Goal: Task Accomplishment & Management: Complete application form

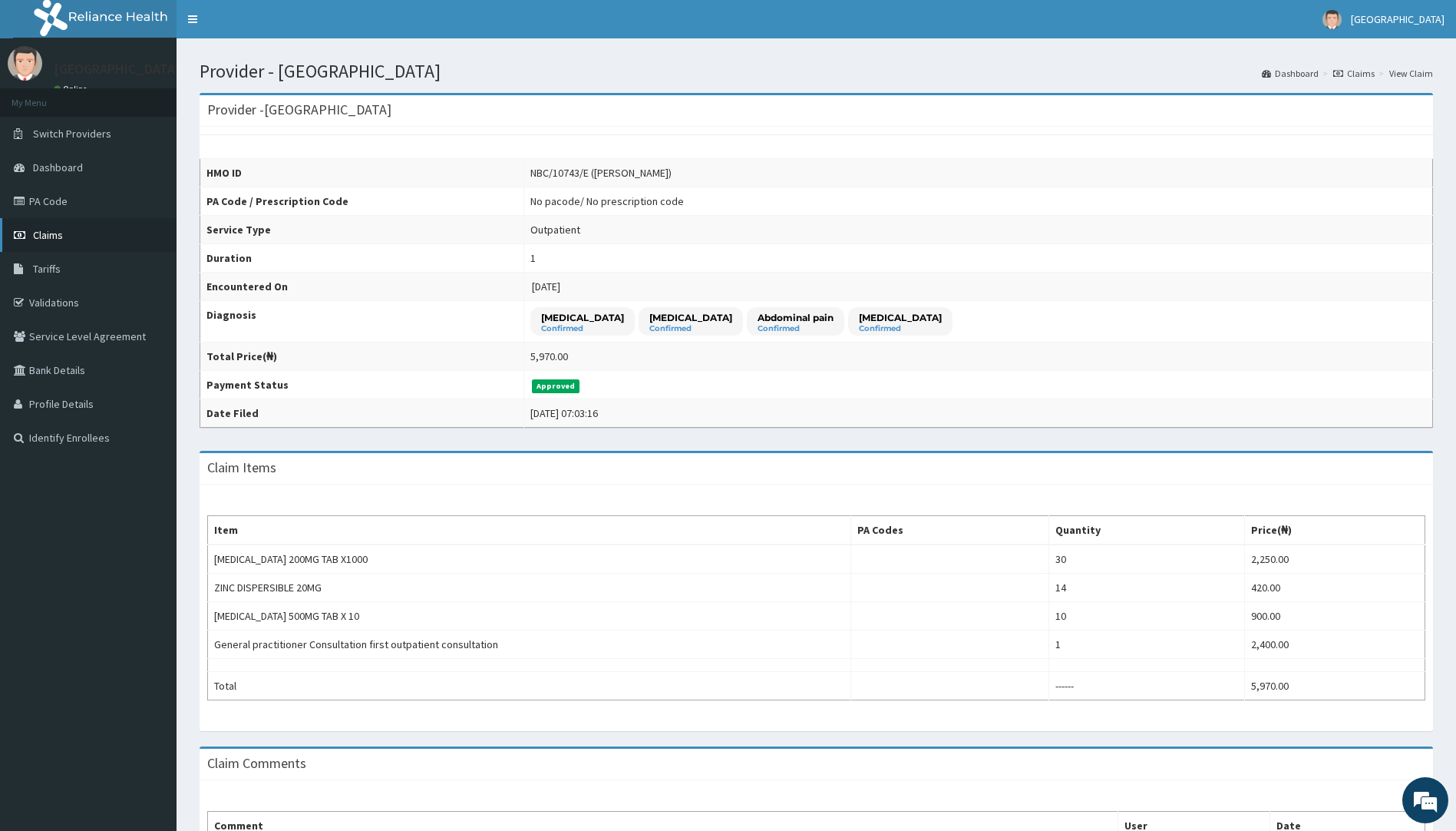
click at [47, 236] on span "Claims" at bounding box center [47, 235] width 30 height 14
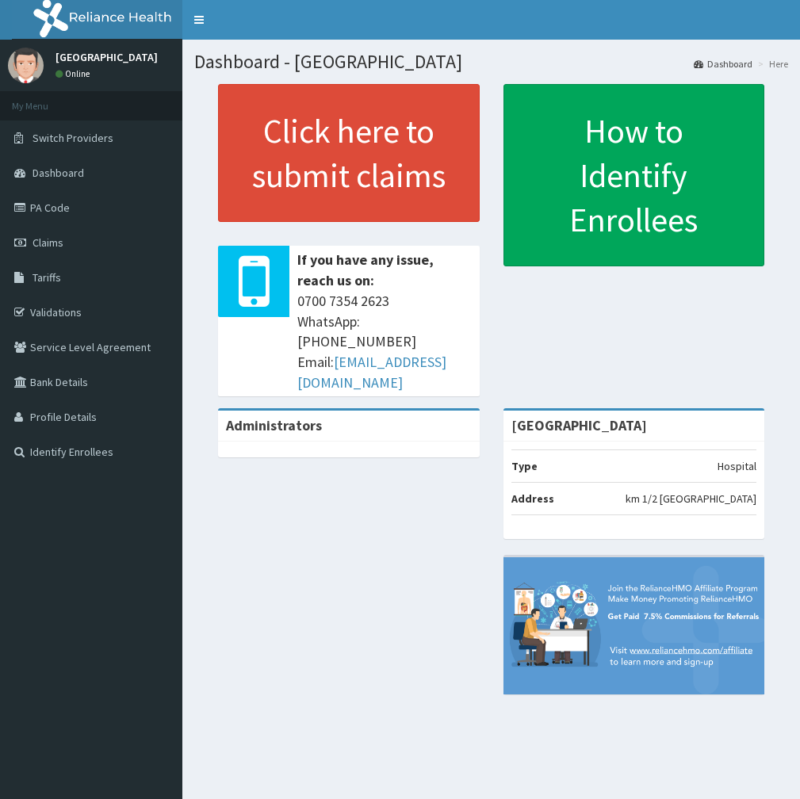
click at [34, 207] on link "PA Code" at bounding box center [91, 207] width 182 height 35
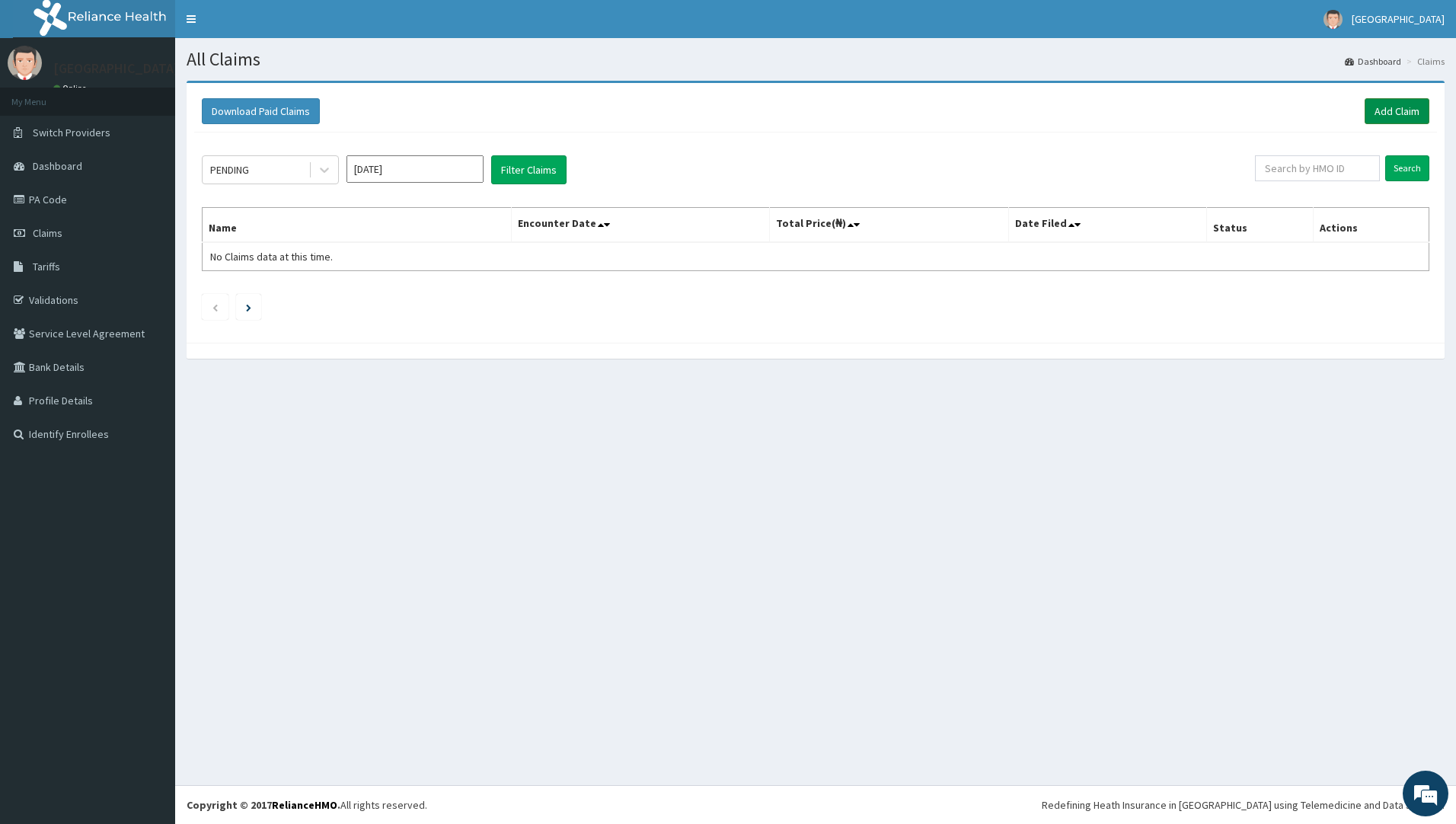
click at [1406, 109] on link "Add Claim" at bounding box center [1396, 110] width 64 height 26
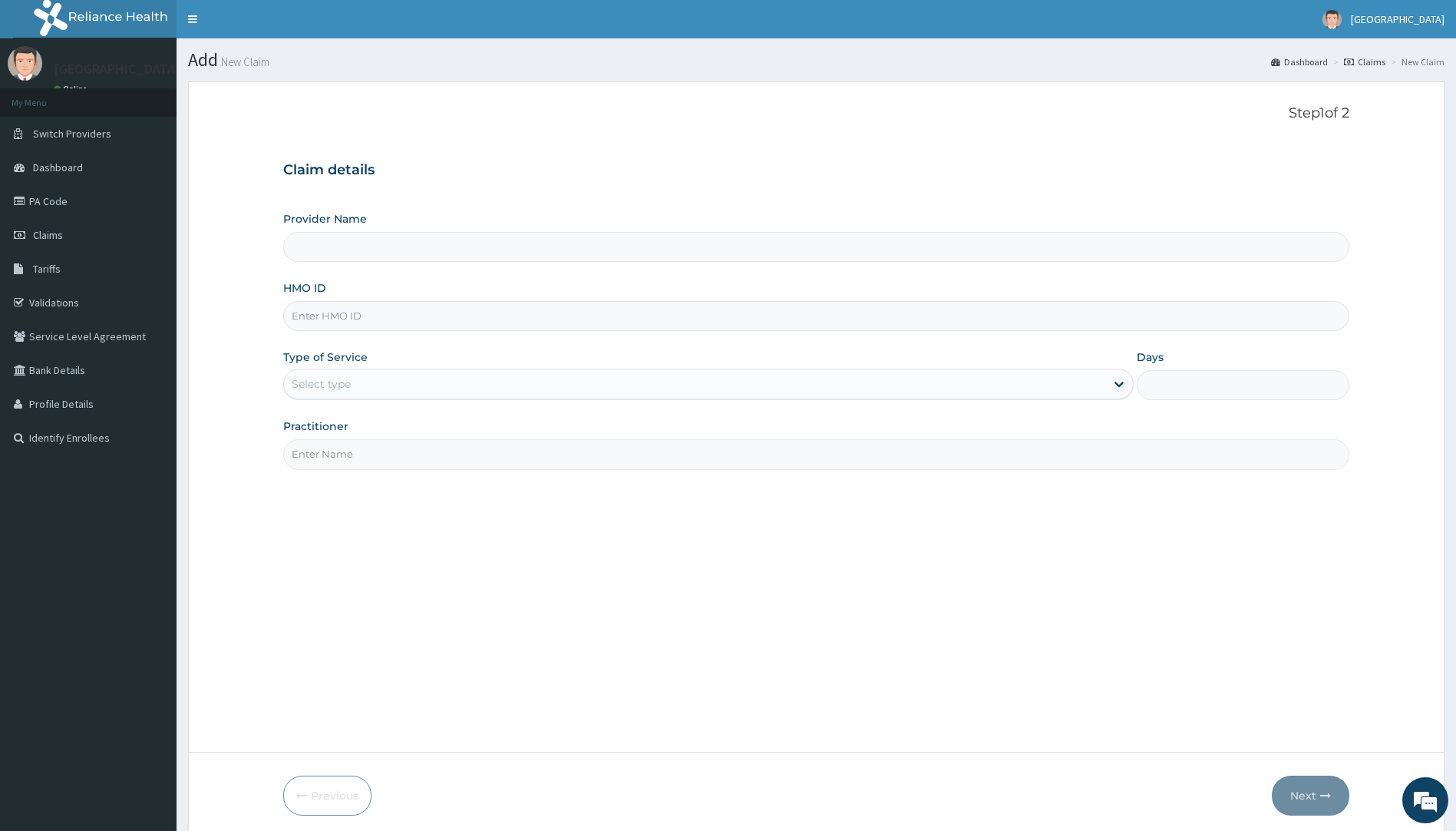
type input "[GEOGRAPHIC_DATA]"
click at [392, 317] on input "HMO ID" at bounding box center [817, 316] width 1067 height 30
paste input "NBC/10743/E"
type input "NBC/10743/E"
click at [321, 391] on div "Select type" at bounding box center [320, 385] width 59 height 15
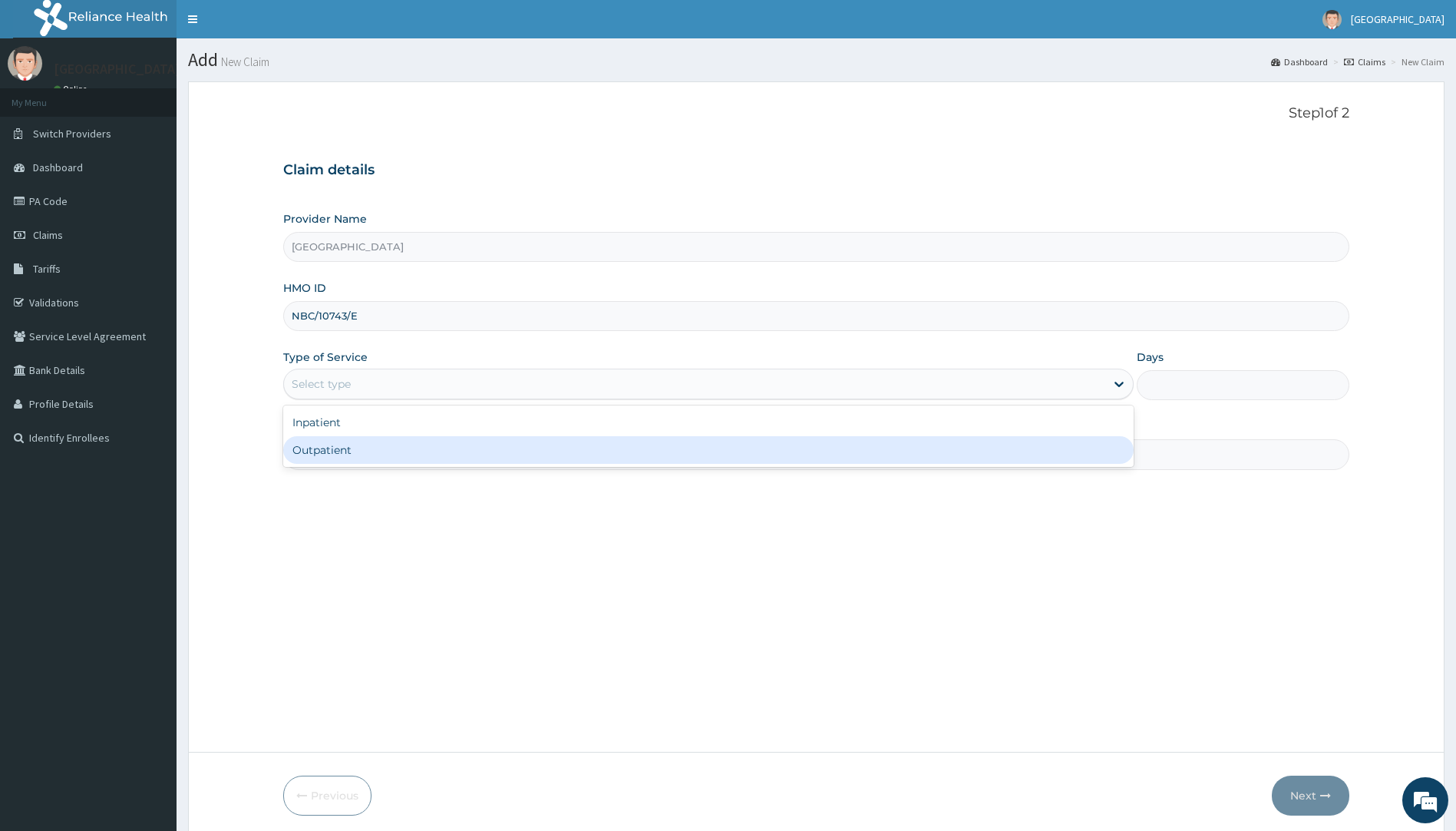
click at [315, 452] on div "Outpatient" at bounding box center [709, 449] width 851 height 28
type input "1"
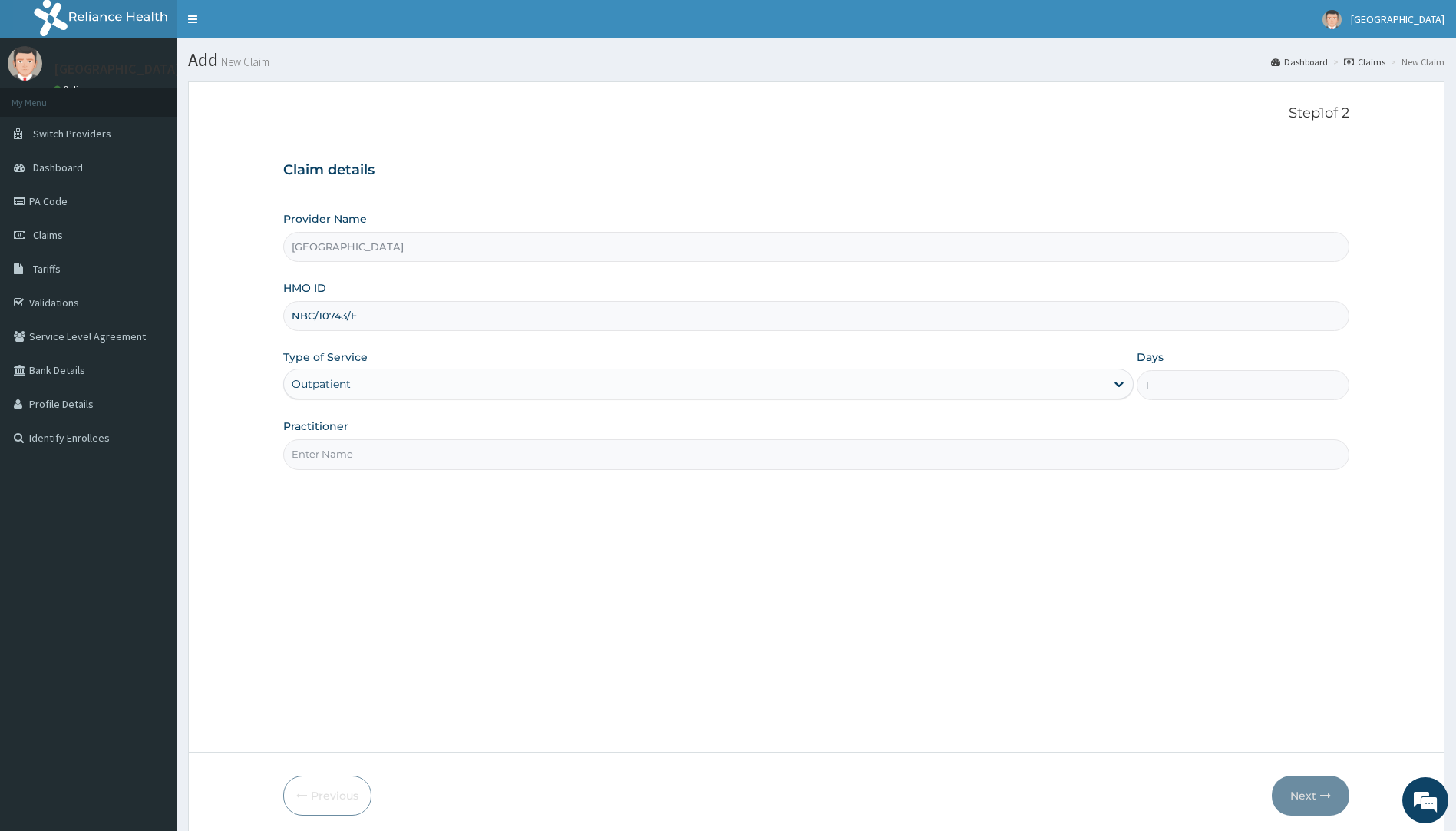
click at [326, 454] on input "Practitioner" at bounding box center [817, 454] width 1067 height 30
type input "Dr Okoroafor"
click at [1332, 800] on button "Next" at bounding box center [1311, 795] width 77 height 40
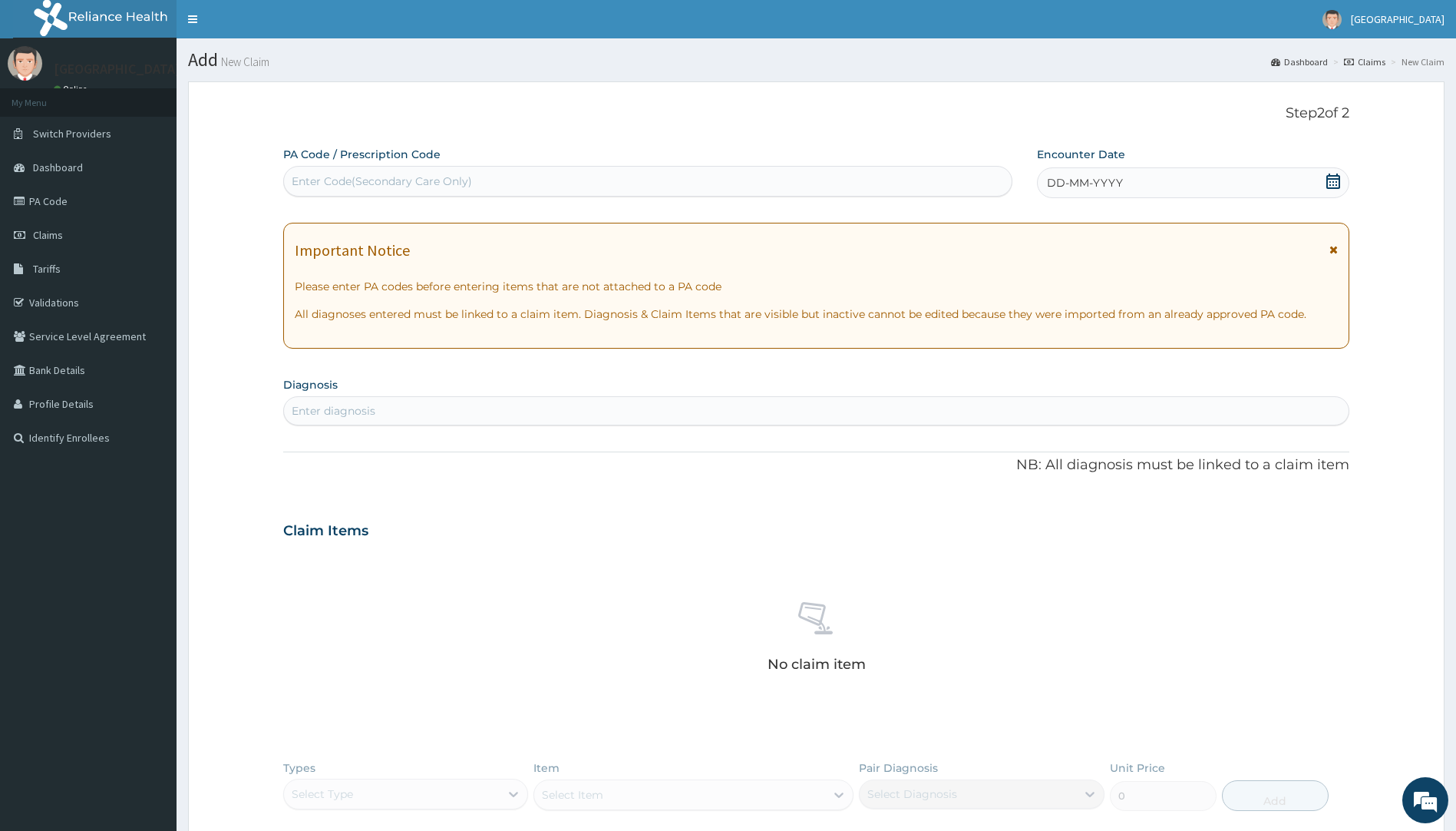
click at [1334, 187] on icon at bounding box center [1333, 181] width 15 height 15
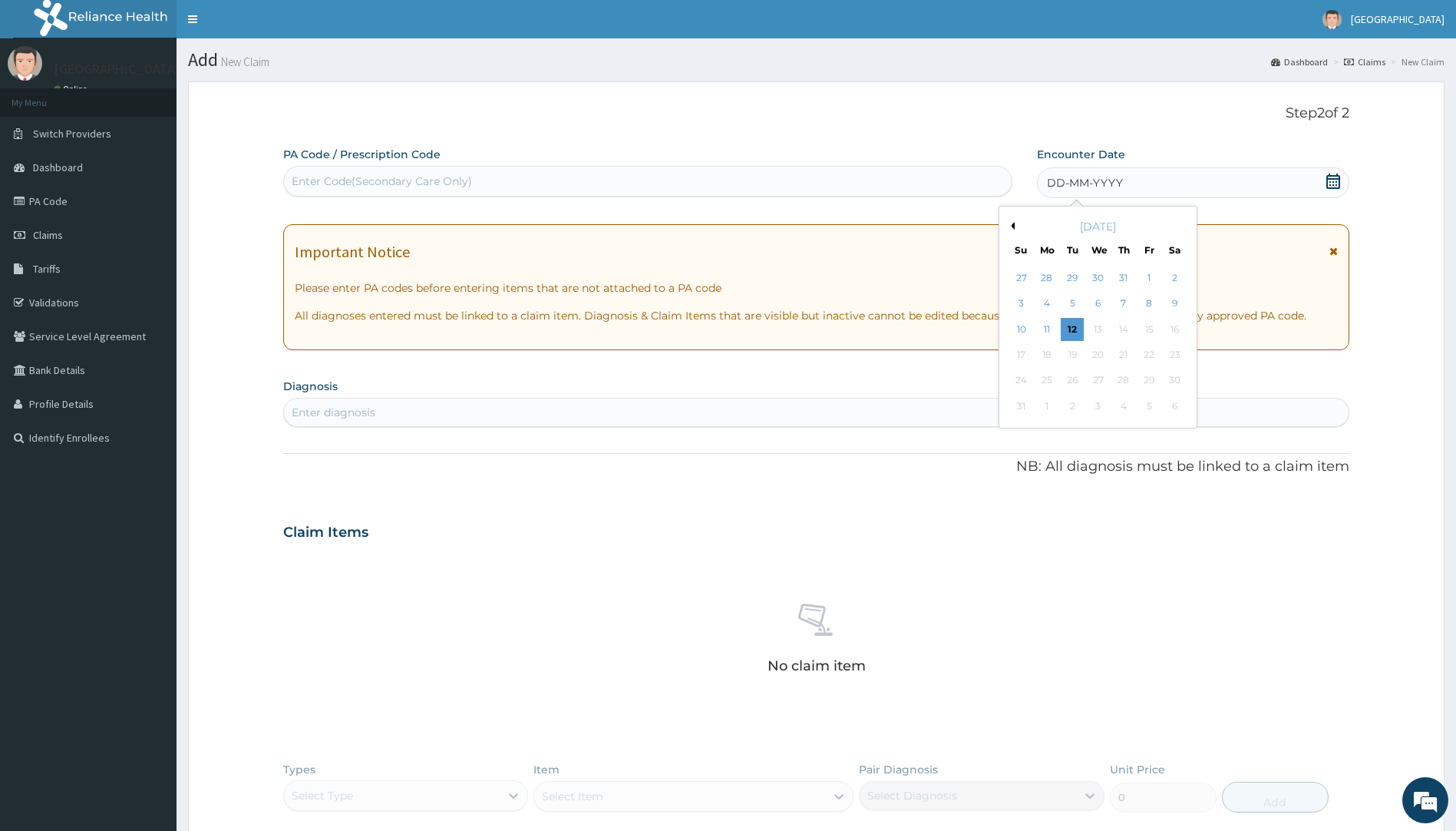
click at [964, 119] on p "Step 2 of 2" at bounding box center [817, 113] width 1067 height 16
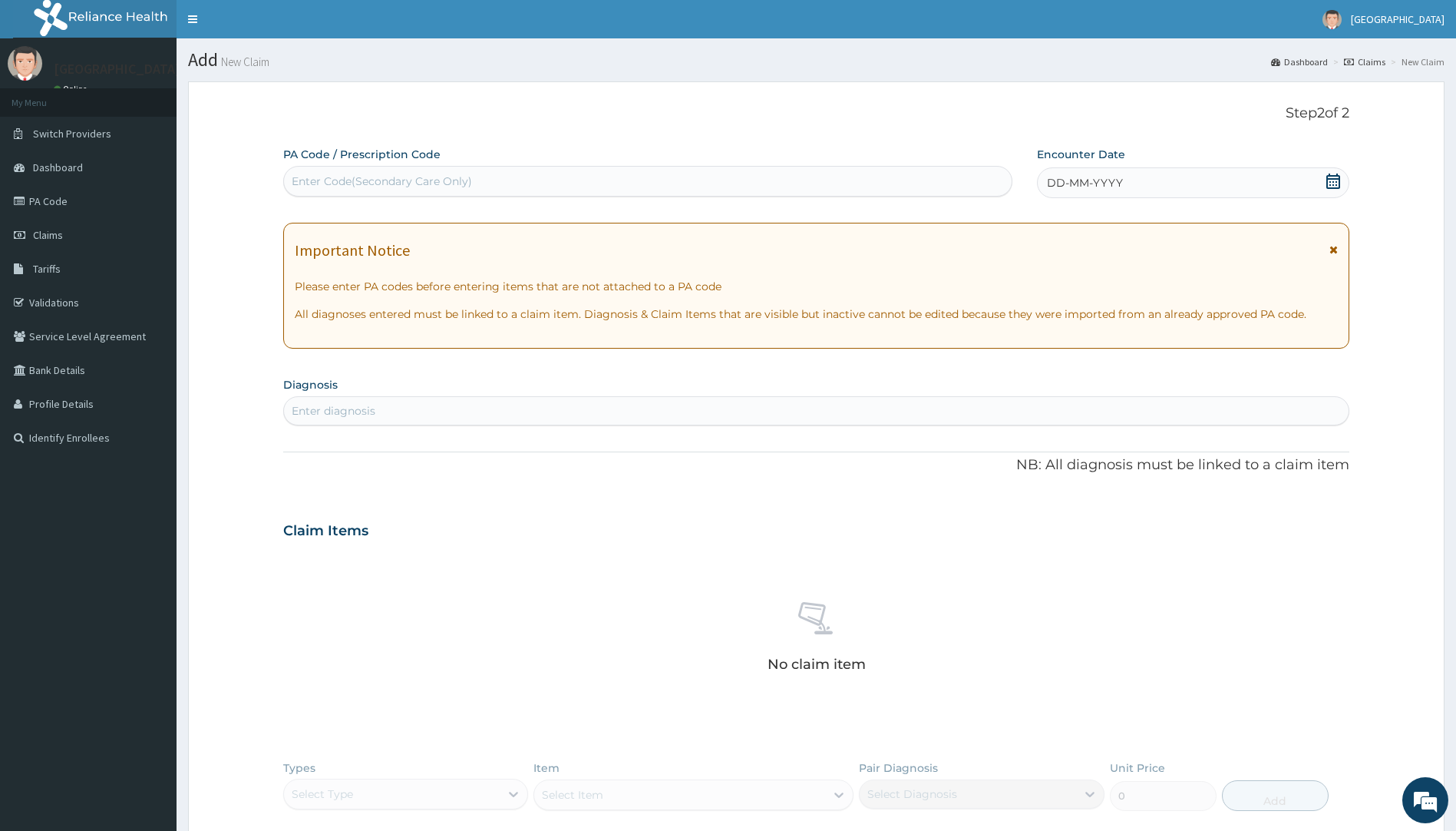
click at [742, 186] on div "Enter Code(Secondary Care Only)" at bounding box center [648, 180] width 728 height 24
paste input "PA/4822E9"
type input "PA/4822E9"
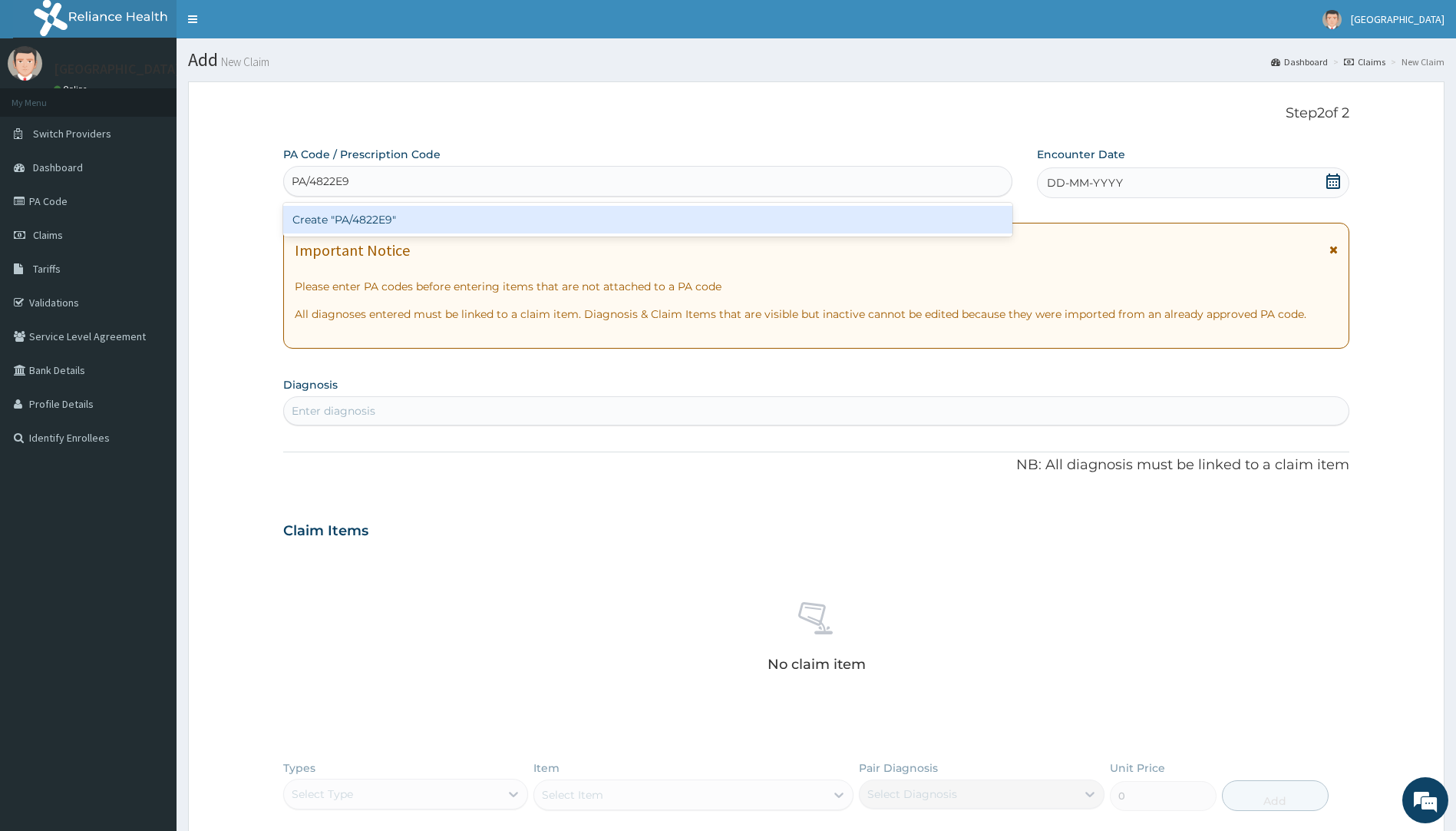
click at [800, 221] on div "Create "PA/4822E9"" at bounding box center [648, 220] width 729 height 28
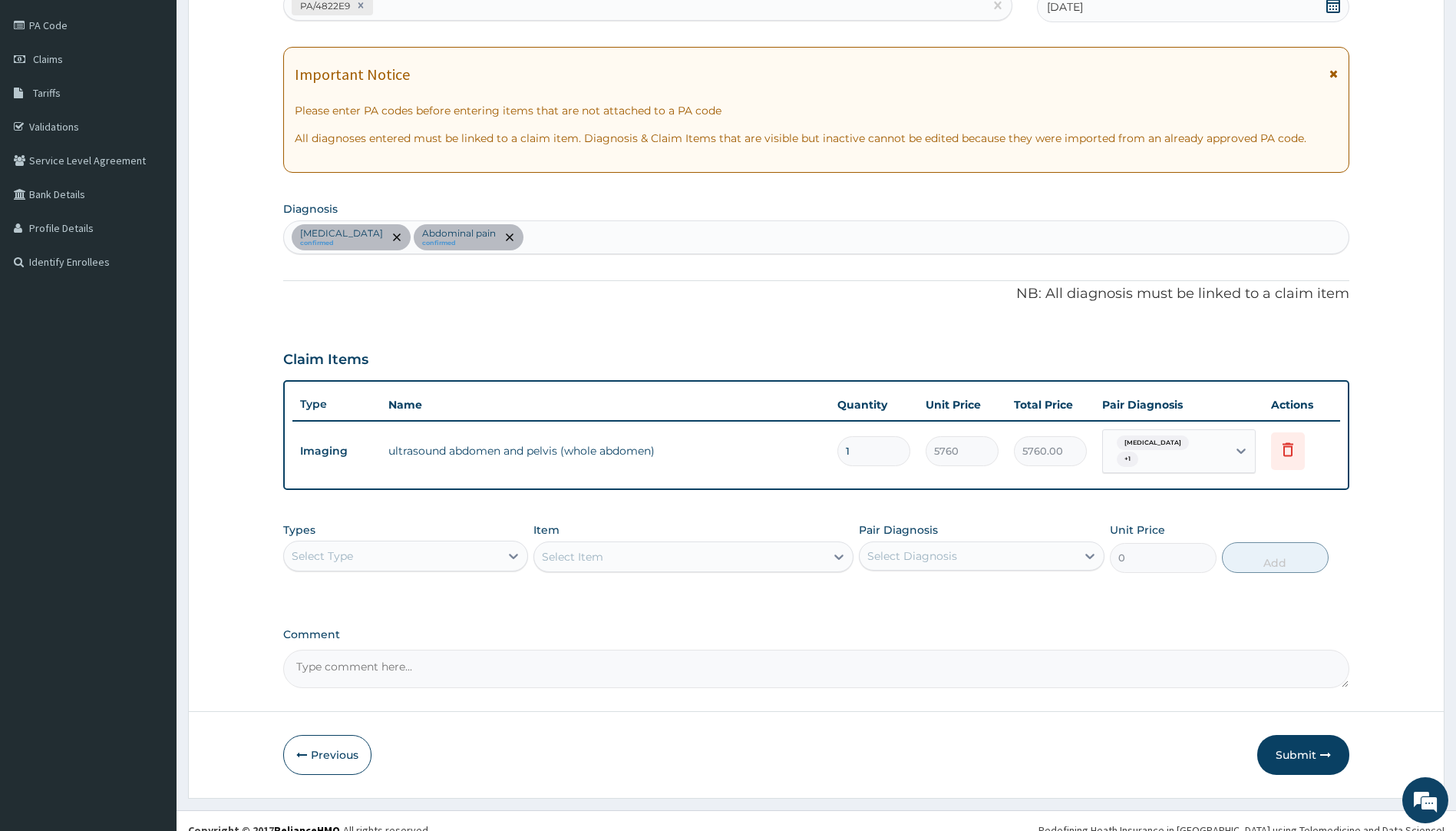
scroll to position [188, 0]
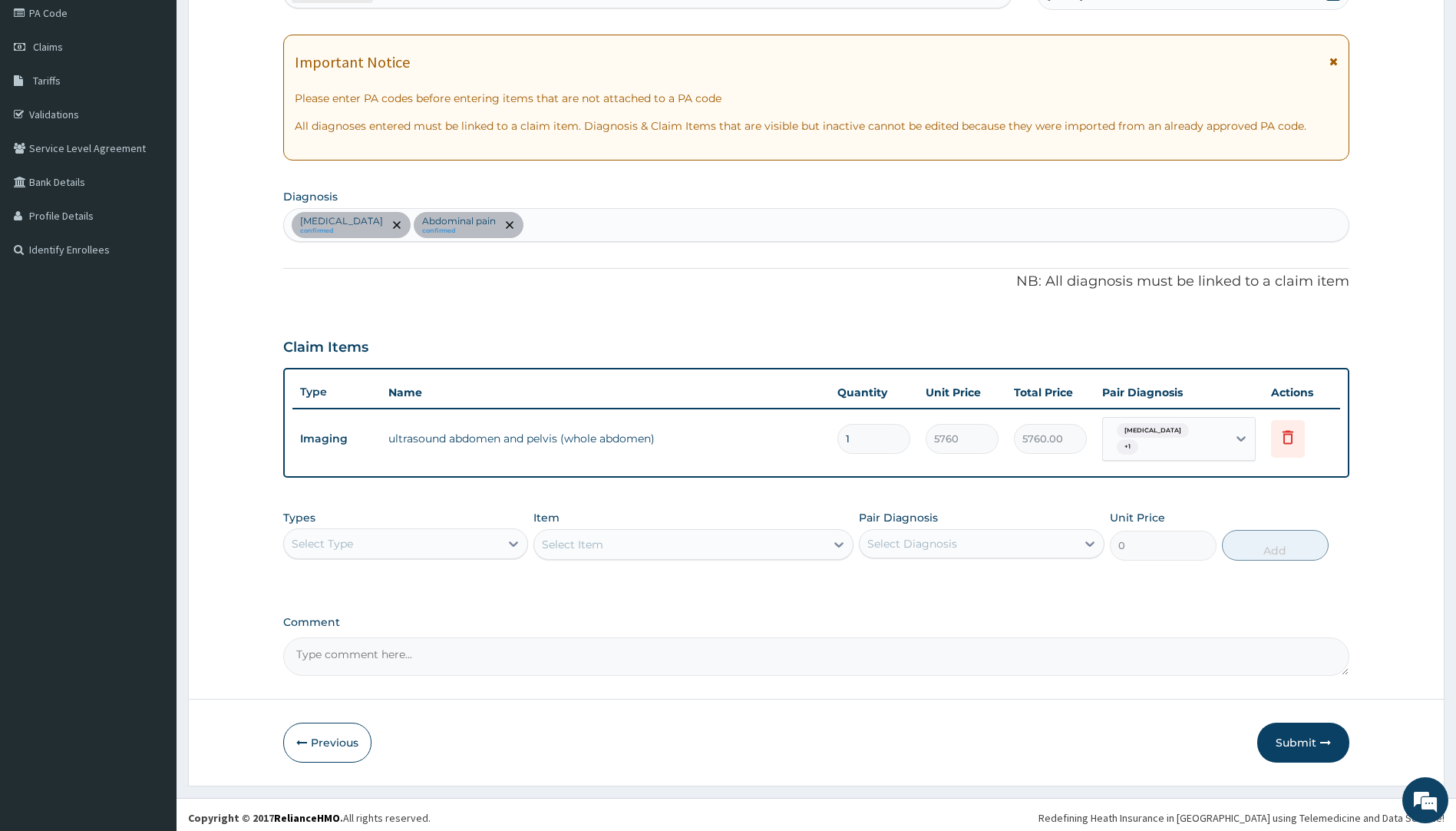
click at [641, 229] on div "Peptic ulcer confirmed Abdominal pain confirmed" at bounding box center [816, 225] width 1066 height 32
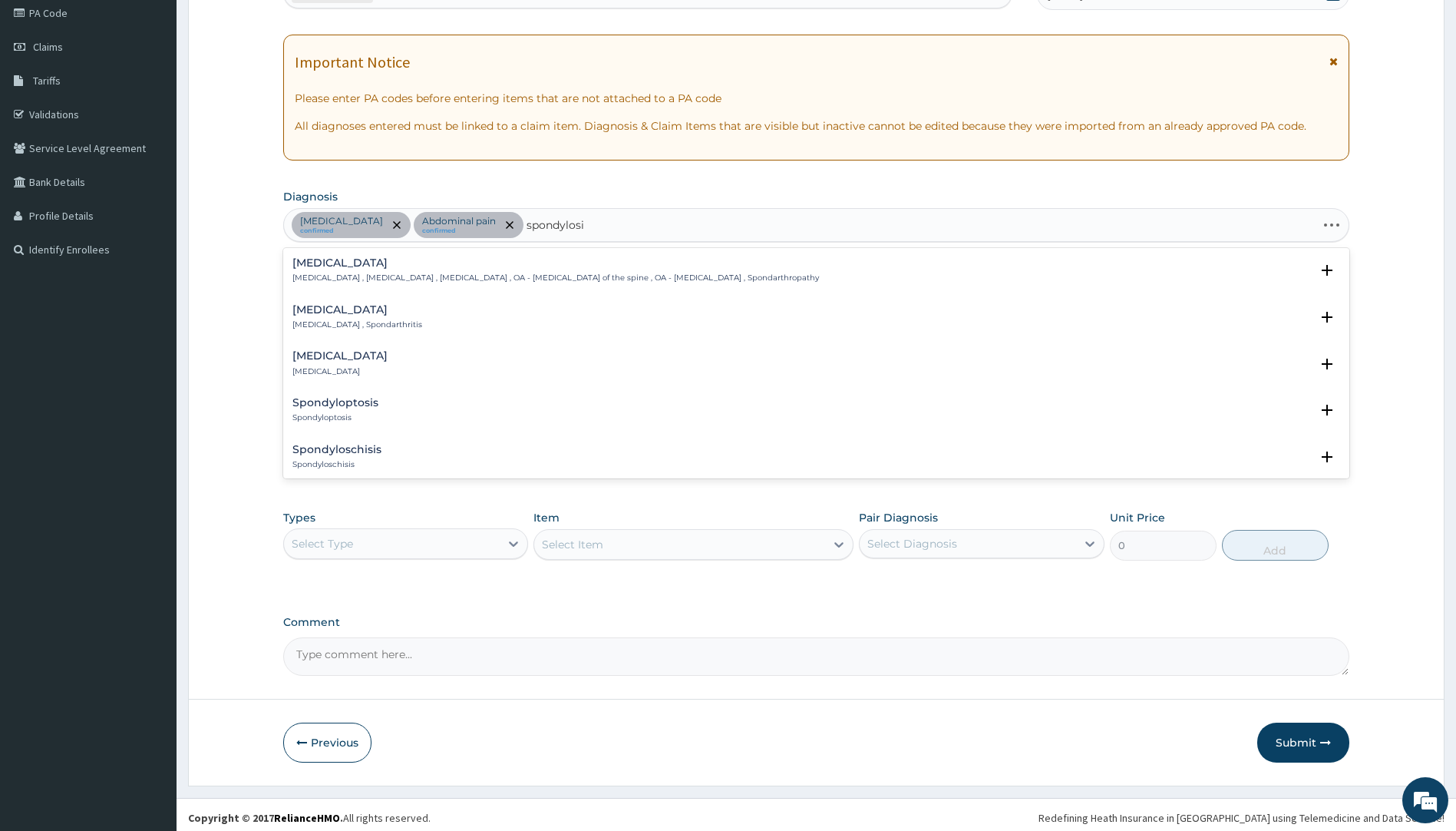
type input "spondylosis"
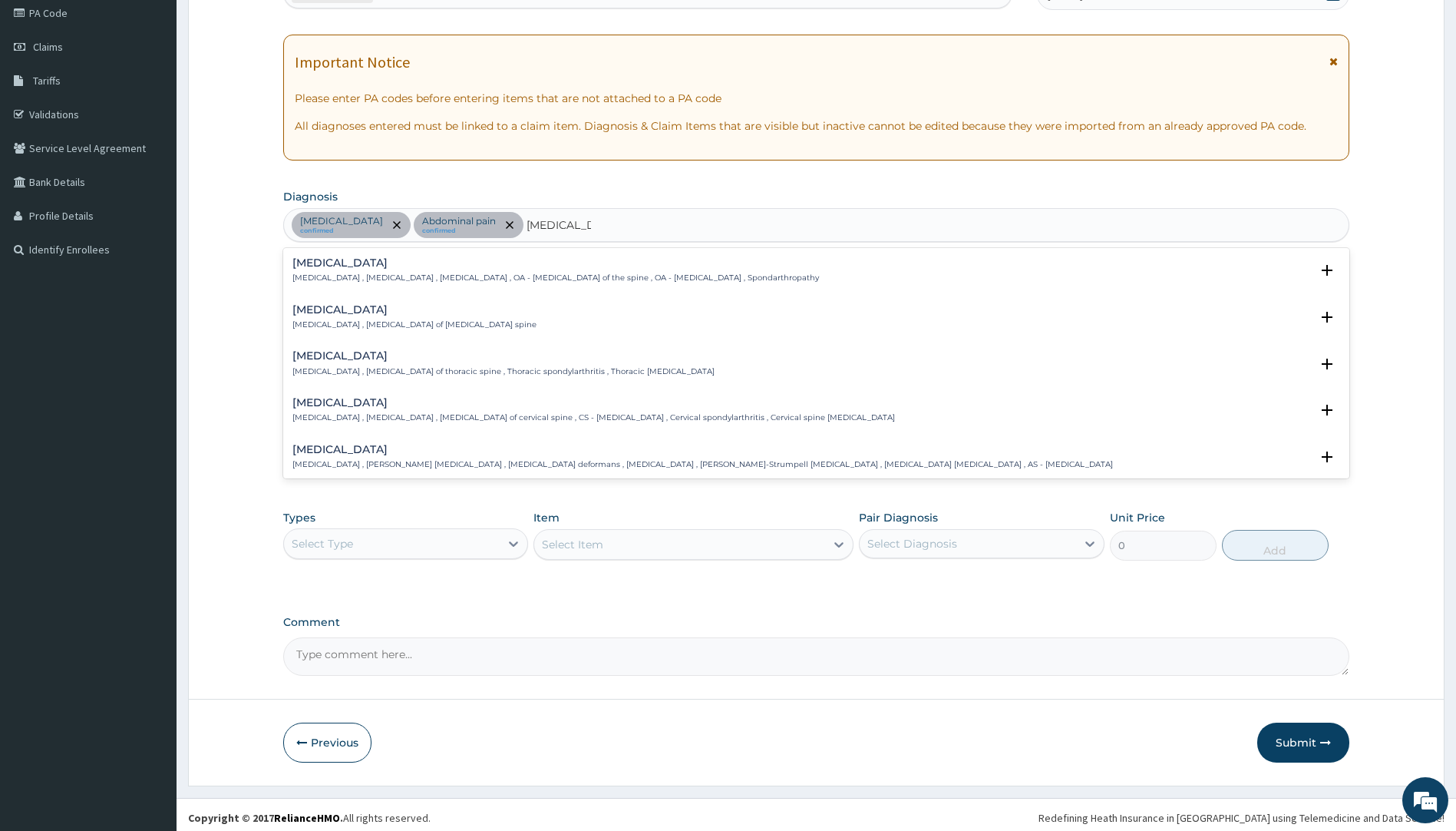
click at [361, 314] on h4 "Lumbar spondylosis" at bounding box center [414, 310] width 244 height 12
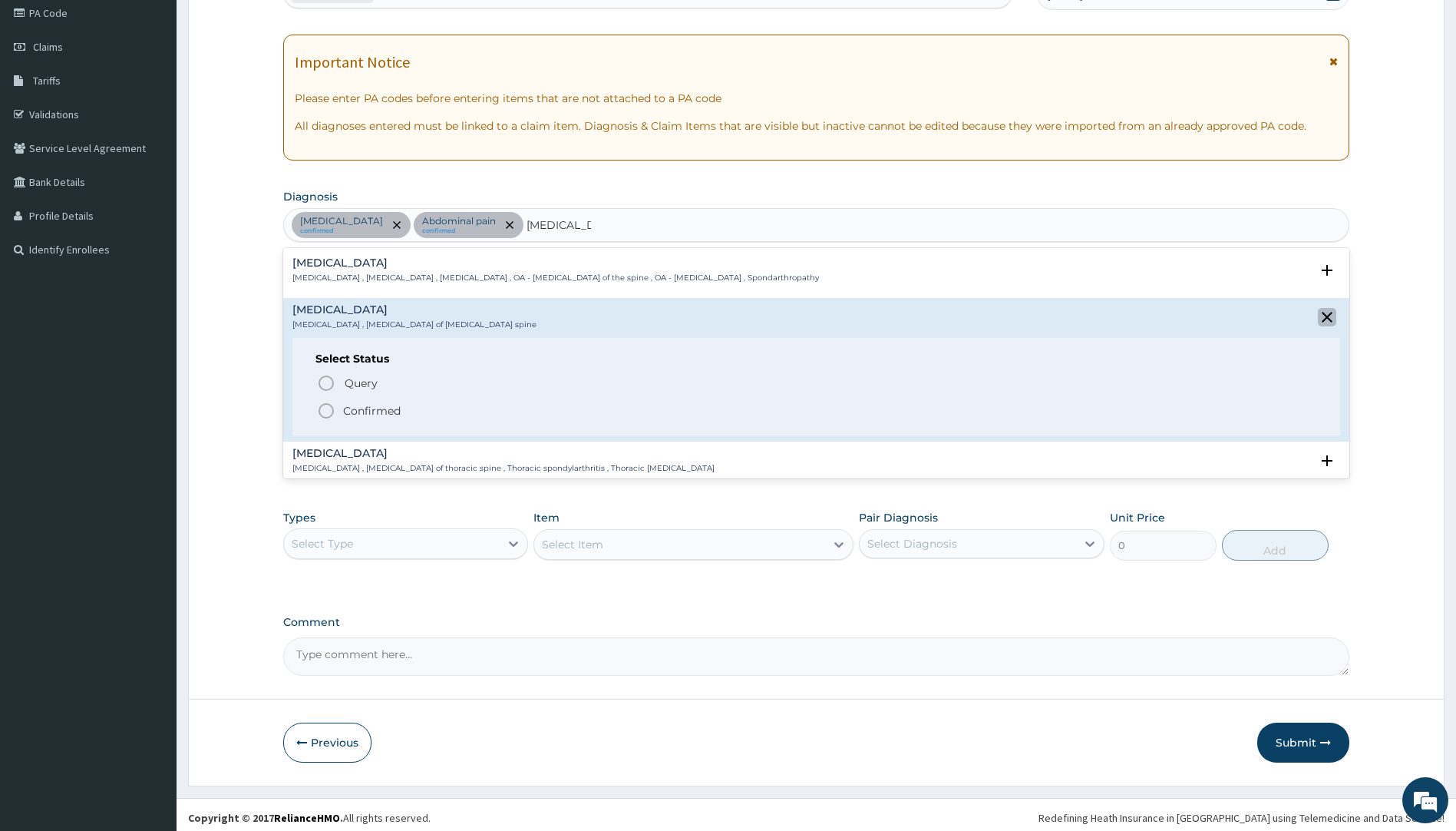
click at [1321, 316] on icon "close select status" at bounding box center [1326, 317] width 11 height 11
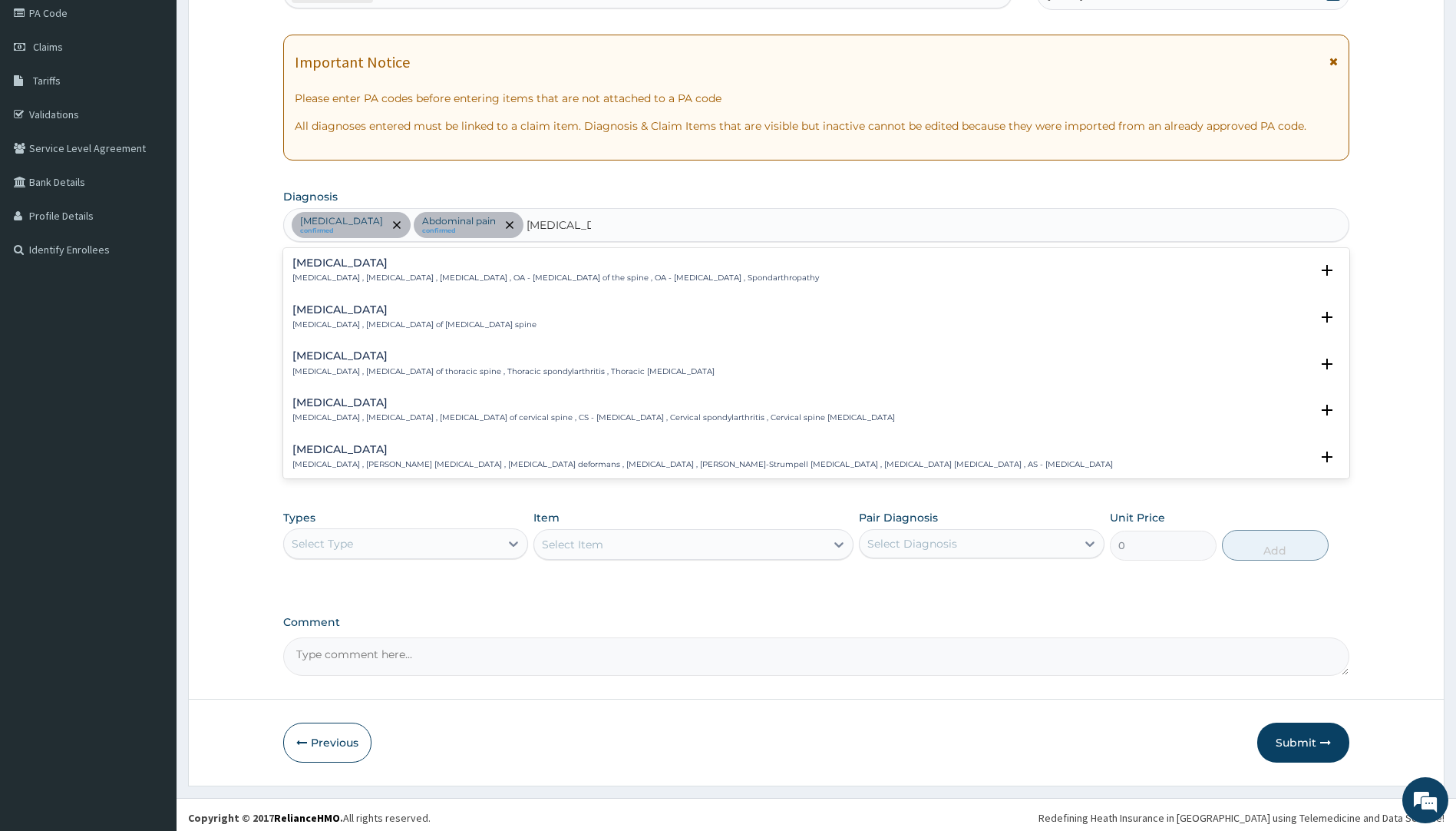
click at [349, 319] on div "Lumbar spondylosis Lumbar spondylosis , Osteoarthritis of lumbar spine" at bounding box center [414, 318] width 244 height 27
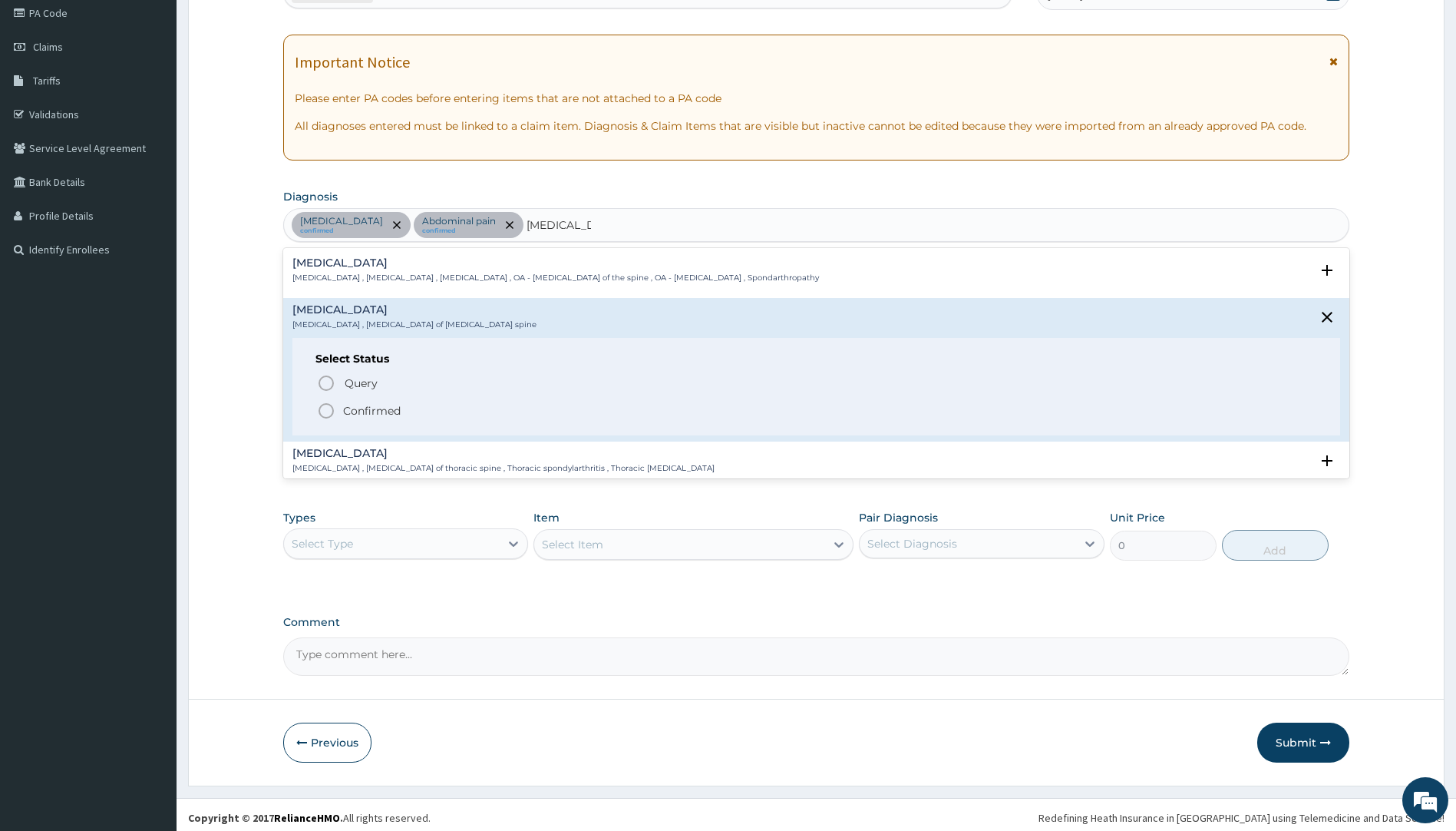
click at [360, 409] on p "Confirmed" at bounding box center [371, 411] width 57 height 15
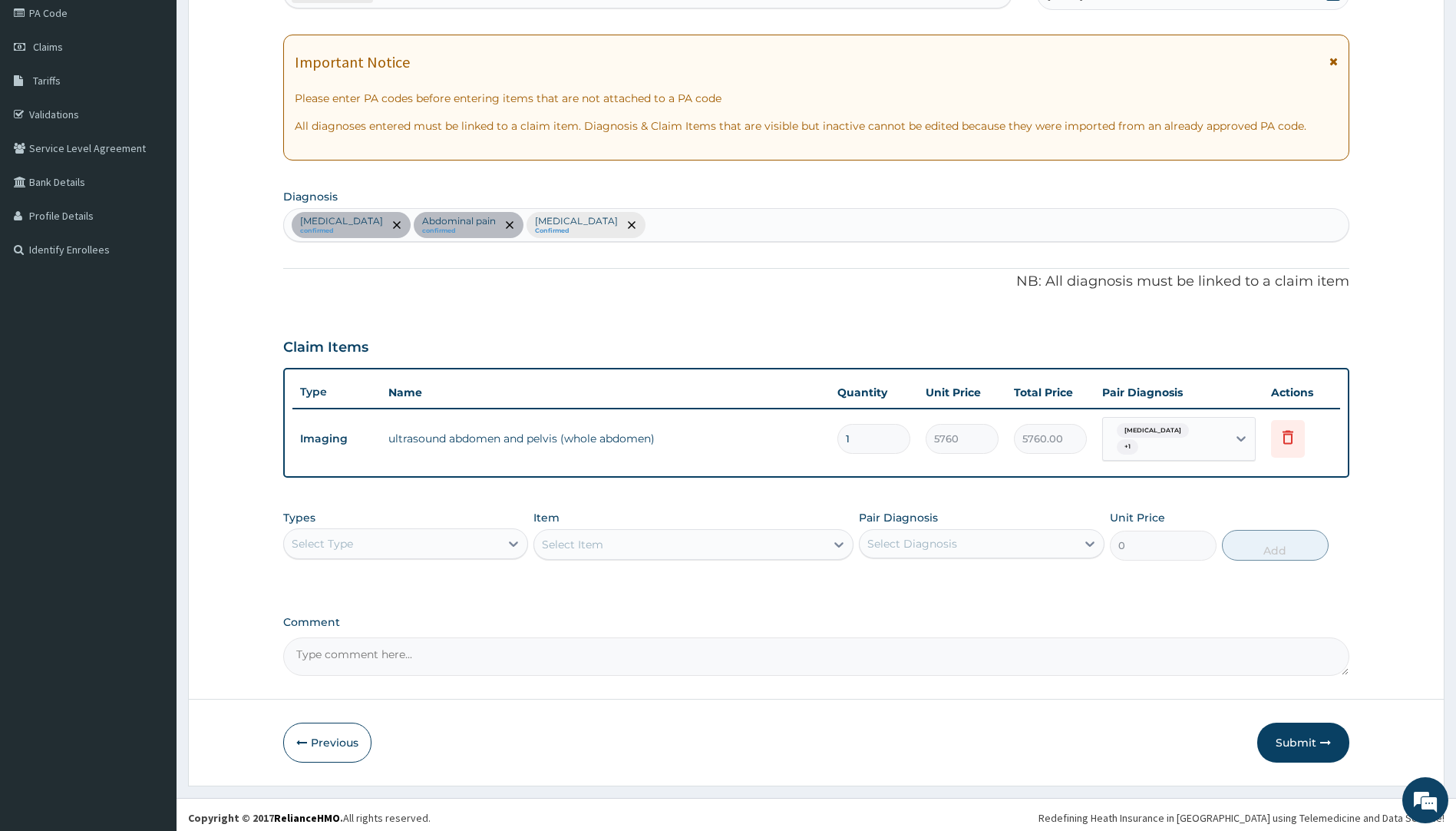
click at [436, 539] on div "Select Type" at bounding box center [392, 543] width 217 height 24
click at [320, 736] on div "Drugs" at bounding box center [407, 748] width 246 height 28
click at [577, 539] on div "Select Item" at bounding box center [693, 544] width 320 height 31
click at [577, 539] on div "Select Item" at bounding box center [572, 544] width 61 height 15
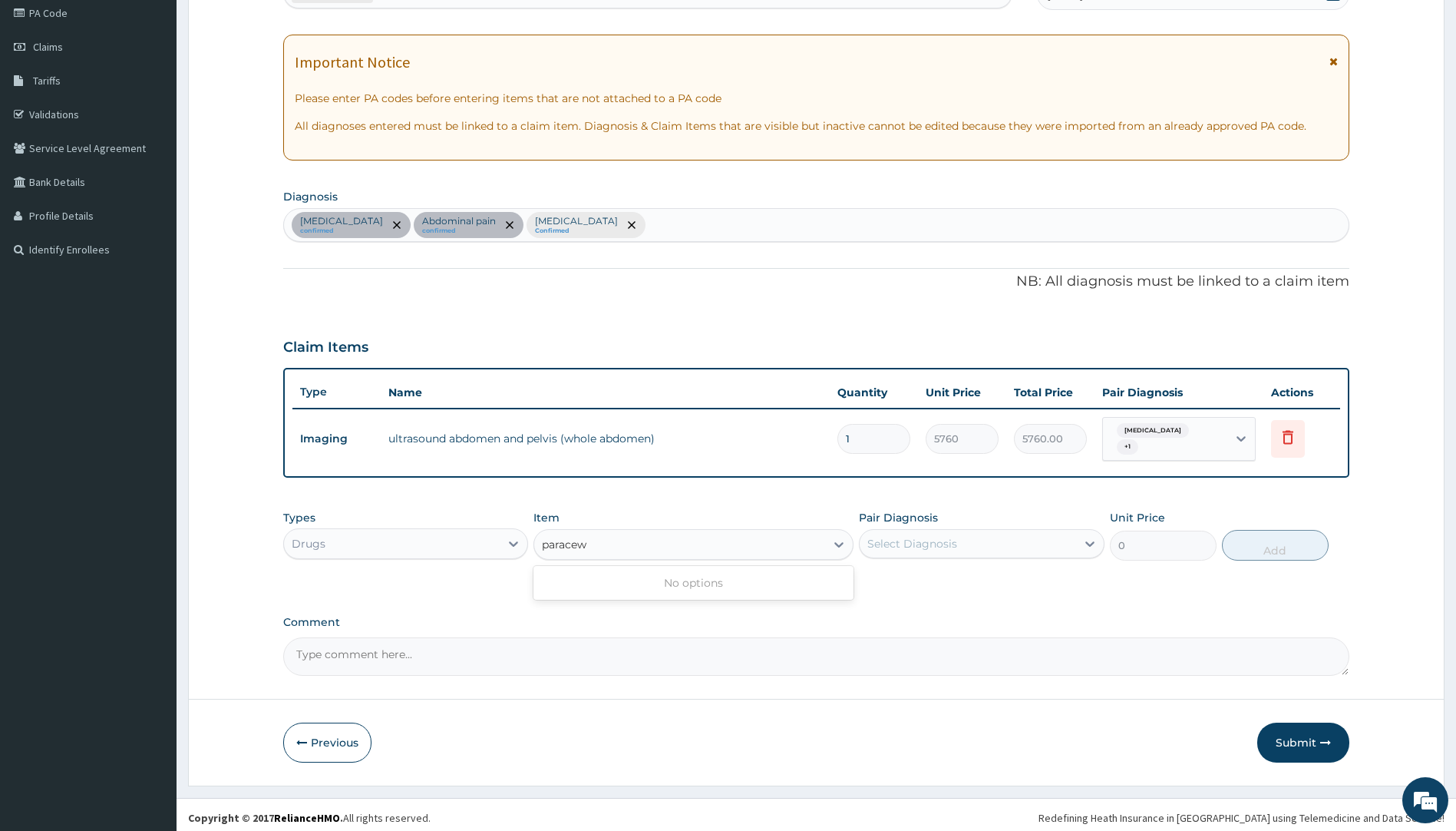
type input "parace"
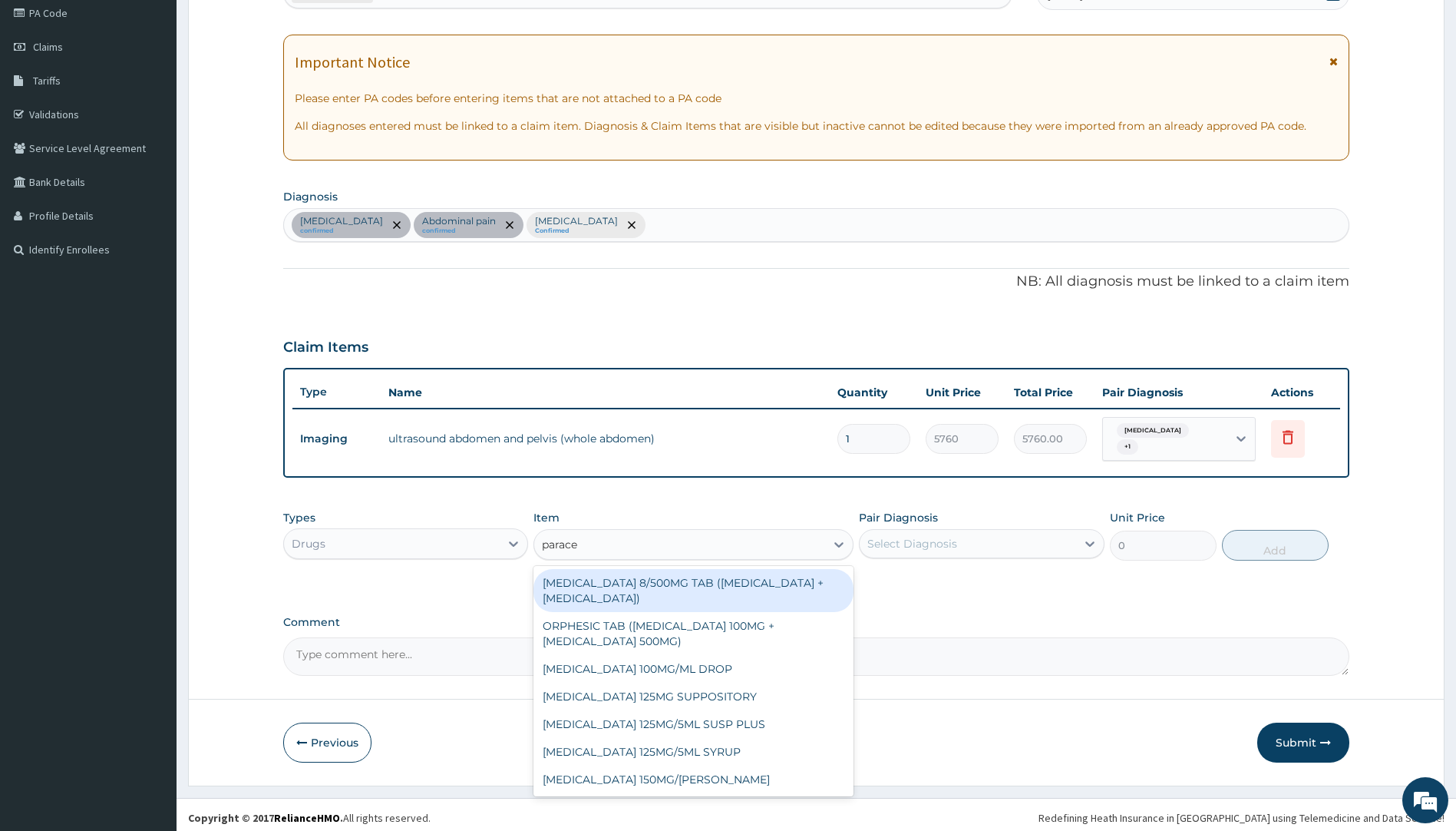
click at [650, 588] on div "[MEDICAL_DATA] 8/500MG TAB ([MEDICAL_DATA] + [MEDICAL_DATA])" at bounding box center [693, 591] width 320 height 43
type input "270"
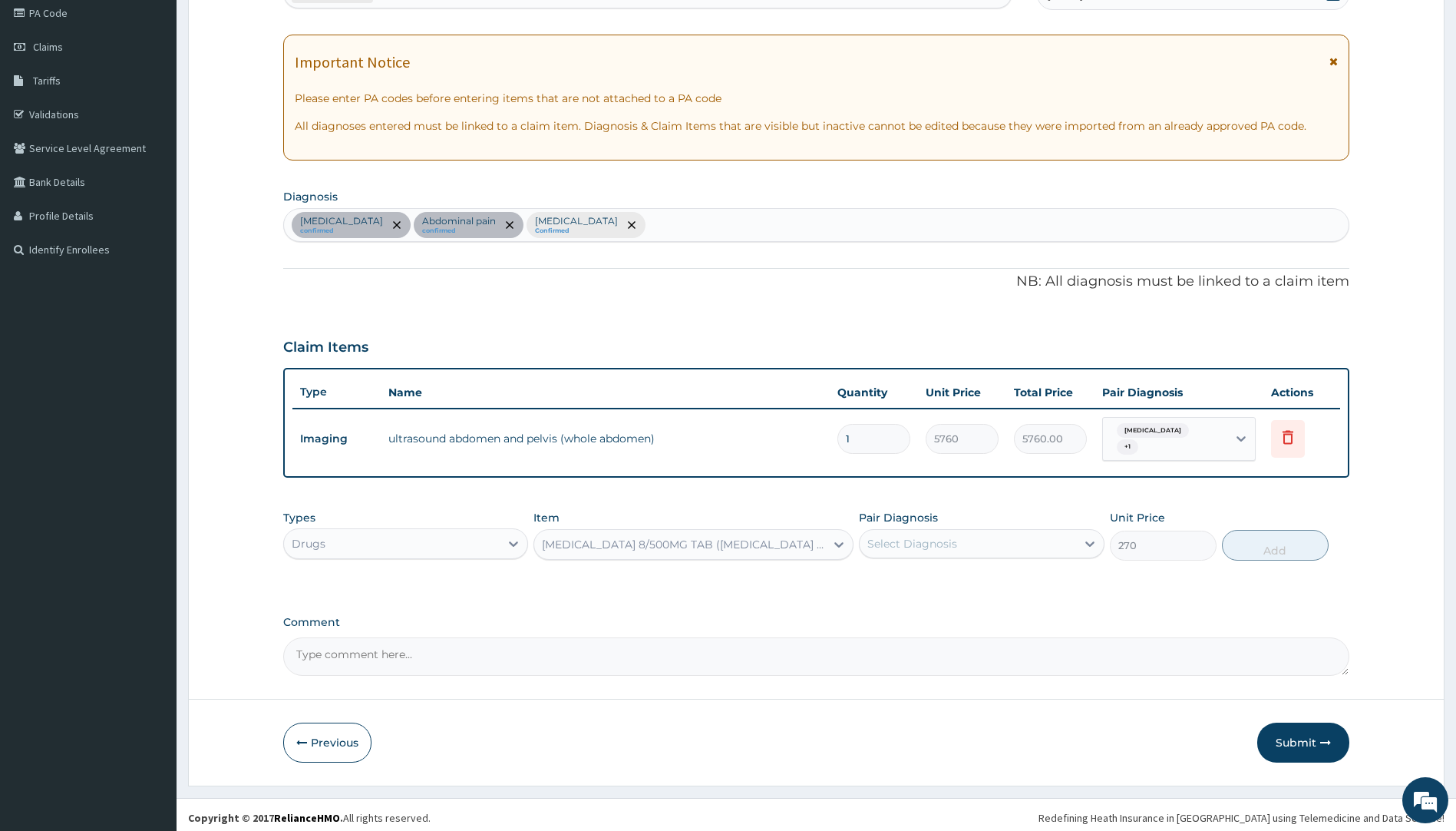
click at [942, 541] on div "Select Diagnosis" at bounding box center [912, 543] width 90 height 15
click at [910, 636] on label "[MEDICAL_DATA]" at bounding box center [931, 644] width 95 height 15
checkbox input "true"
click at [602, 576] on div "Types Drugs Item CO-CODAMOL 8/500MG TAB (CODEINE PHOSPHATE + PARACETAMOL) Pair …" at bounding box center [817, 547] width 1067 height 89
click at [1282, 542] on button "Add" at bounding box center [1275, 545] width 106 height 31
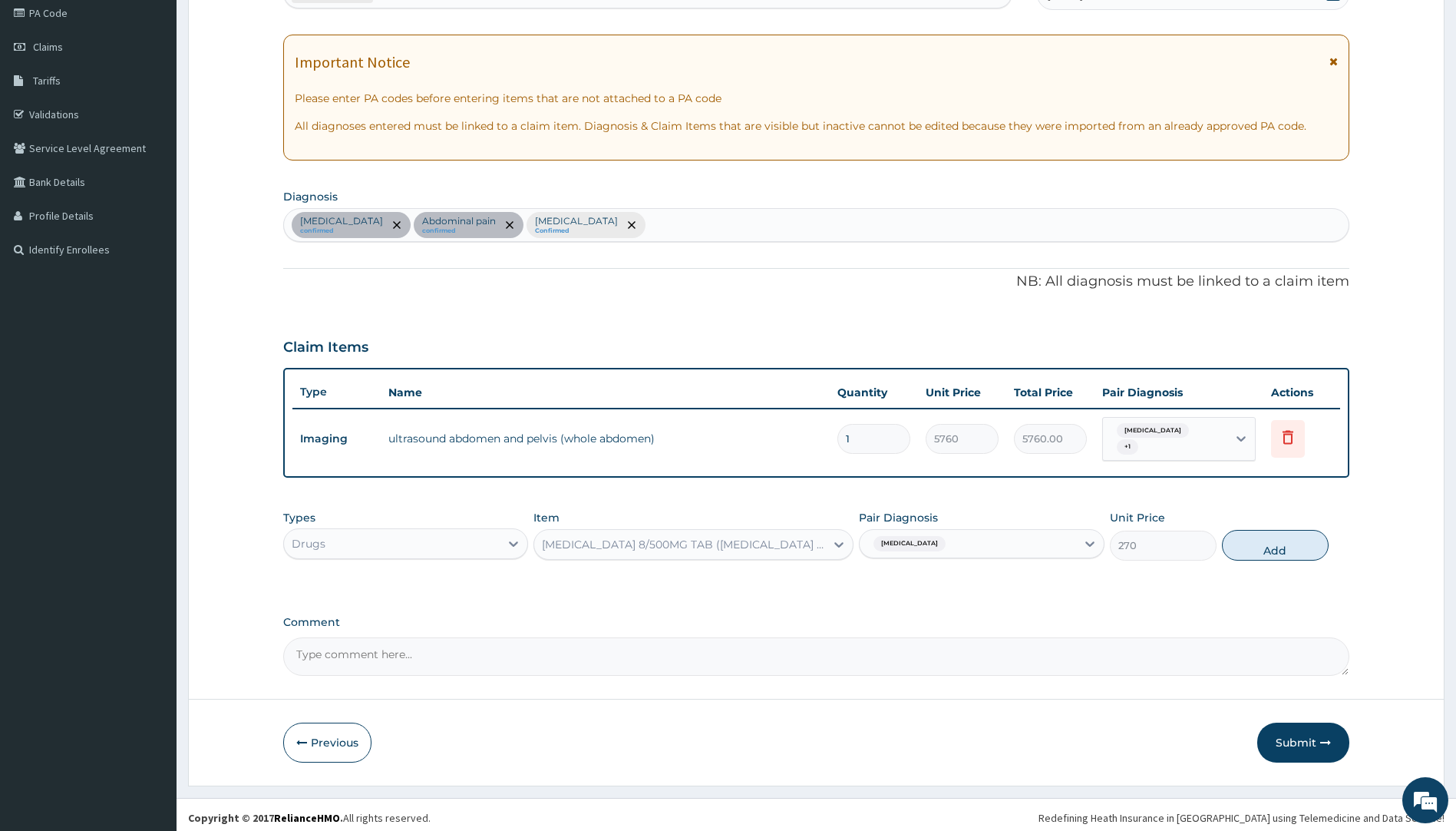
type input "0"
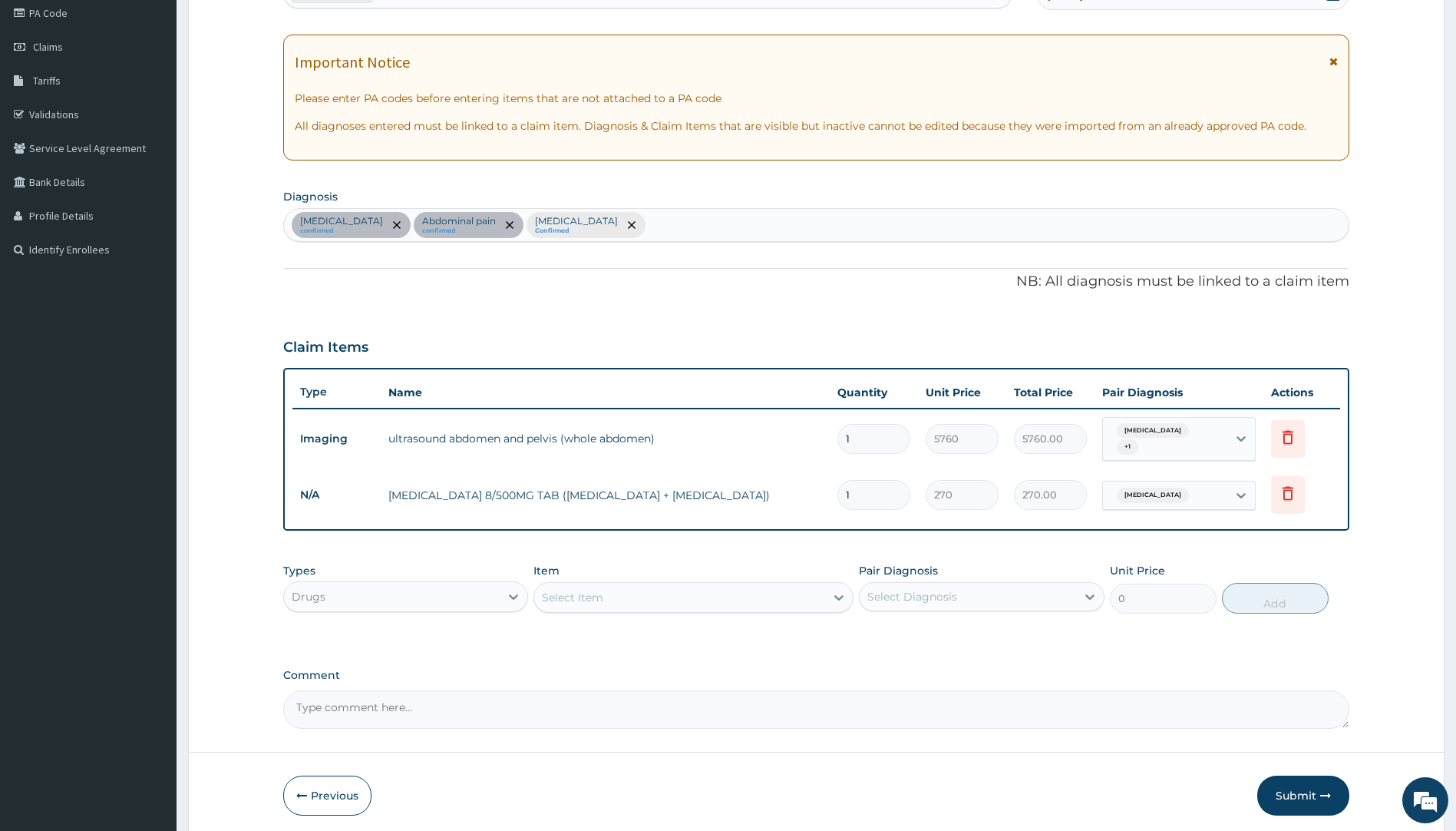
type input "0.00"
type input "1"
type input "270.00"
type input "12"
type input "3240.00"
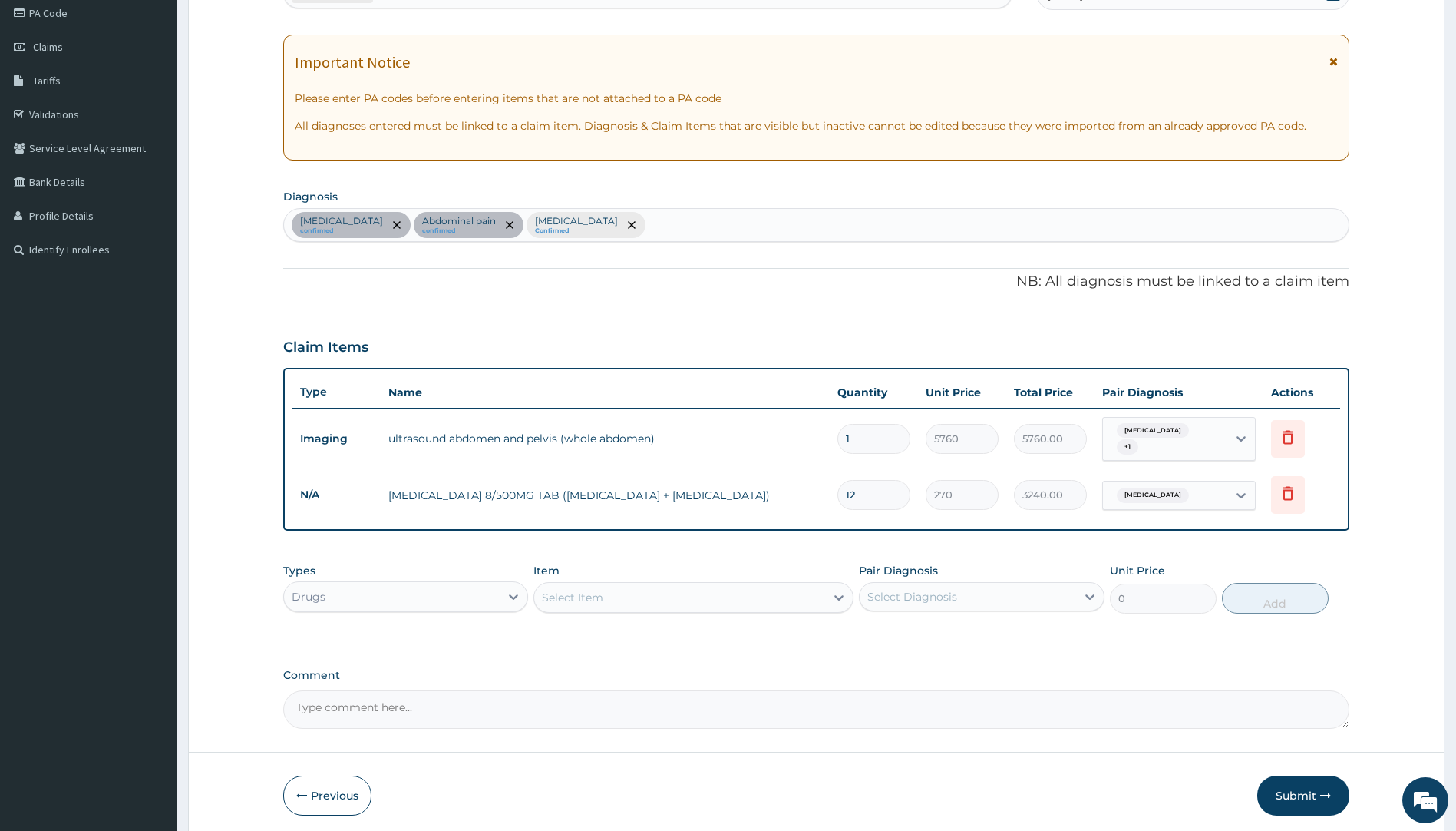
type input "12"
click at [707, 480] on td "CO-CODAMOL 8/500MG TAB (CODEINE PHOSPHATE + PARACETAMOL)" at bounding box center [605, 496] width 450 height 31
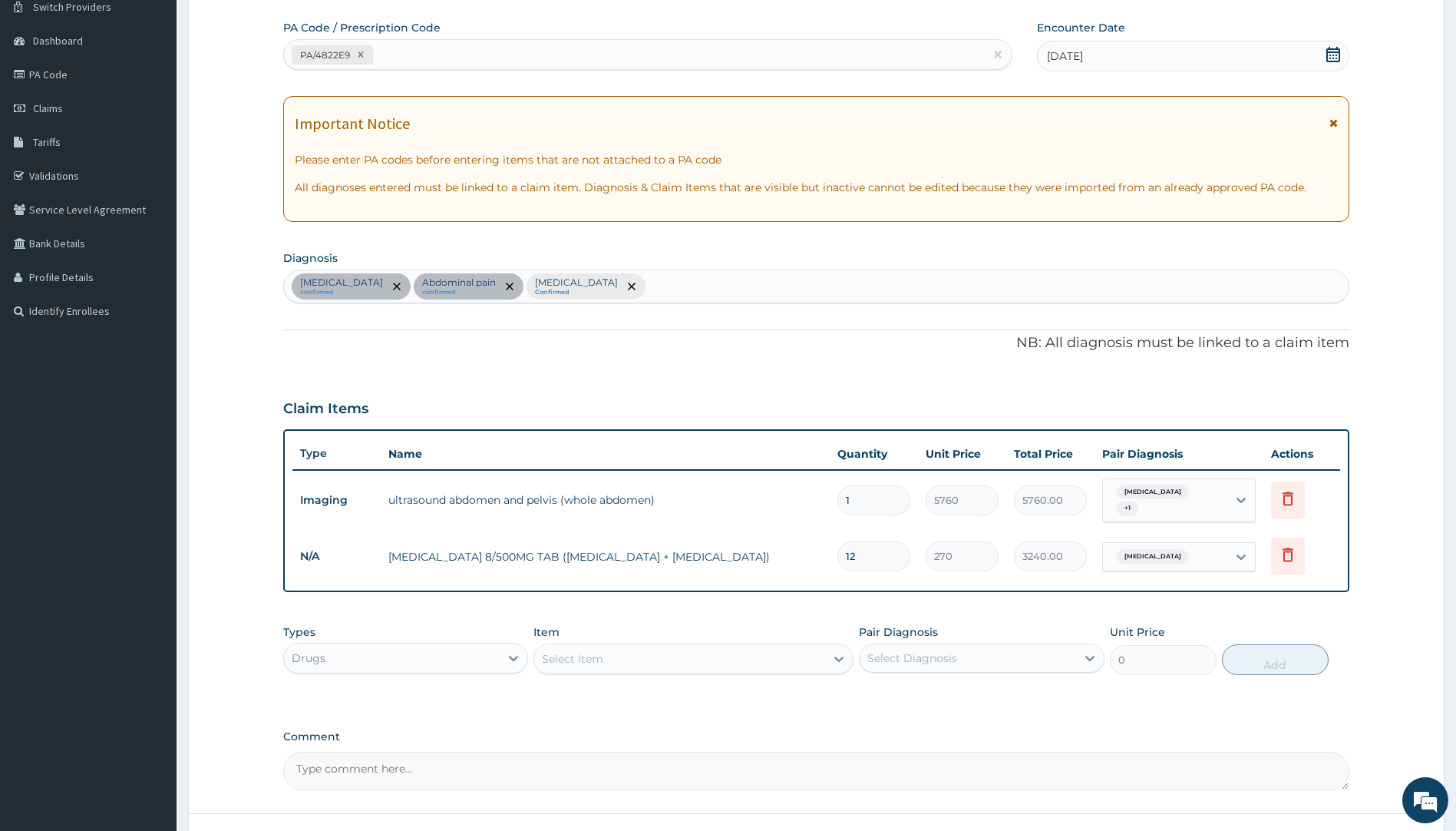
scroll to position [0, 0]
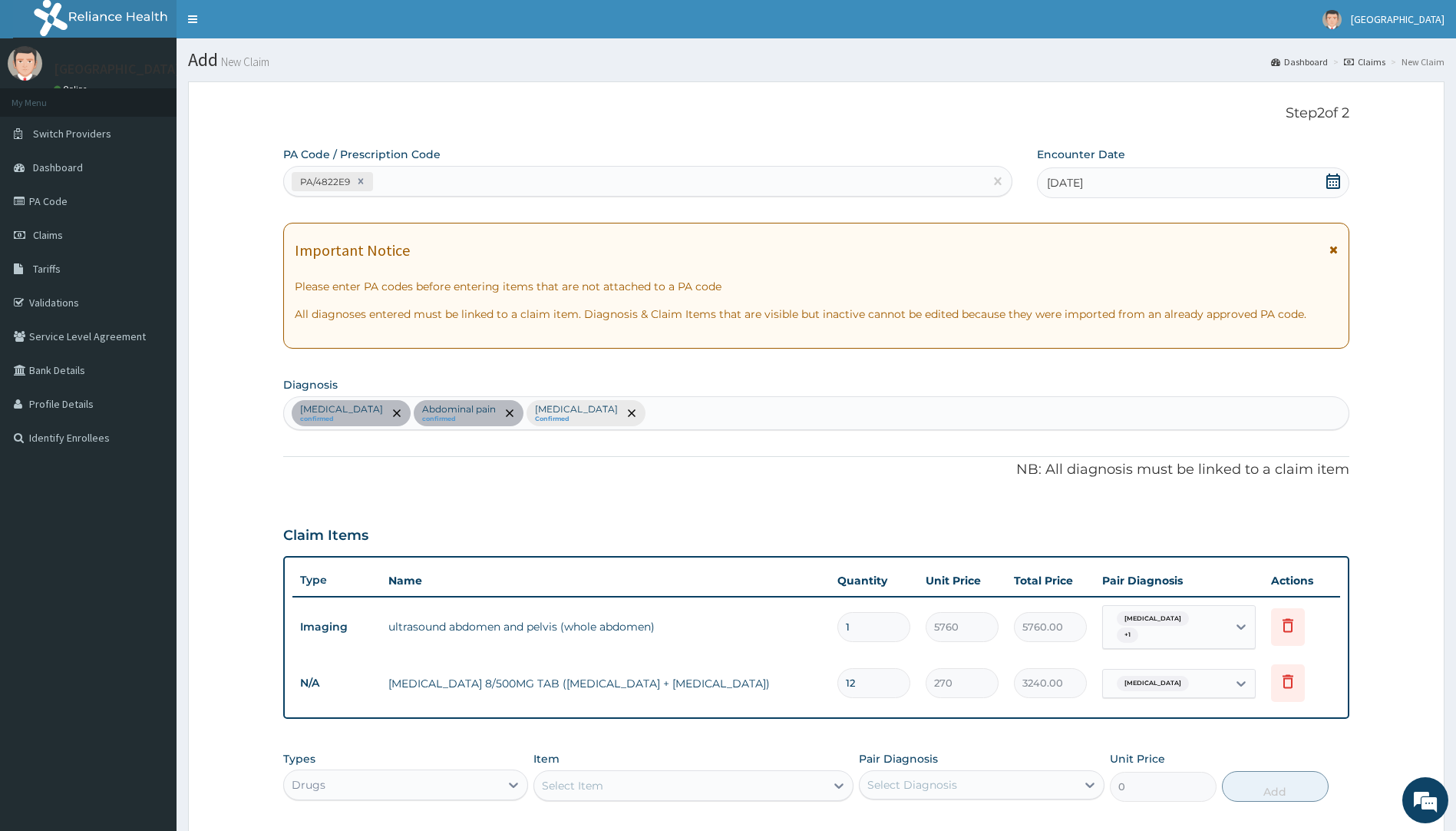
click at [712, 417] on div "Peptic ulcer confirmed Abdominal pain confirmed Lumbar spondylosis Confirmed" at bounding box center [816, 413] width 1066 height 32
type input "m"
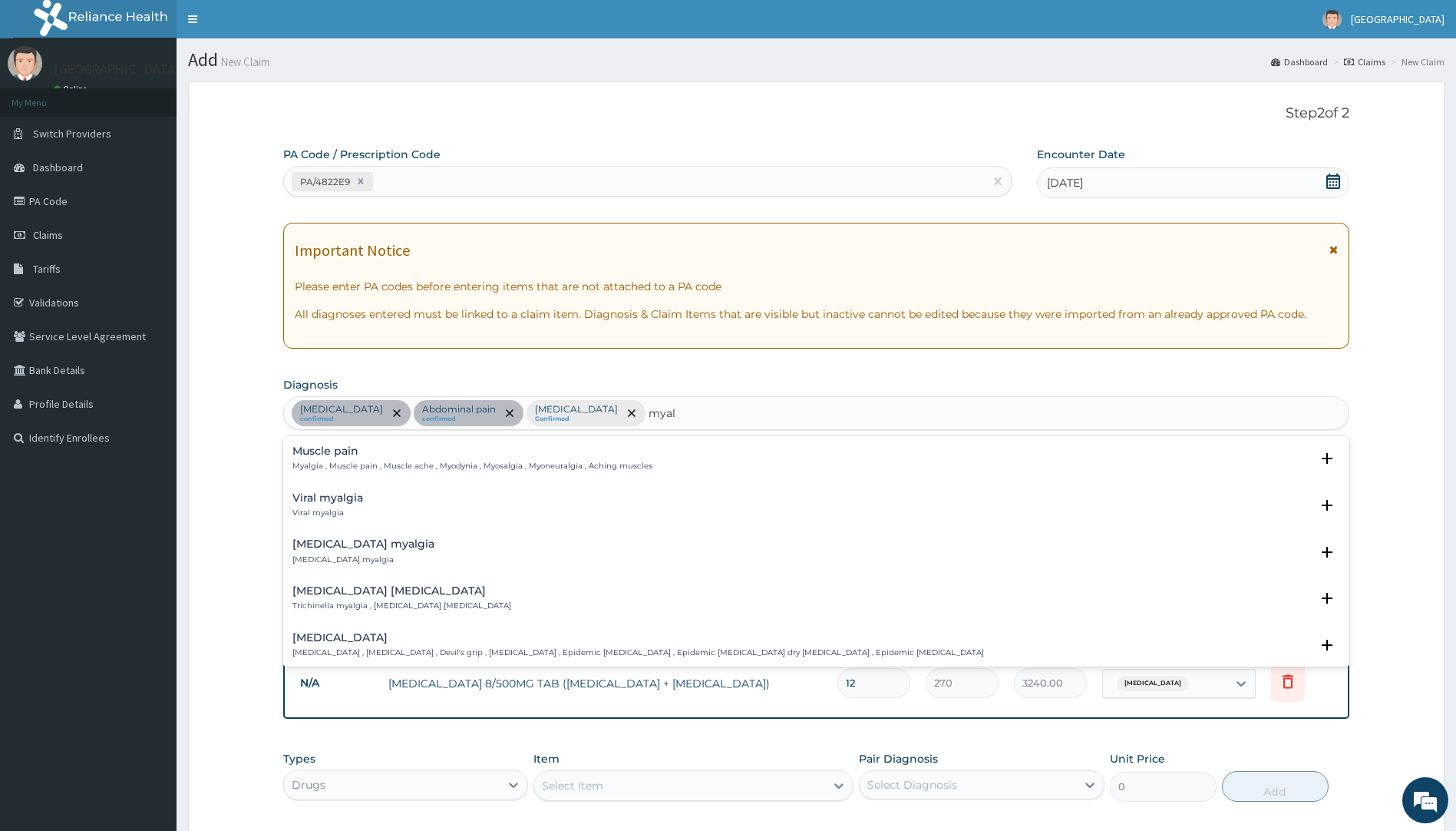
type input "myalg"
click at [409, 453] on h4 "Muscle pain" at bounding box center [472, 451] width 360 height 12
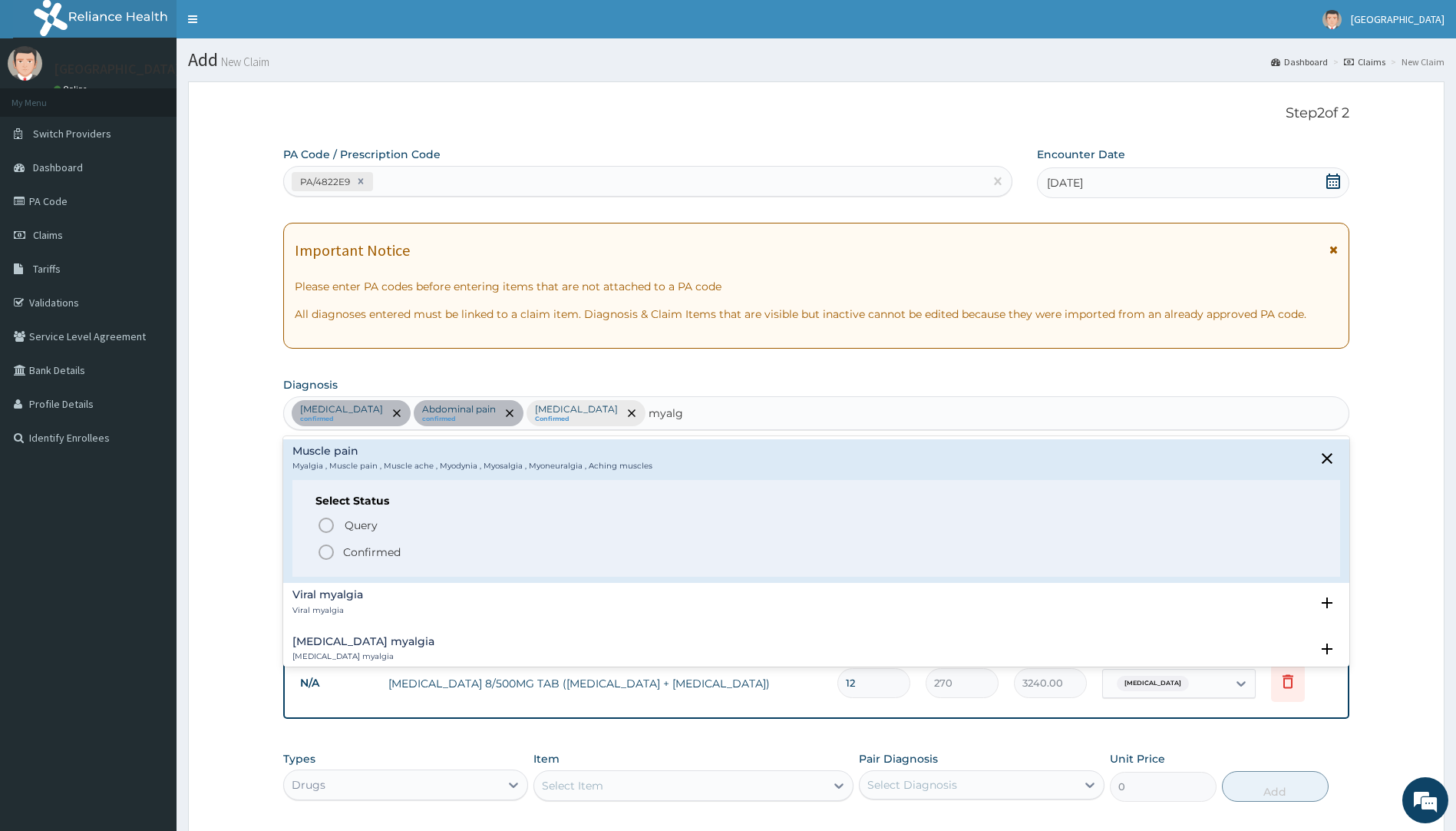
click at [373, 546] on p "Confirmed" at bounding box center [371, 552] width 57 height 15
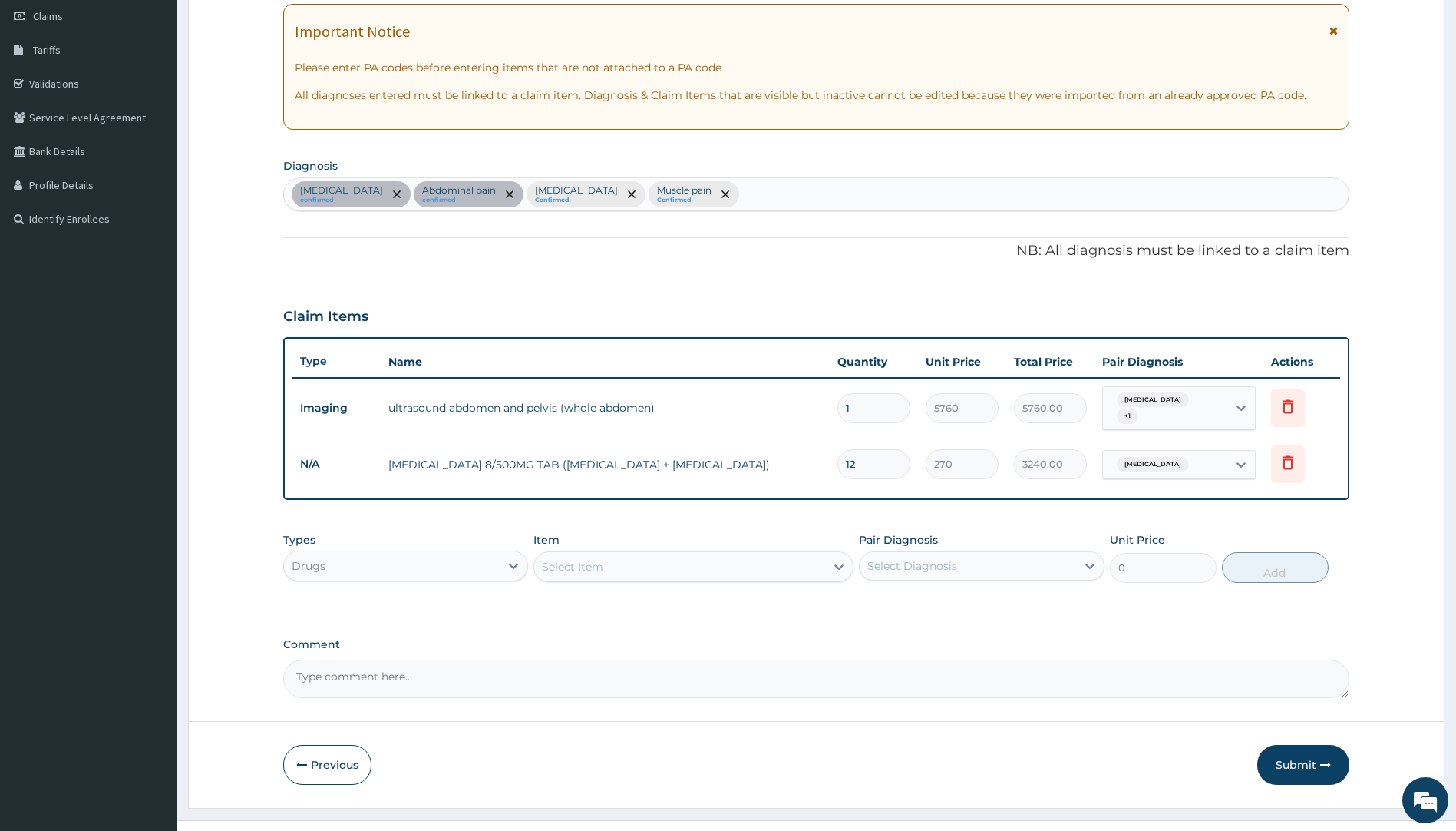
scroll to position [241, 0]
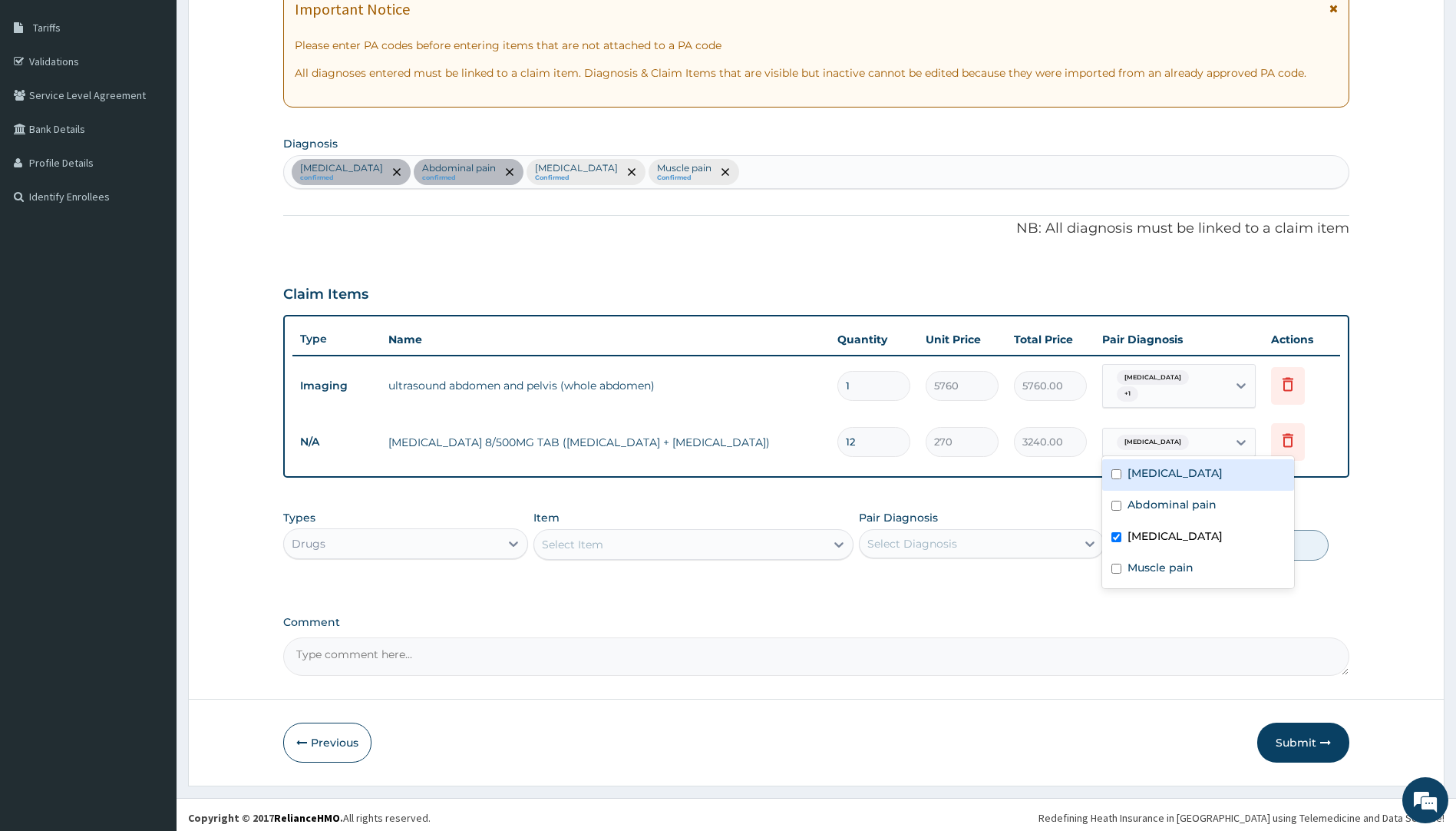
click at [1147, 441] on span "Lumbar spondylosis" at bounding box center [1153, 443] width 73 height 15
click at [1141, 573] on label "Muscle pain" at bounding box center [1161, 568] width 66 height 15
checkbox input "true"
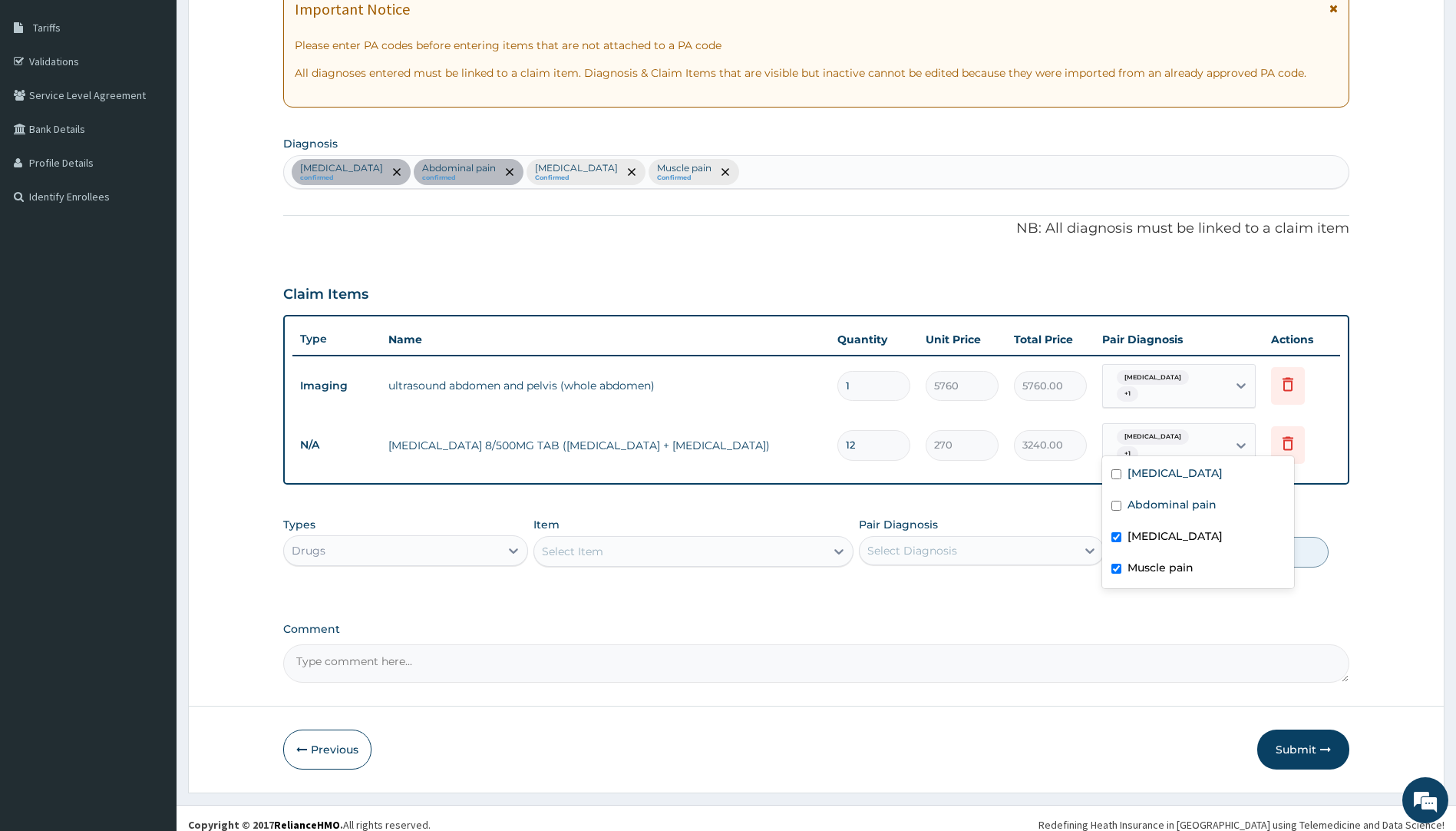
click at [747, 517] on div "Item Select Item" at bounding box center [693, 542] width 320 height 50
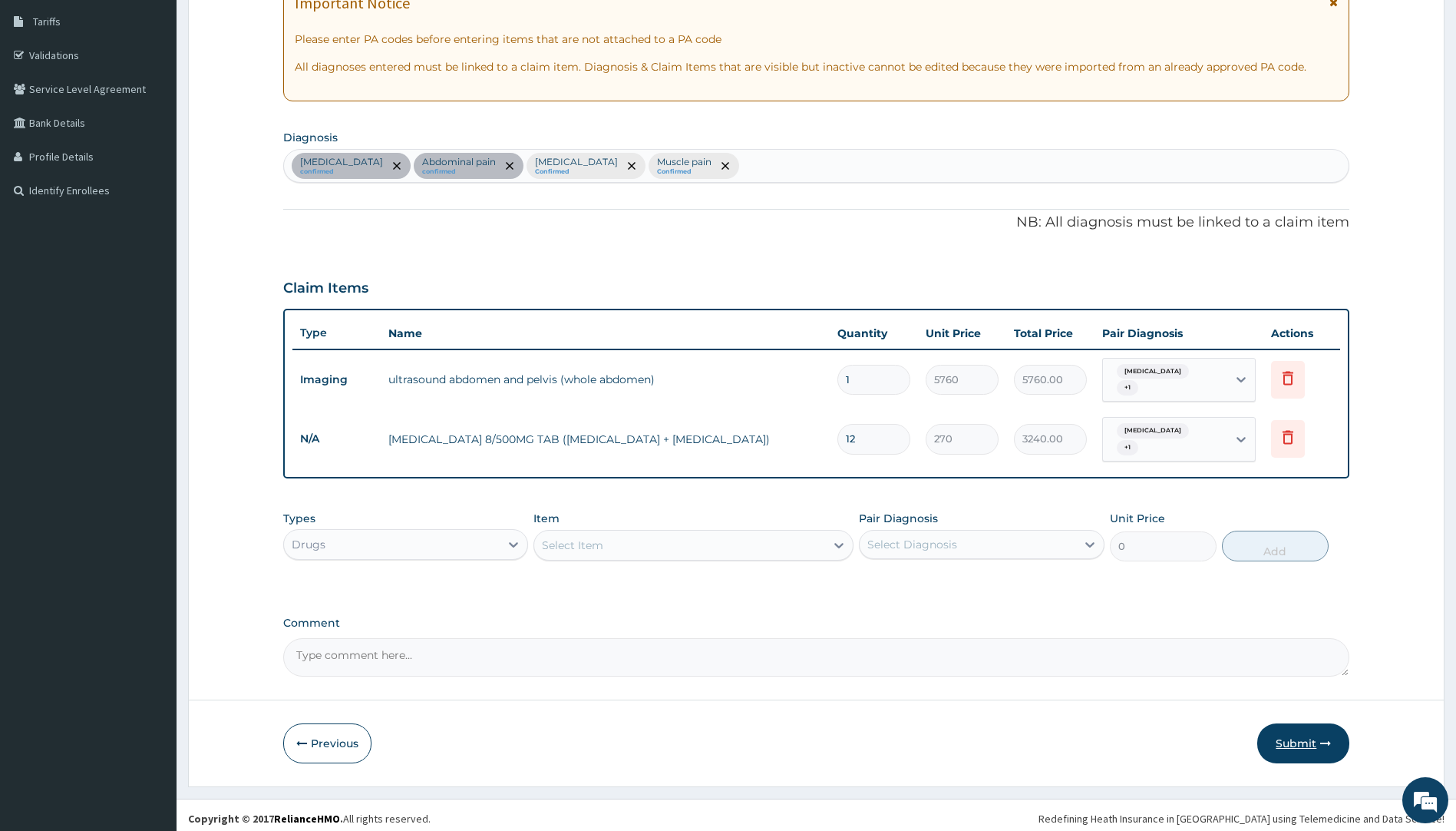
click at [1299, 732] on button "Submit" at bounding box center [1303, 743] width 92 height 40
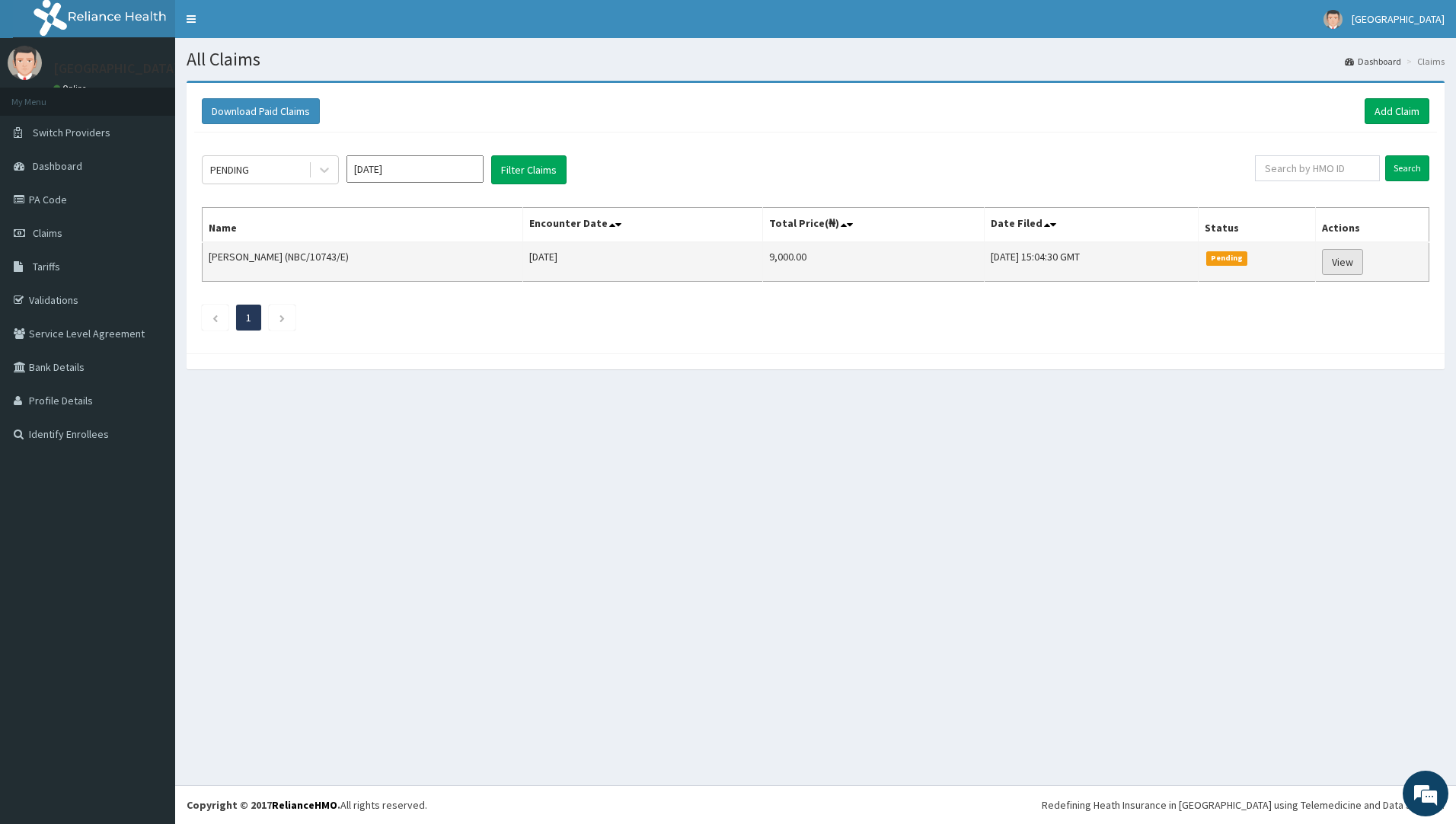
click at [1353, 261] on link "View" at bounding box center [1343, 261] width 41 height 26
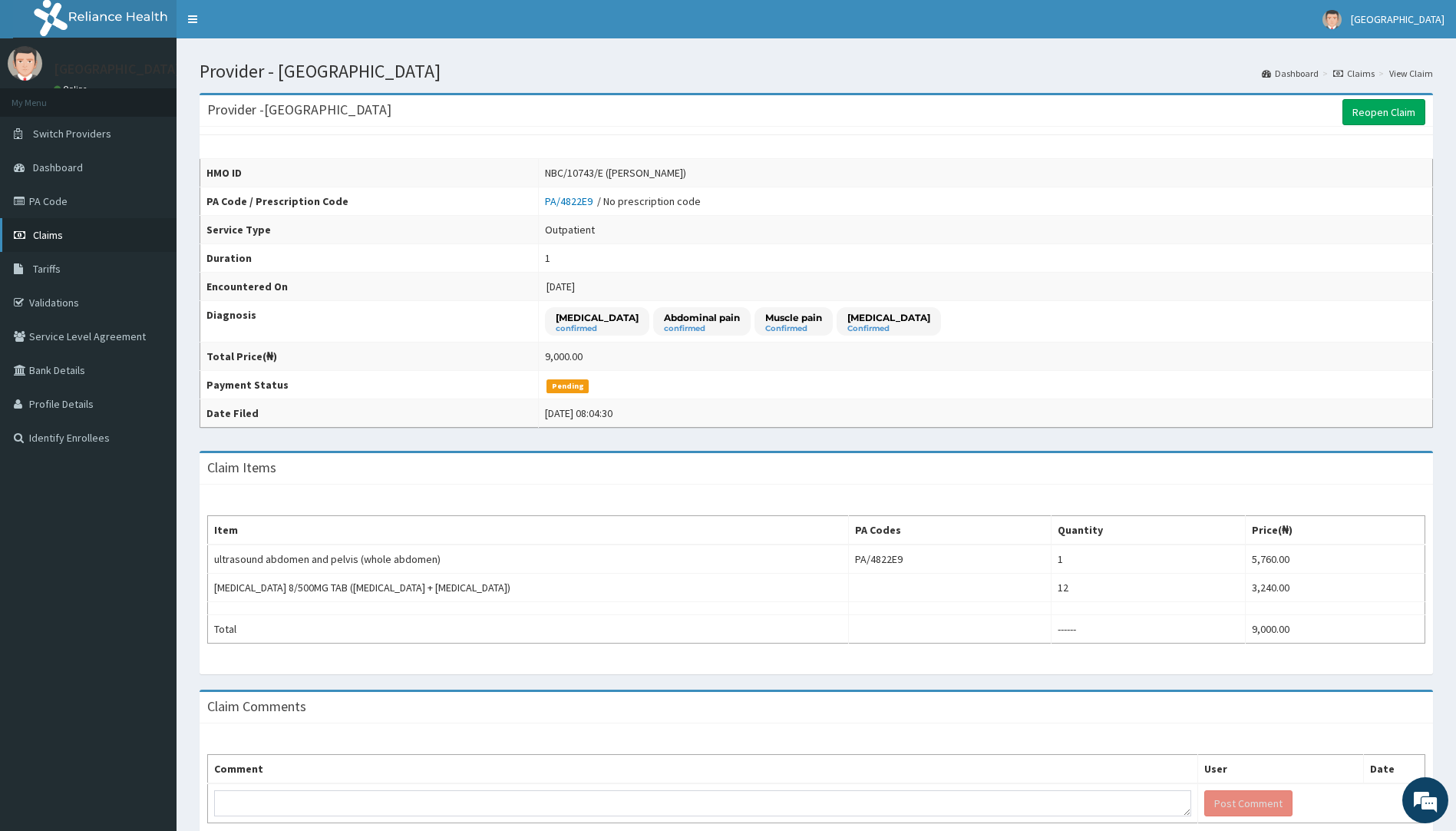
click at [47, 232] on span "Claims" at bounding box center [47, 235] width 30 height 14
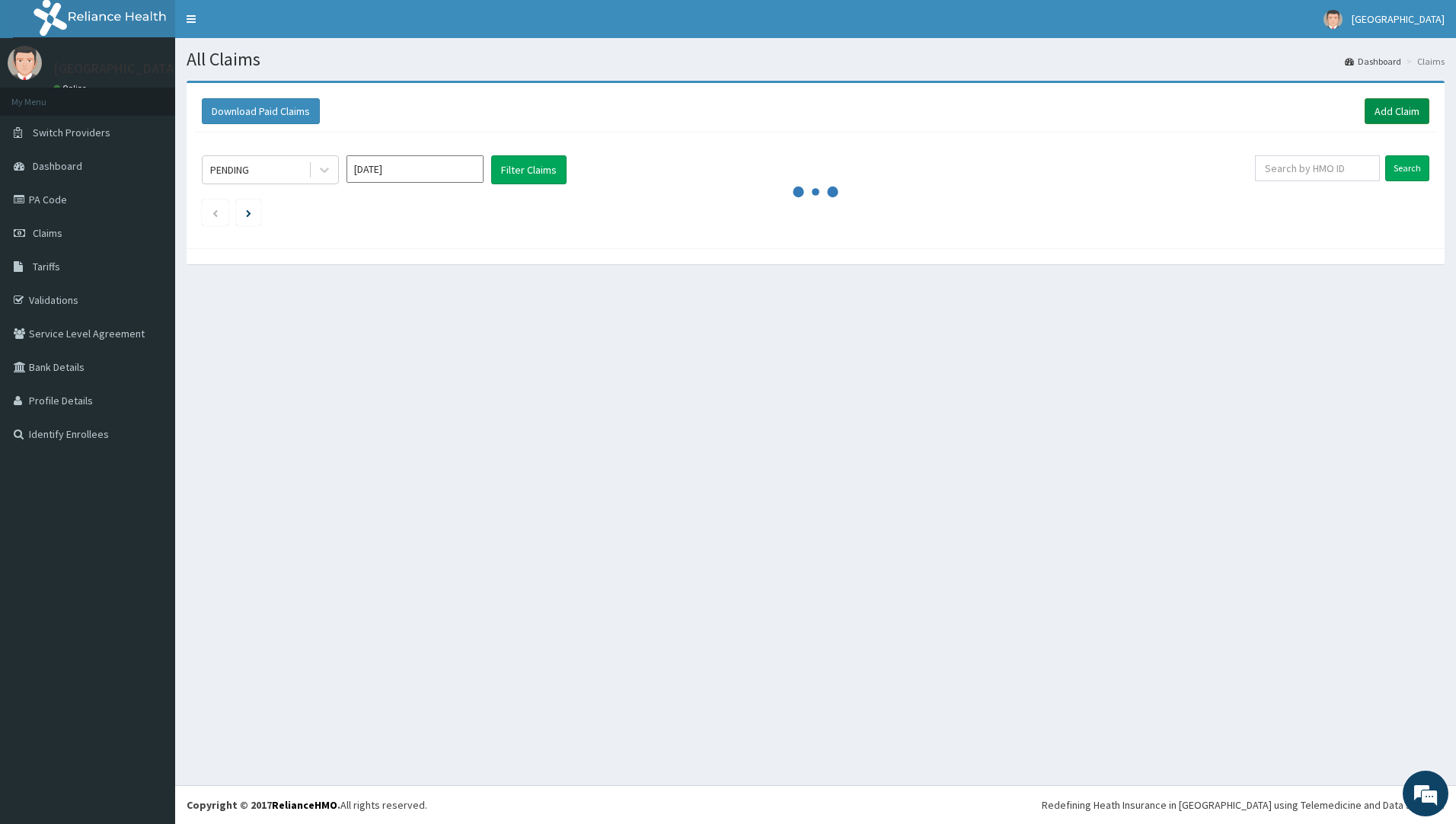
click at [1407, 112] on link "Add Claim" at bounding box center [1396, 110] width 64 height 26
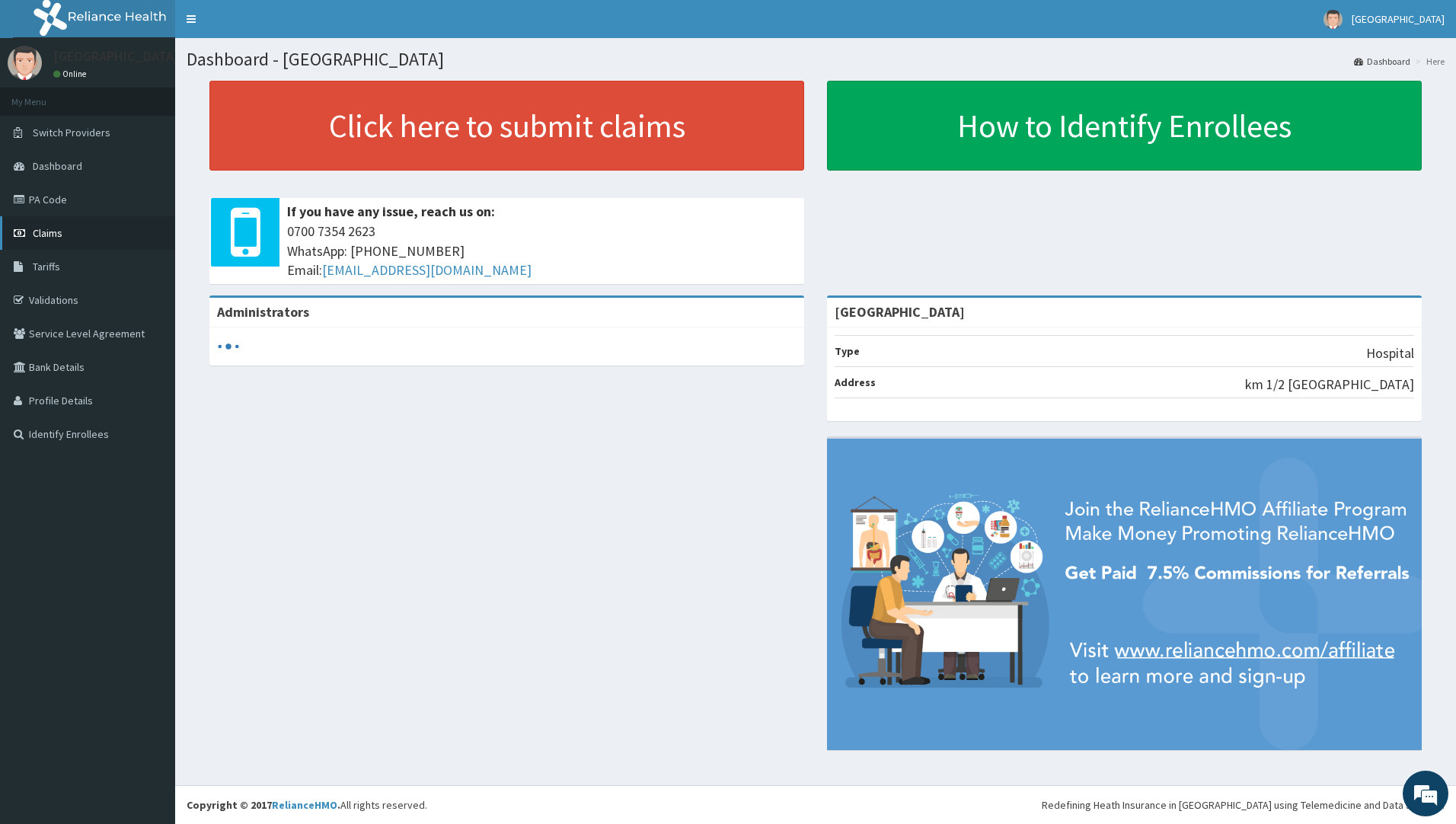
click at [57, 228] on span "Claims" at bounding box center [47, 233] width 30 height 13
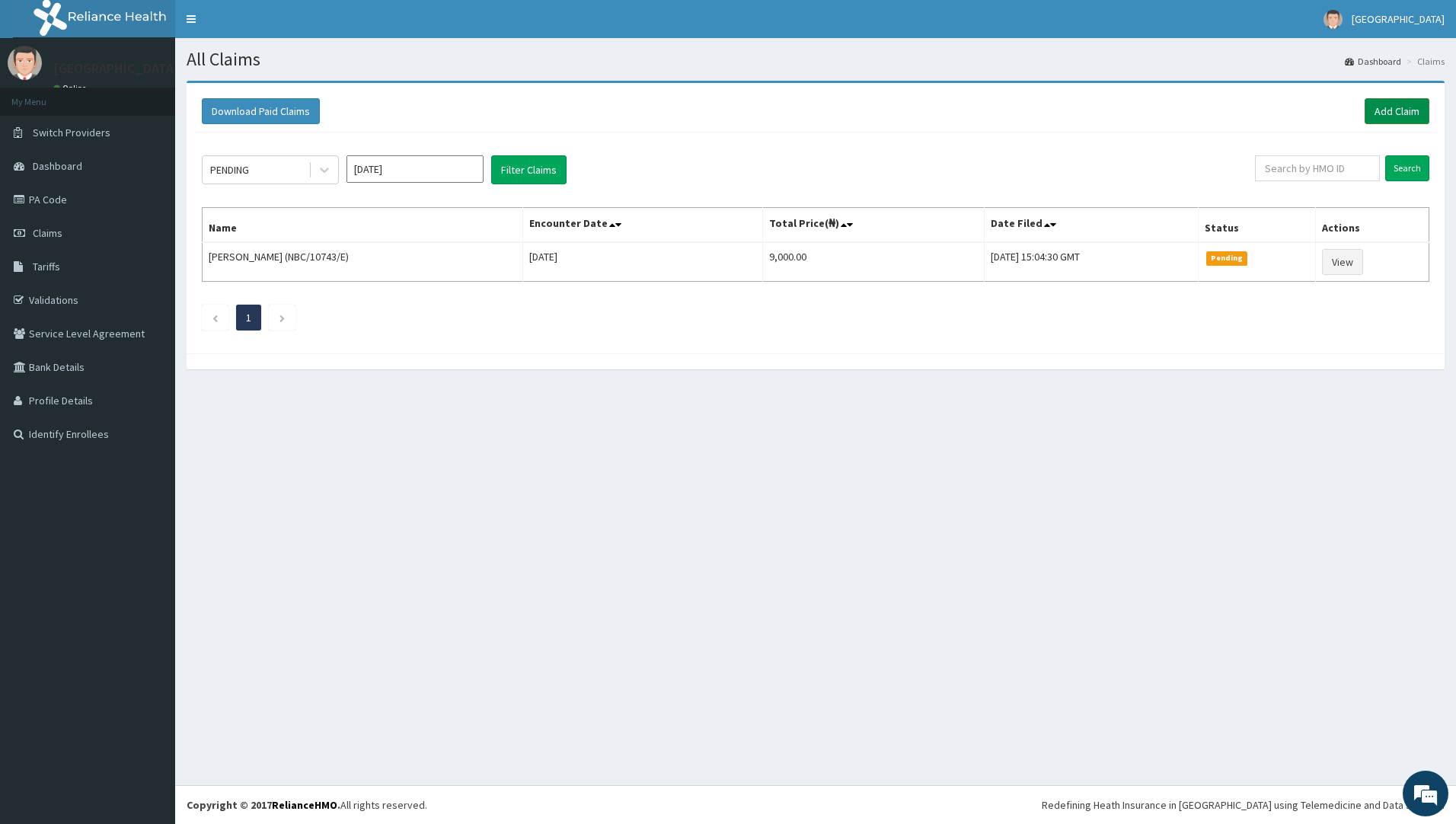
click at [1388, 110] on link "Add Claim" at bounding box center [1396, 110] width 64 height 26
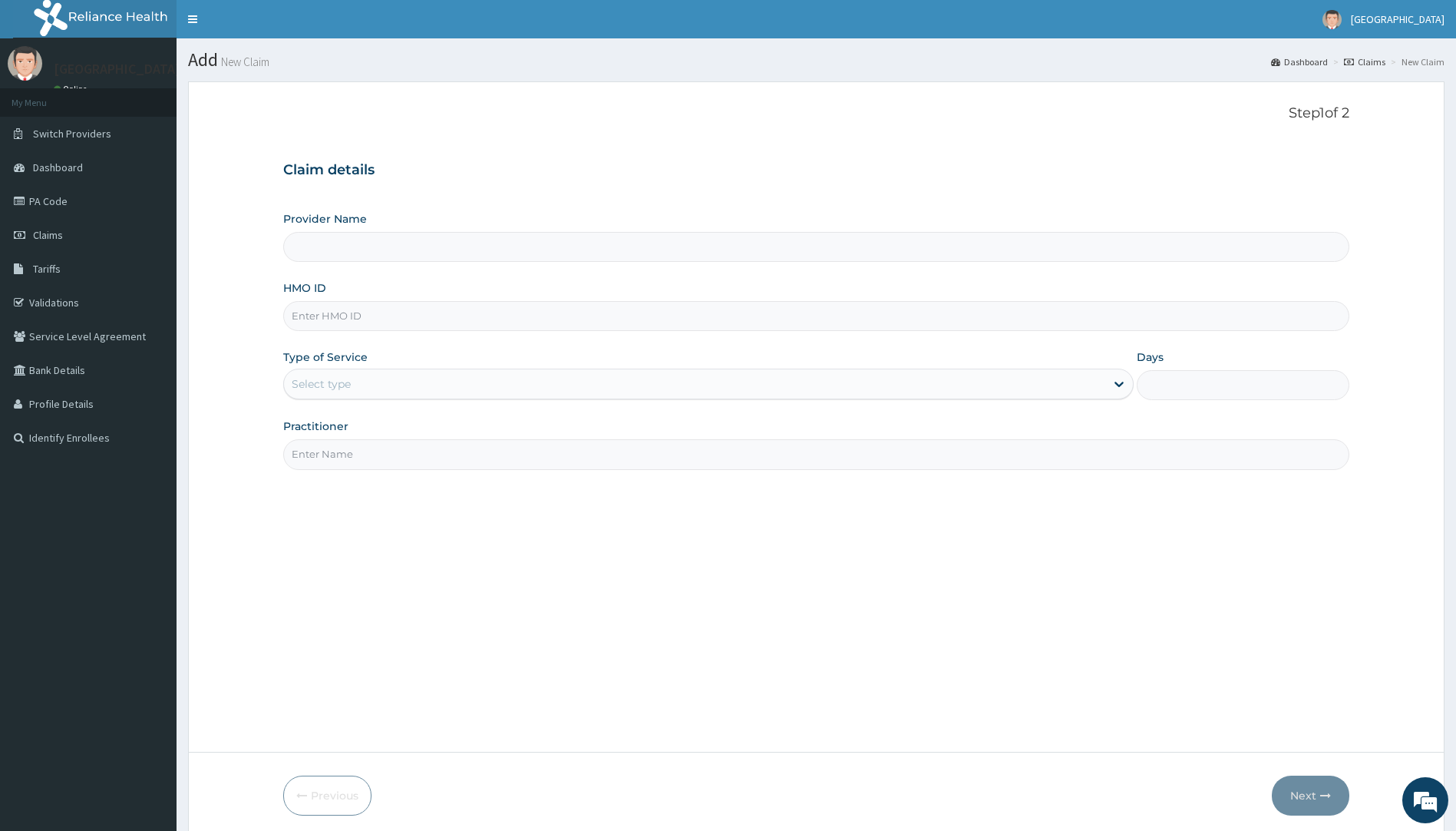
click at [531, 313] on input "HMO ID" at bounding box center [817, 316] width 1067 height 30
type input "[GEOGRAPHIC_DATA]"
paste input "OHT/12365/A"
type input "OHT/12365/A"
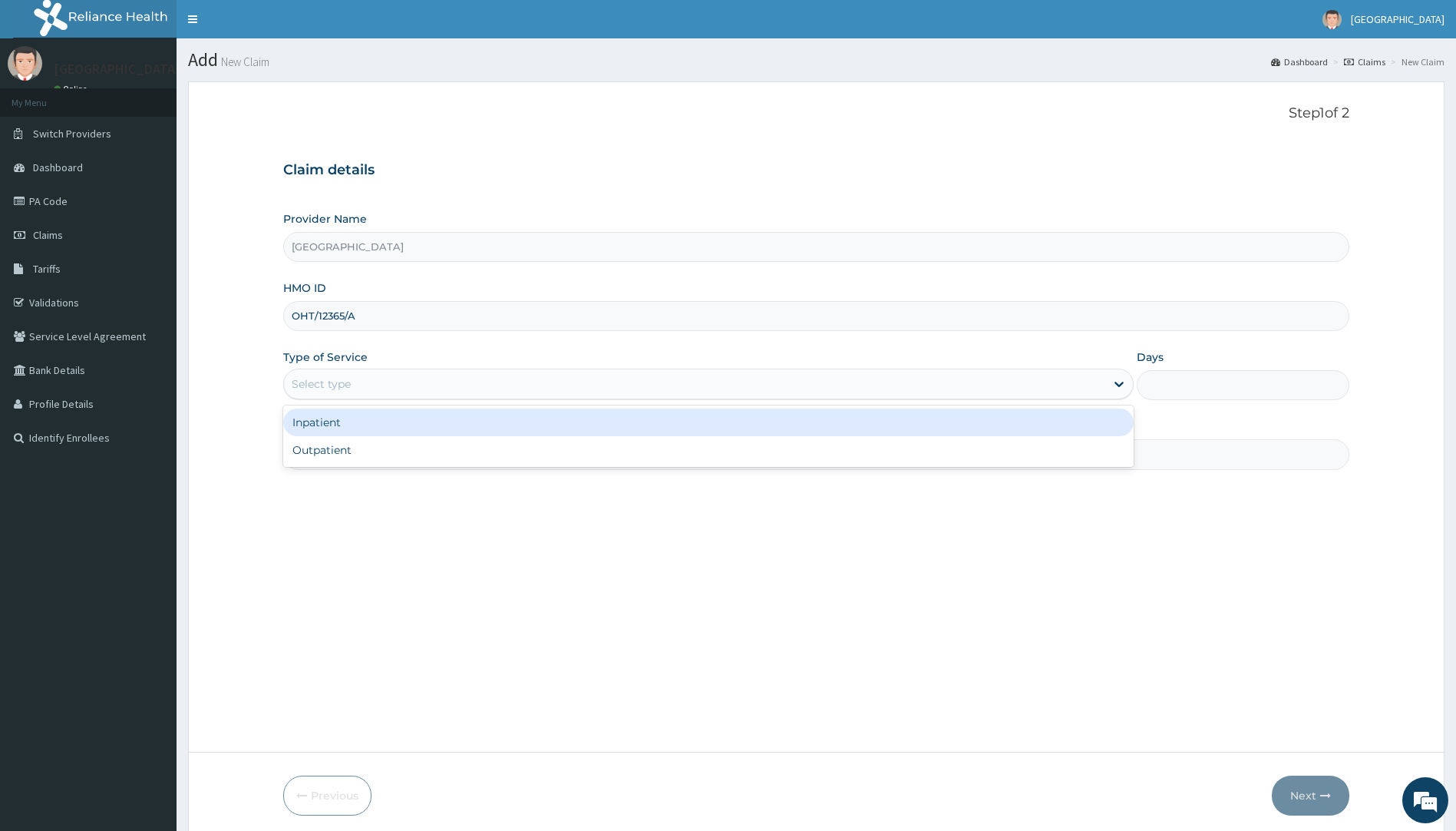
click at [428, 381] on div "Select type" at bounding box center [694, 384] width 822 height 24
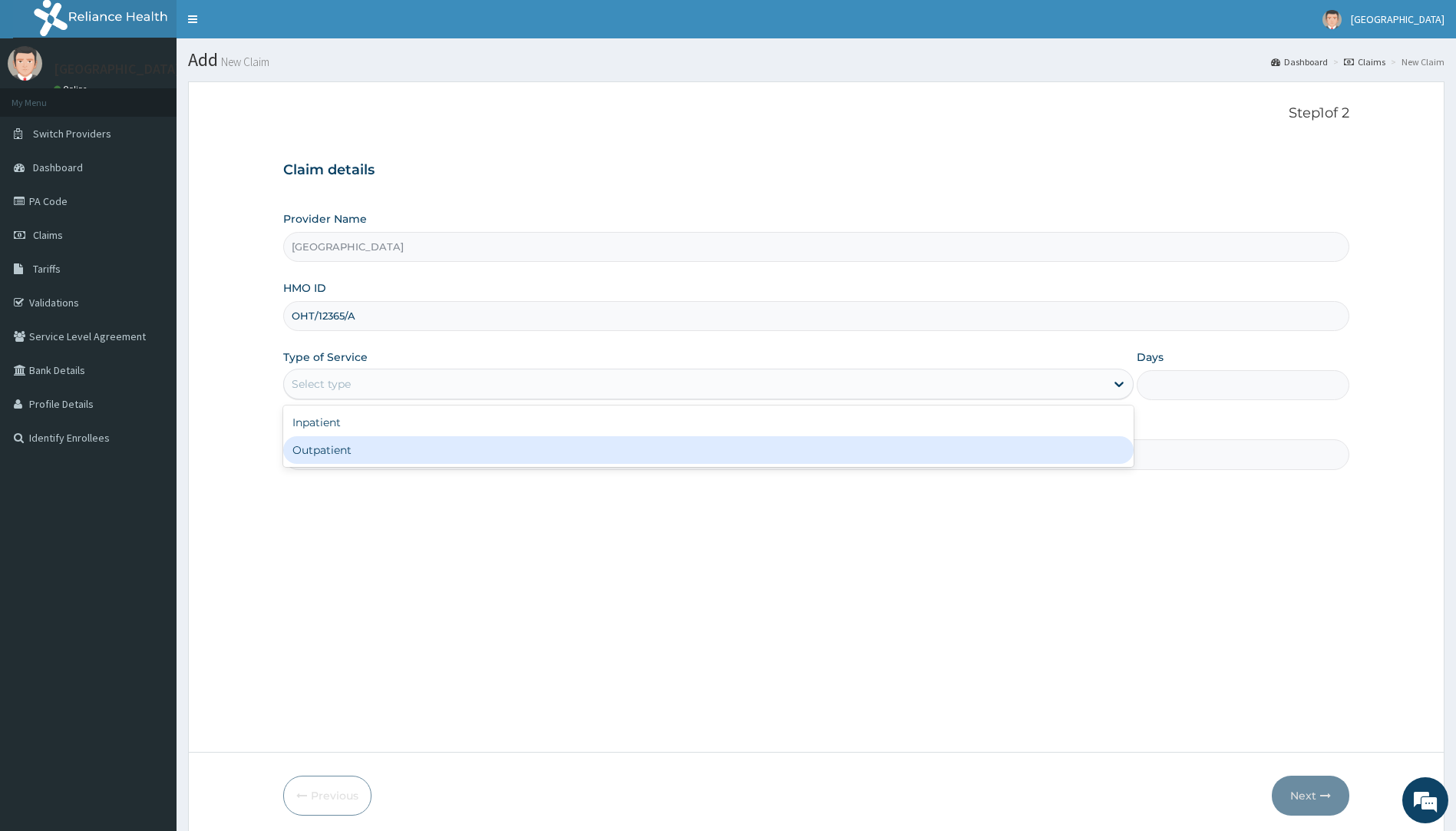
click at [377, 445] on div "Outpatient" at bounding box center [709, 449] width 851 height 28
type input "1"
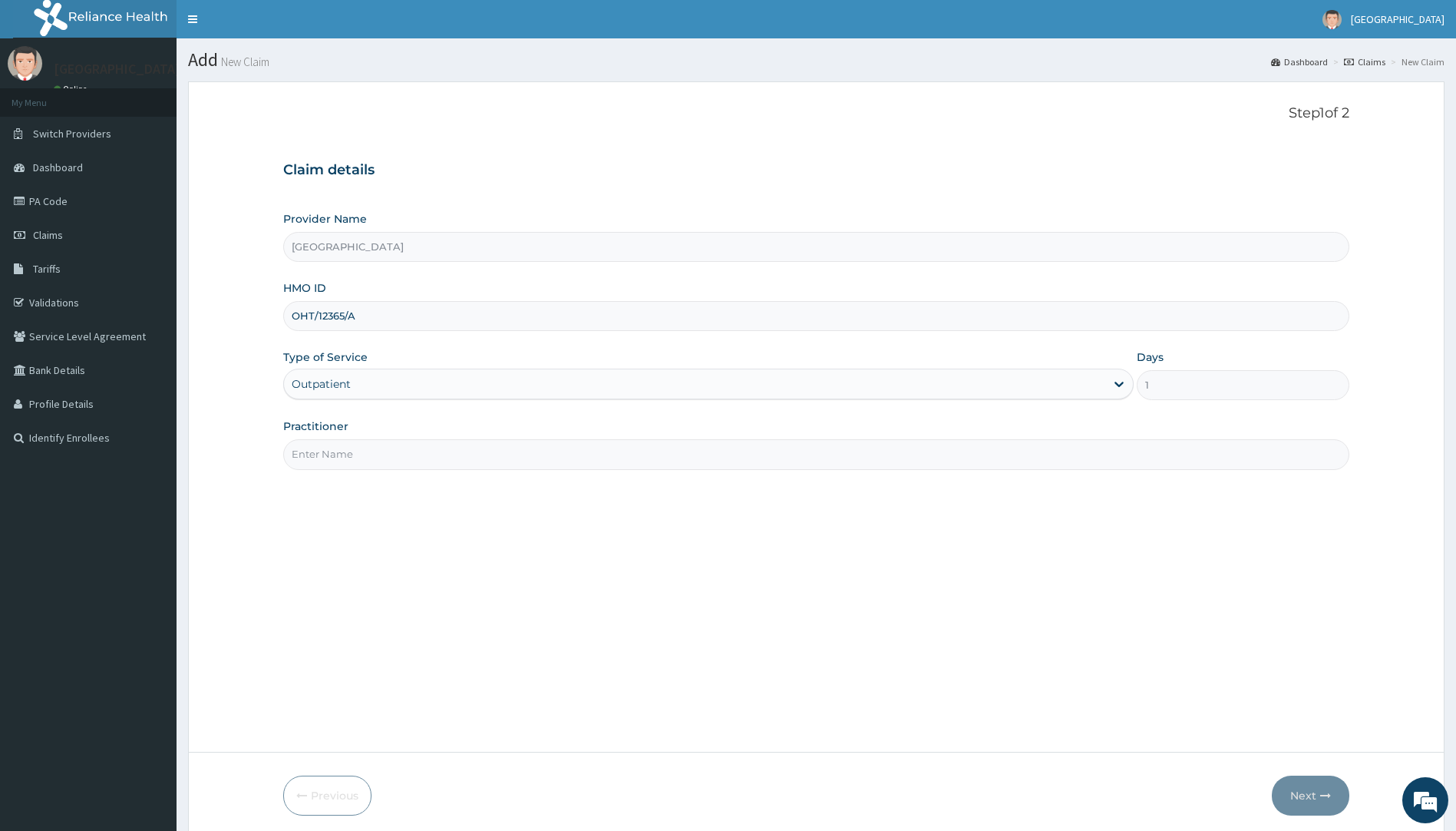
click at [422, 462] on input "Practitioner" at bounding box center [817, 454] width 1067 height 30
type input "Dr Okoroafor"
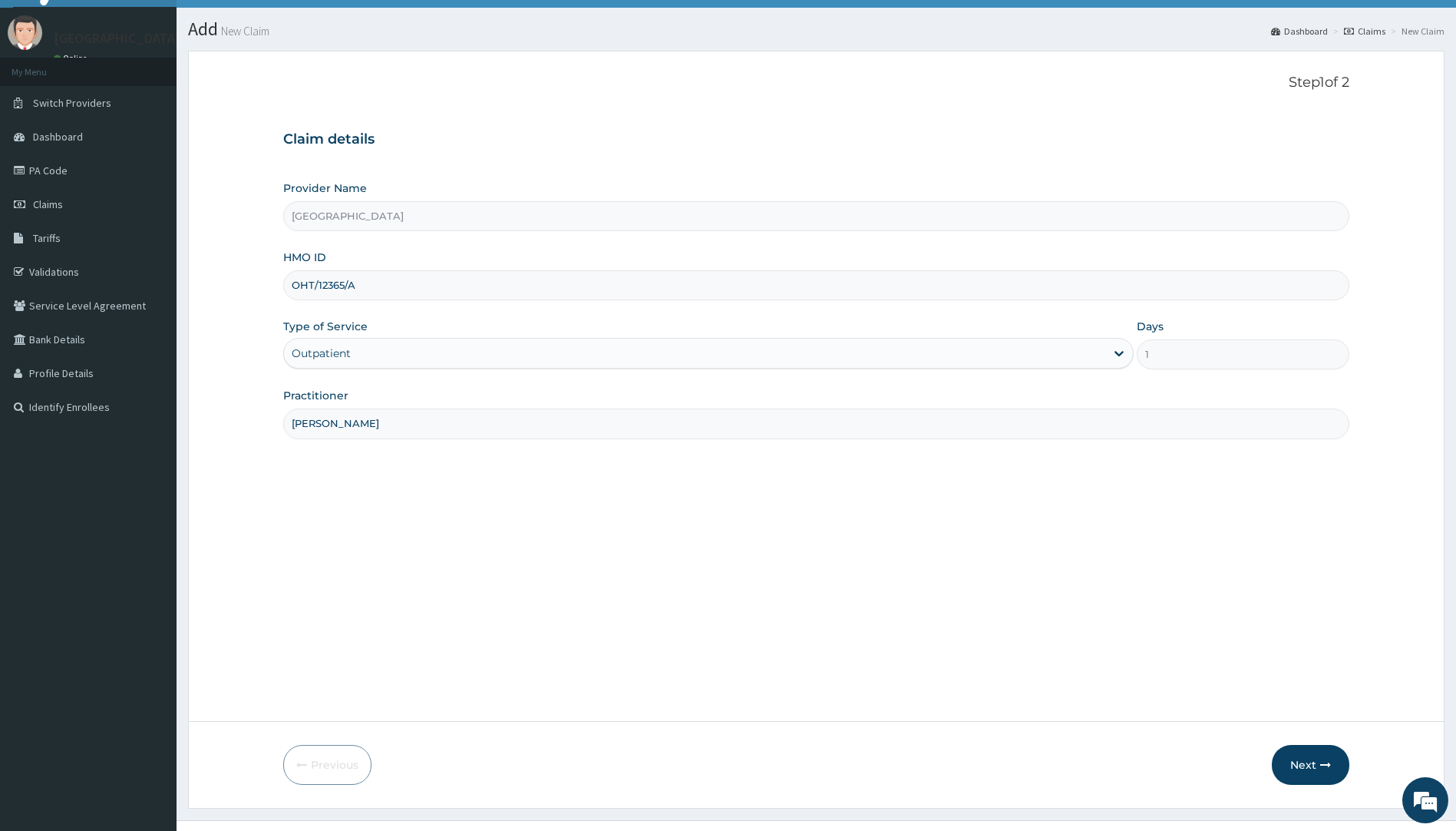
scroll to position [59, 0]
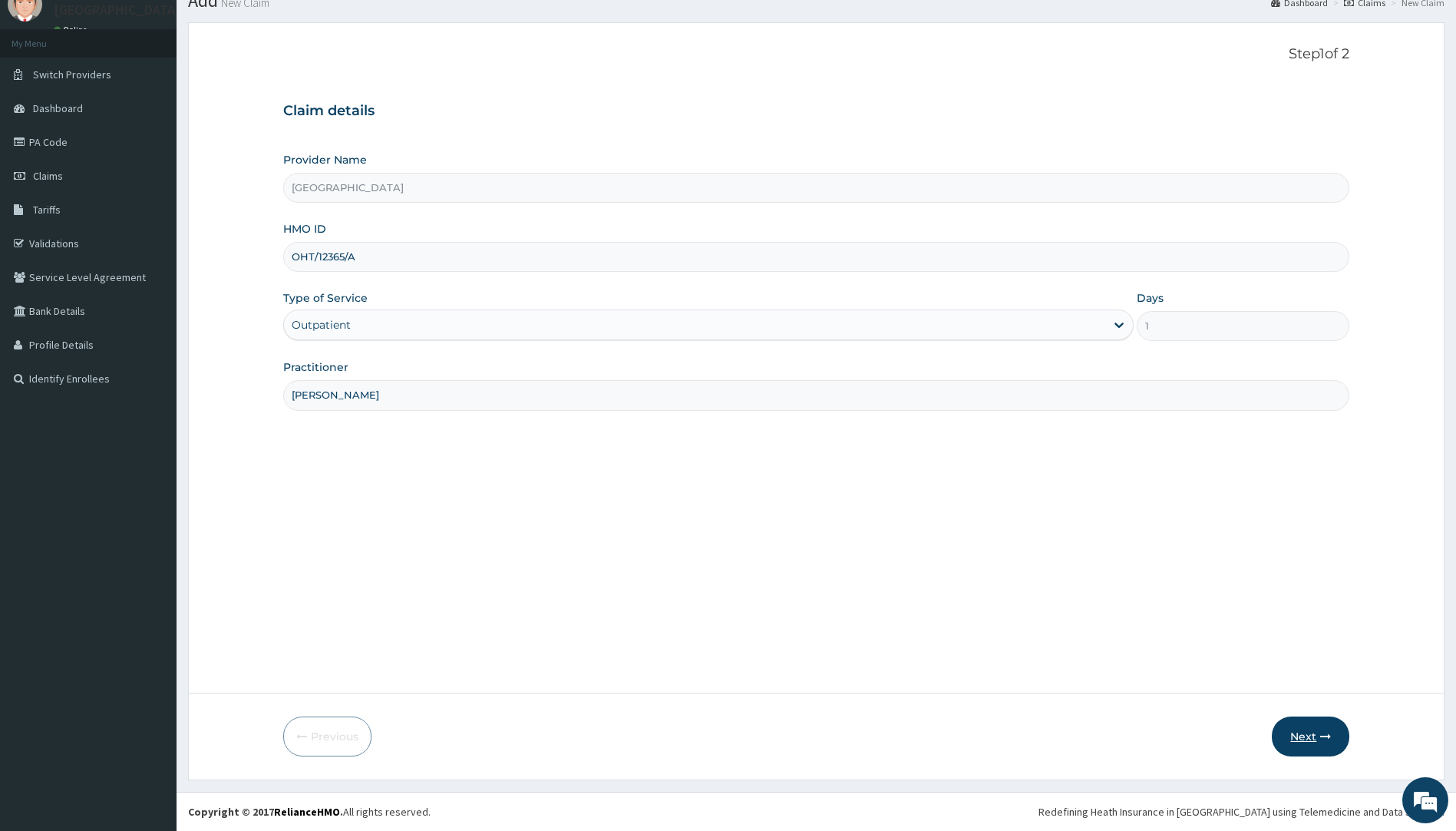
click at [1315, 734] on button "Next" at bounding box center [1311, 736] width 77 height 40
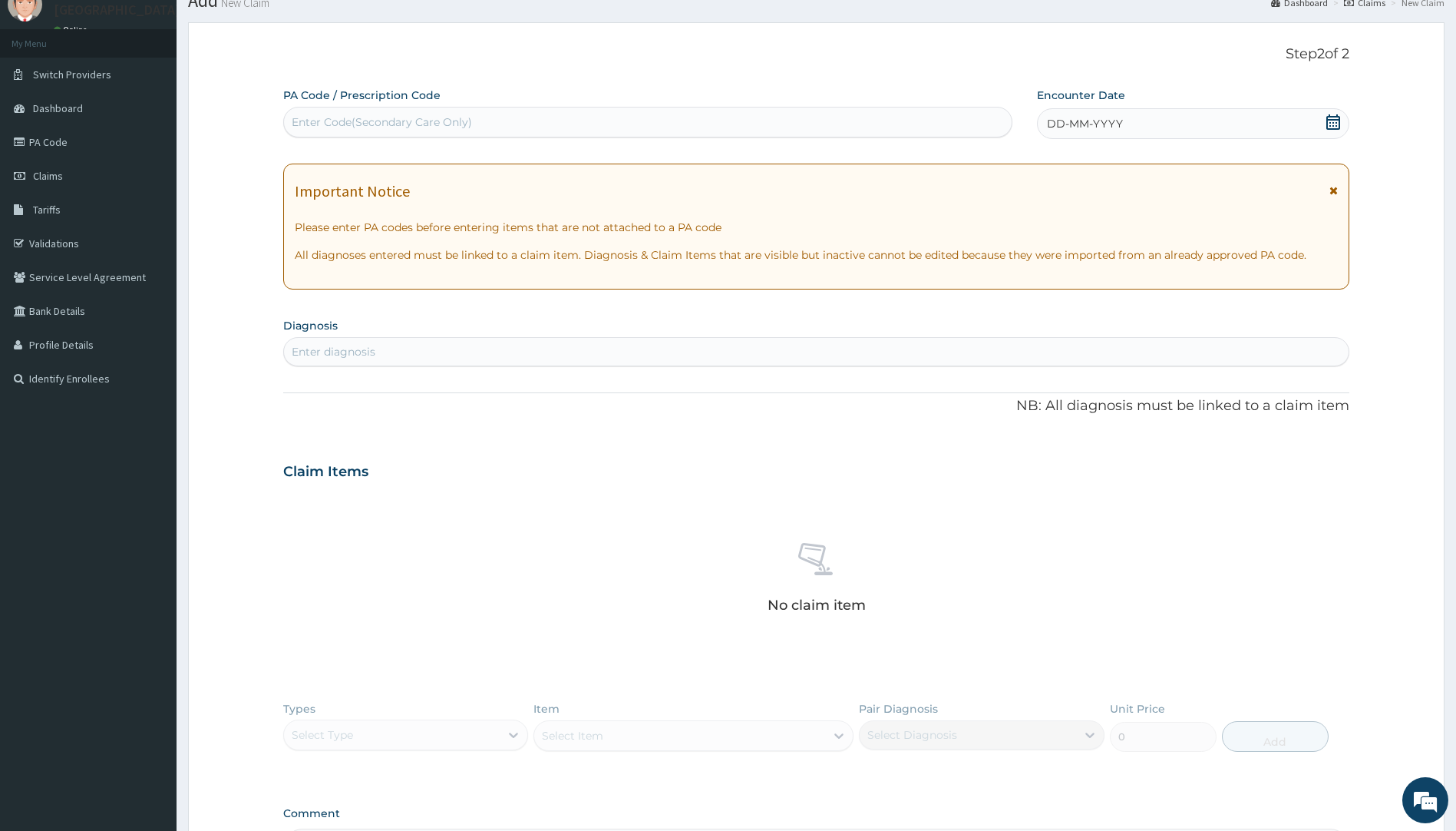
click at [1342, 120] on div "DD-MM-YYYY" at bounding box center [1193, 124] width 313 height 31
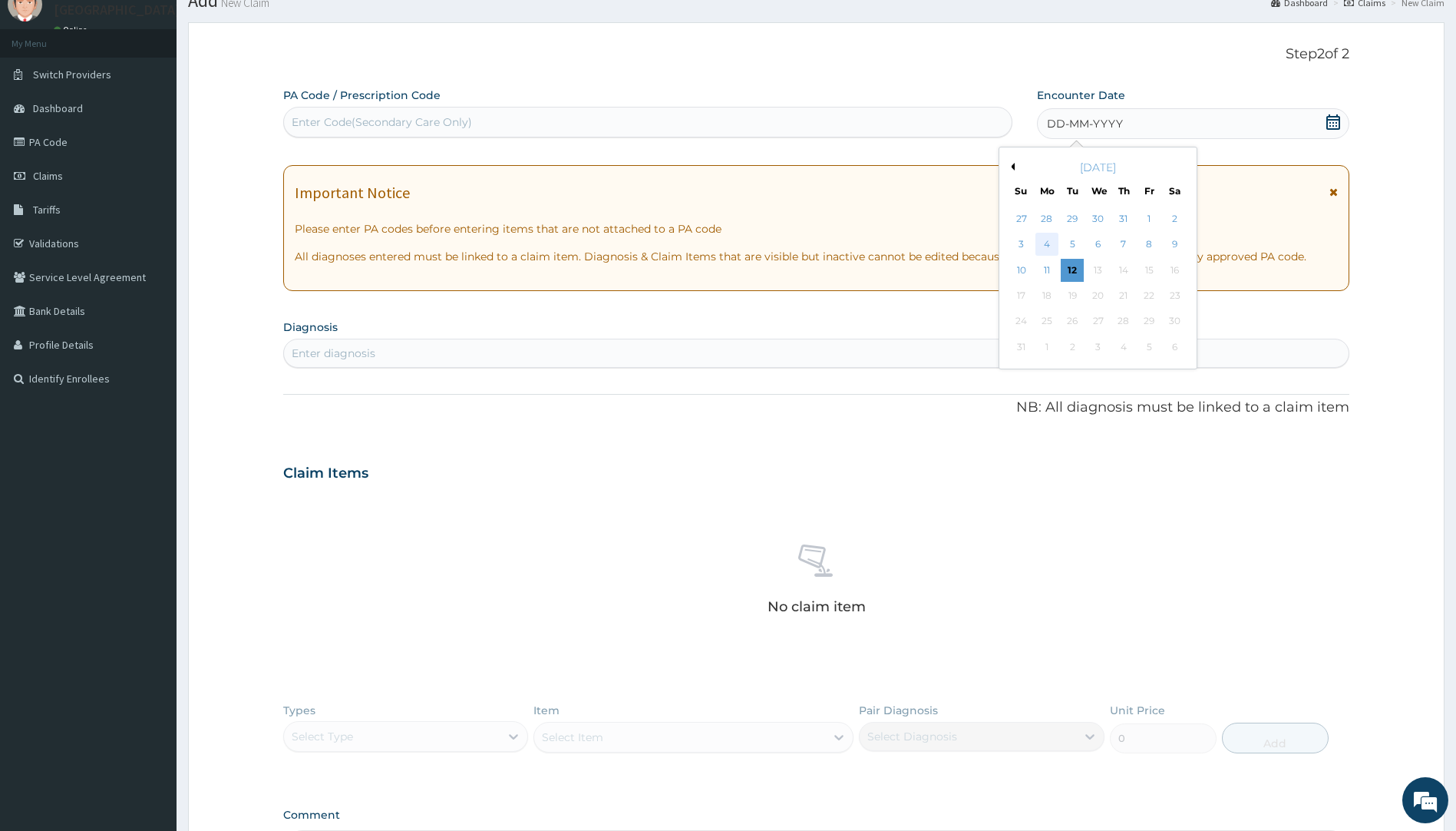
click at [1051, 236] on div "4" at bounding box center [1047, 245] width 23 height 23
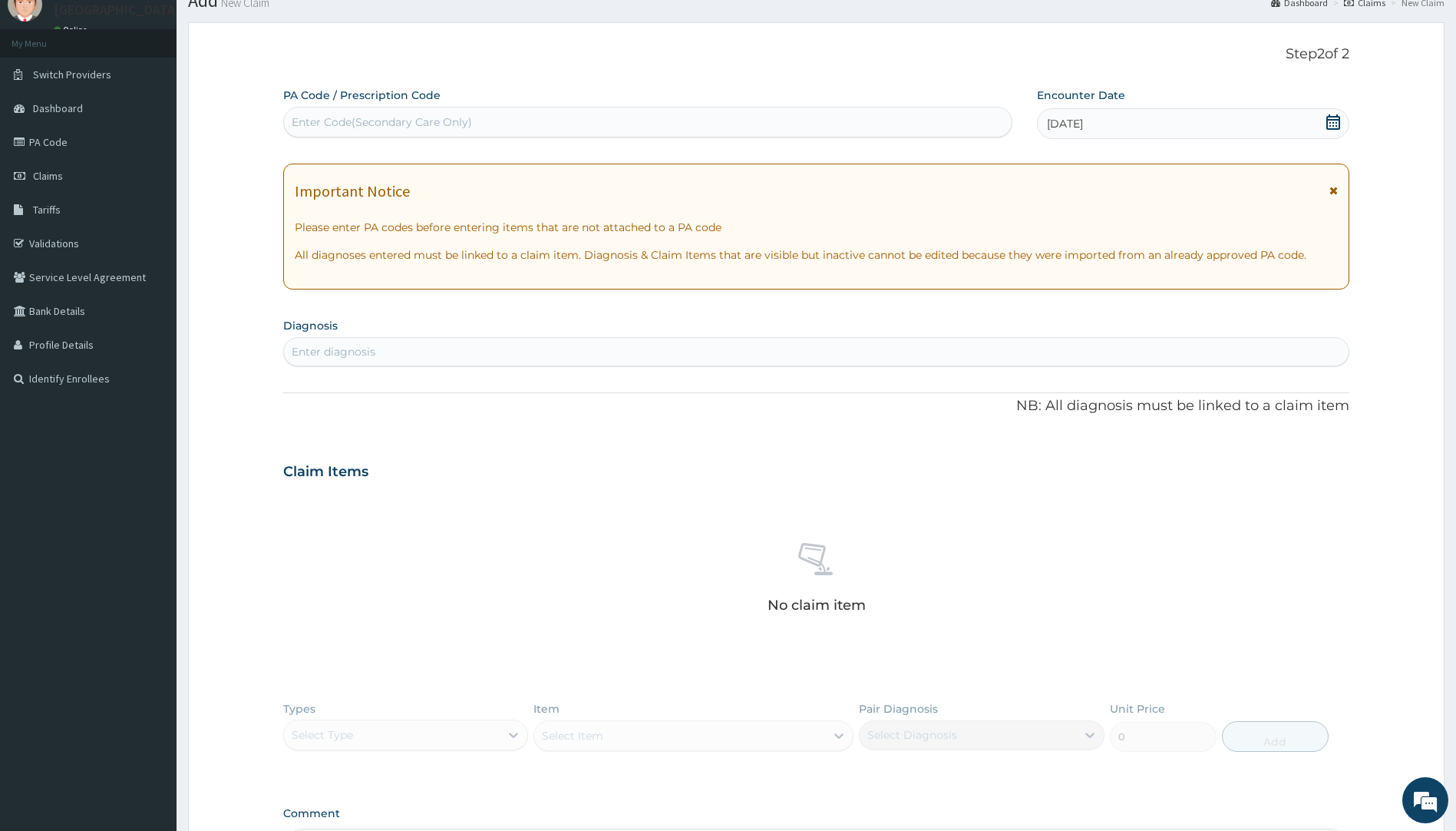
click at [622, 351] on div "Enter diagnosis" at bounding box center [816, 351] width 1066 height 24
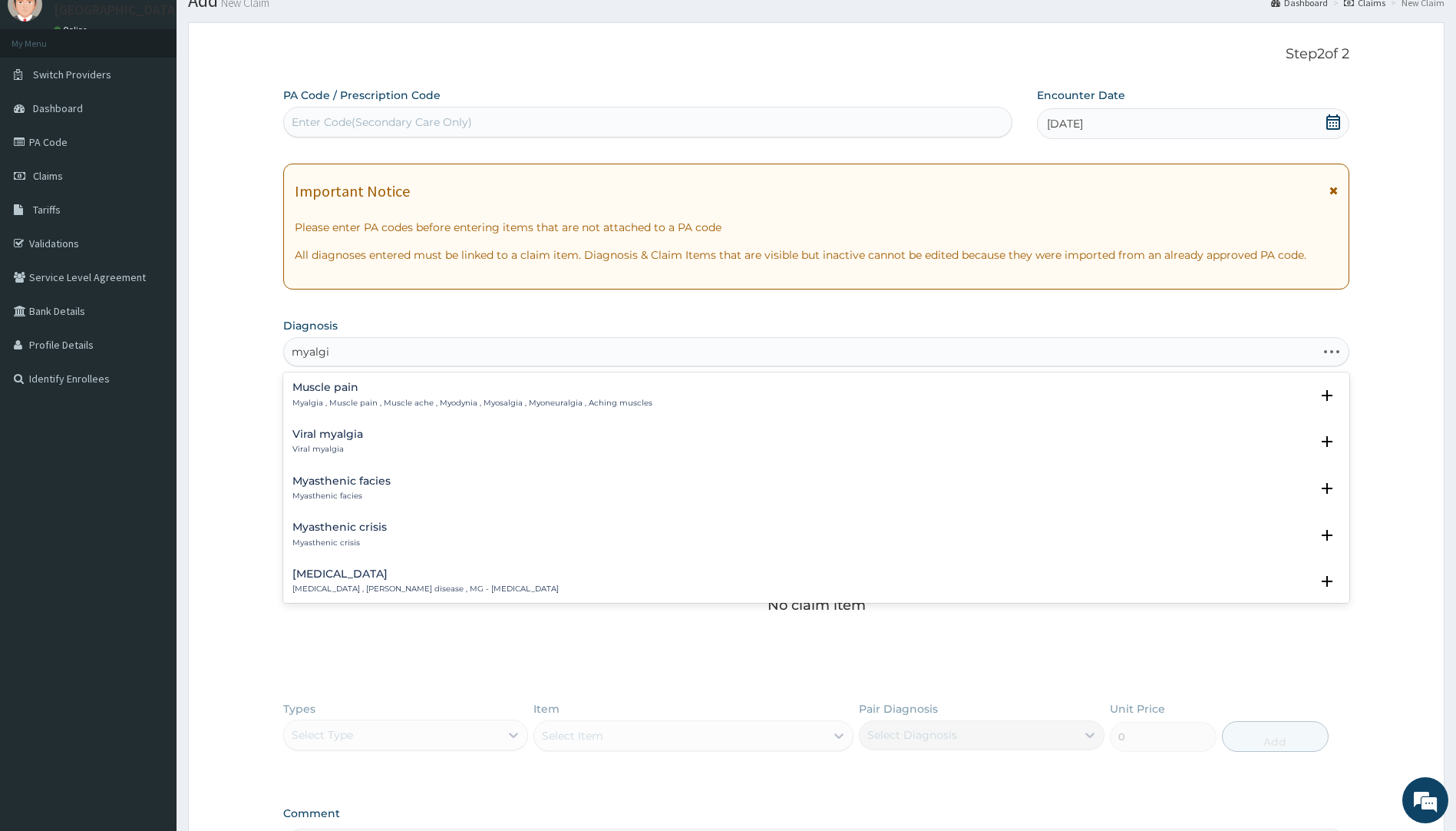
type input "myalgia"
click at [361, 398] on p "Myalgia , Muscle pain , Muscle ache , Myodynia , Myosalgia , Myoneuralgia , Ach…" at bounding box center [472, 403] width 360 height 11
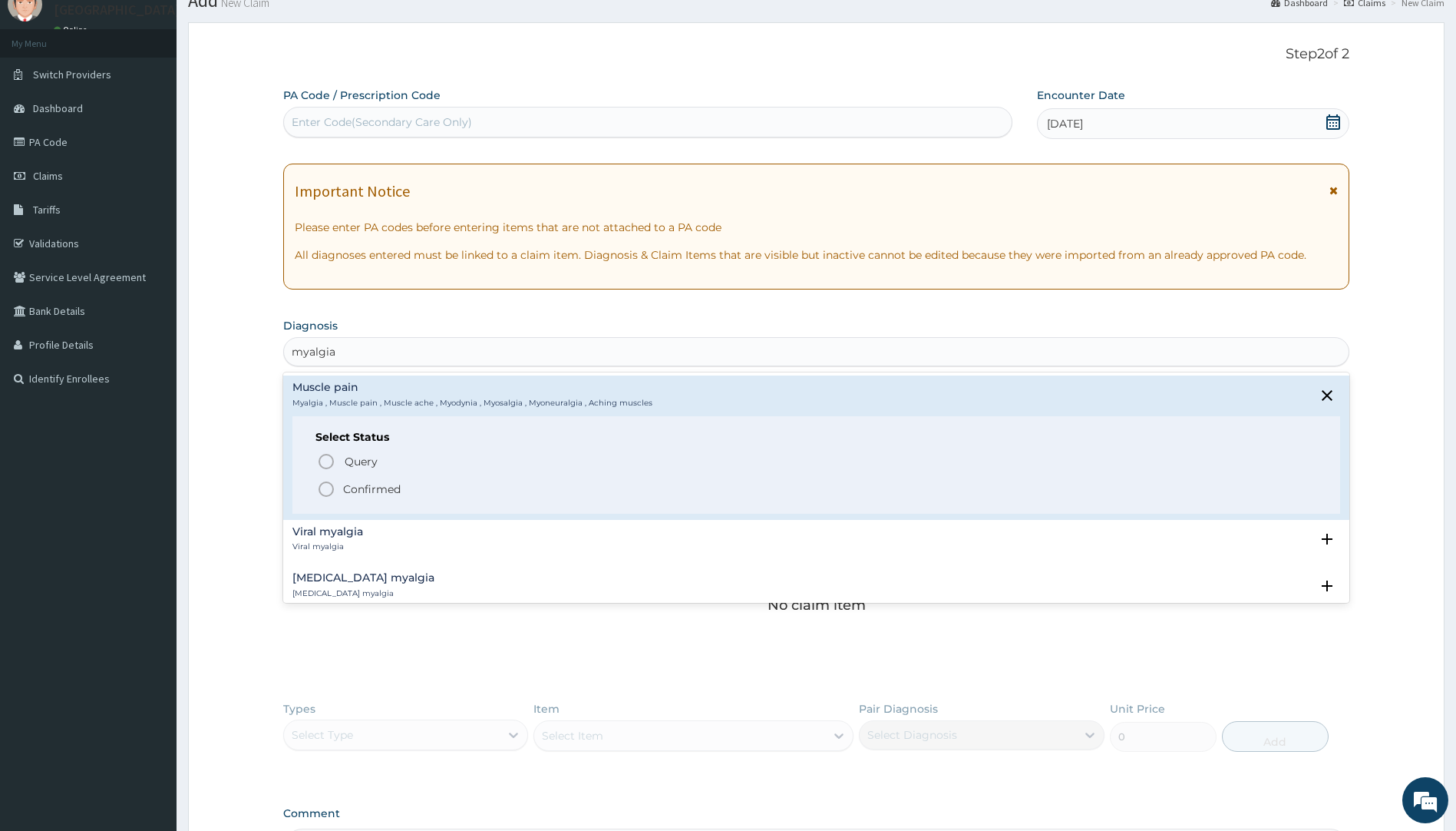
drag, startPoint x: 376, startPoint y: 484, endPoint x: 399, endPoint y: 477, distance: 24.0
click at [377, 484] on p "Confirmed" at bounding box center [371, 489] width 57 height 15
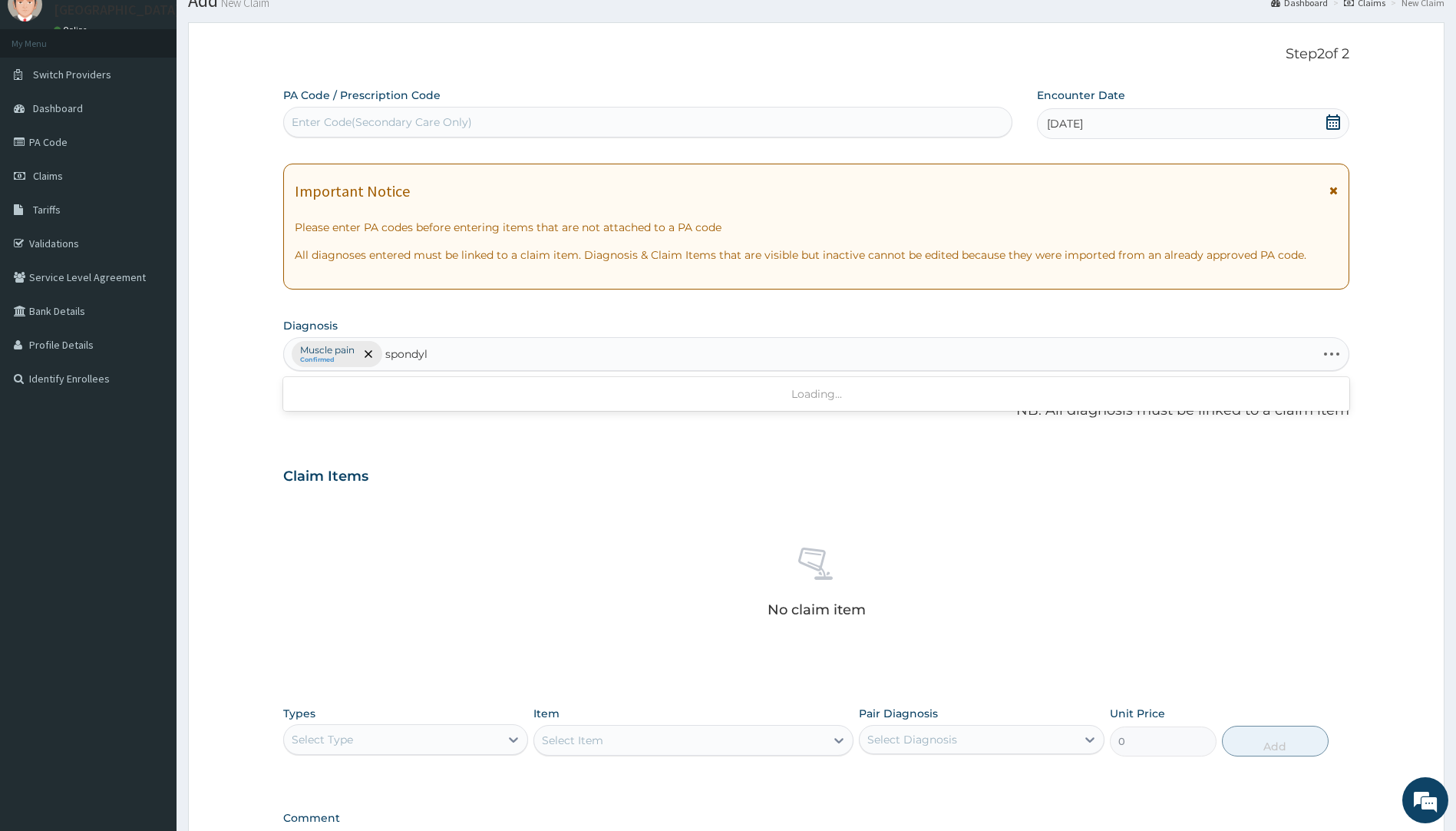
type input "spondylo"
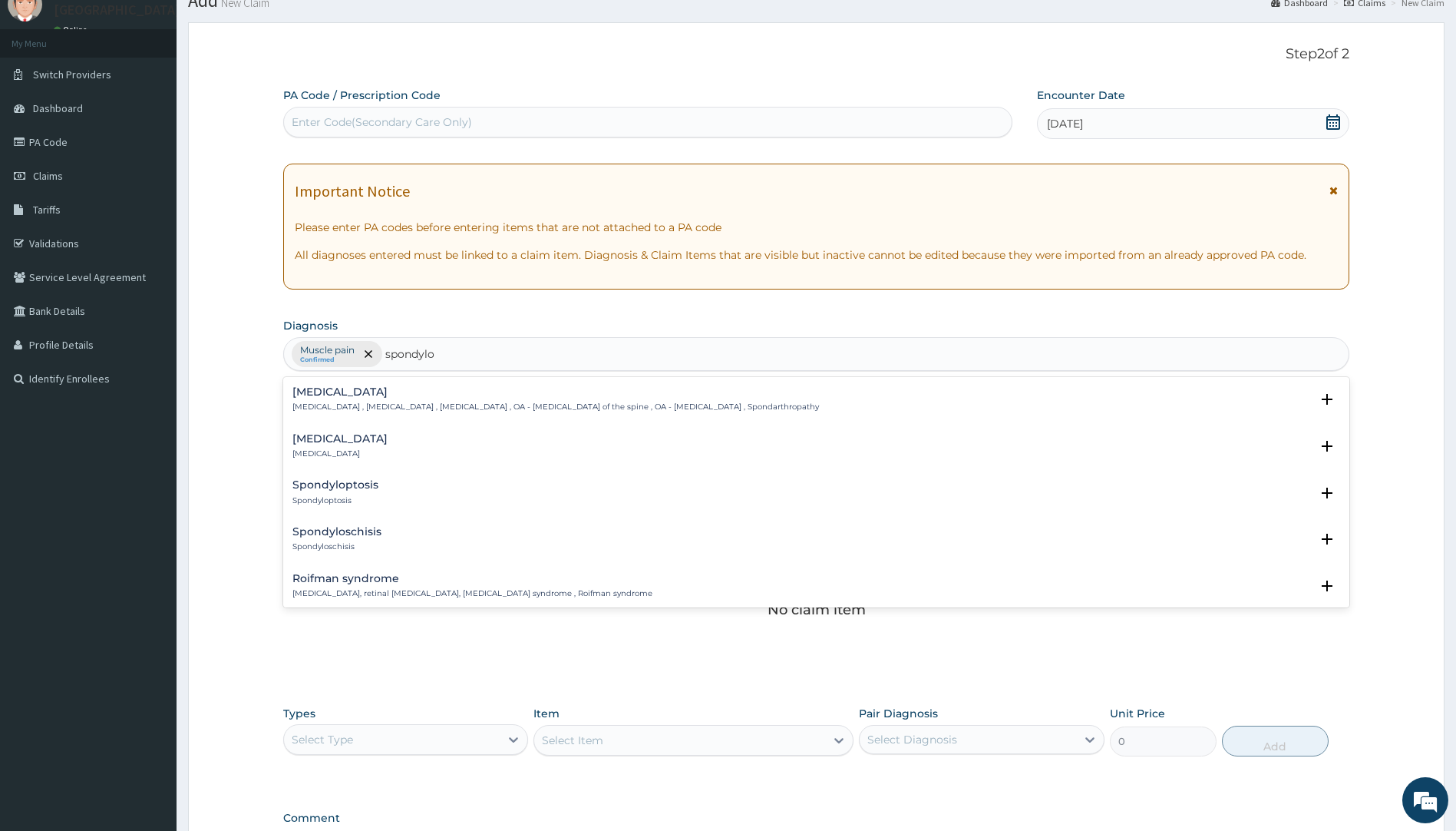
click at [398, 402] on p "Spondylosis , Spondylarthrosis , Osteoarthritis of spine , OA - Osteoarthritis …" at bounding box center [556, 407] width 527 height 11
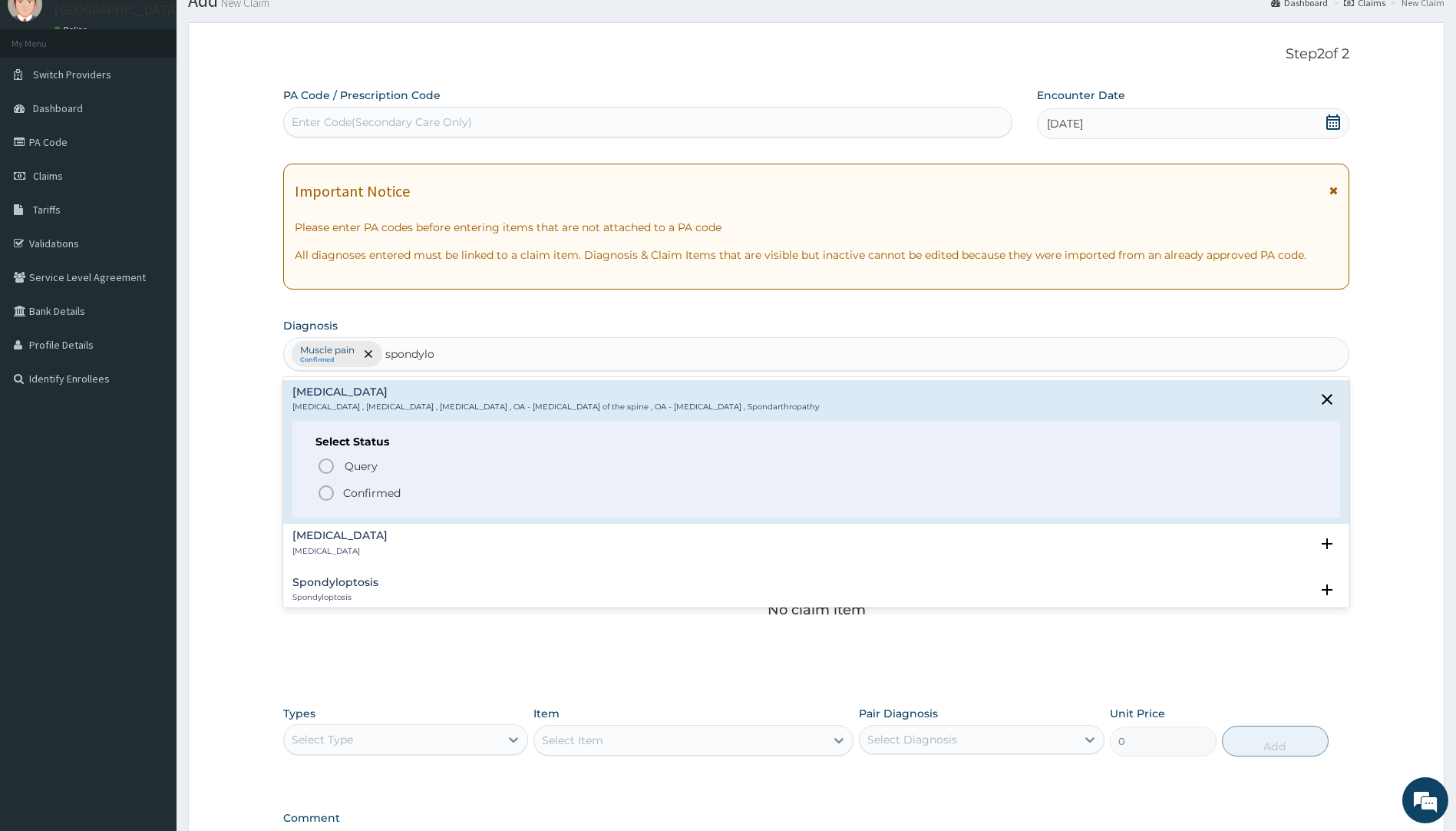
click at [377, 490] on p "Confirmed" at bounding box center [371, 493] width 57 height 15
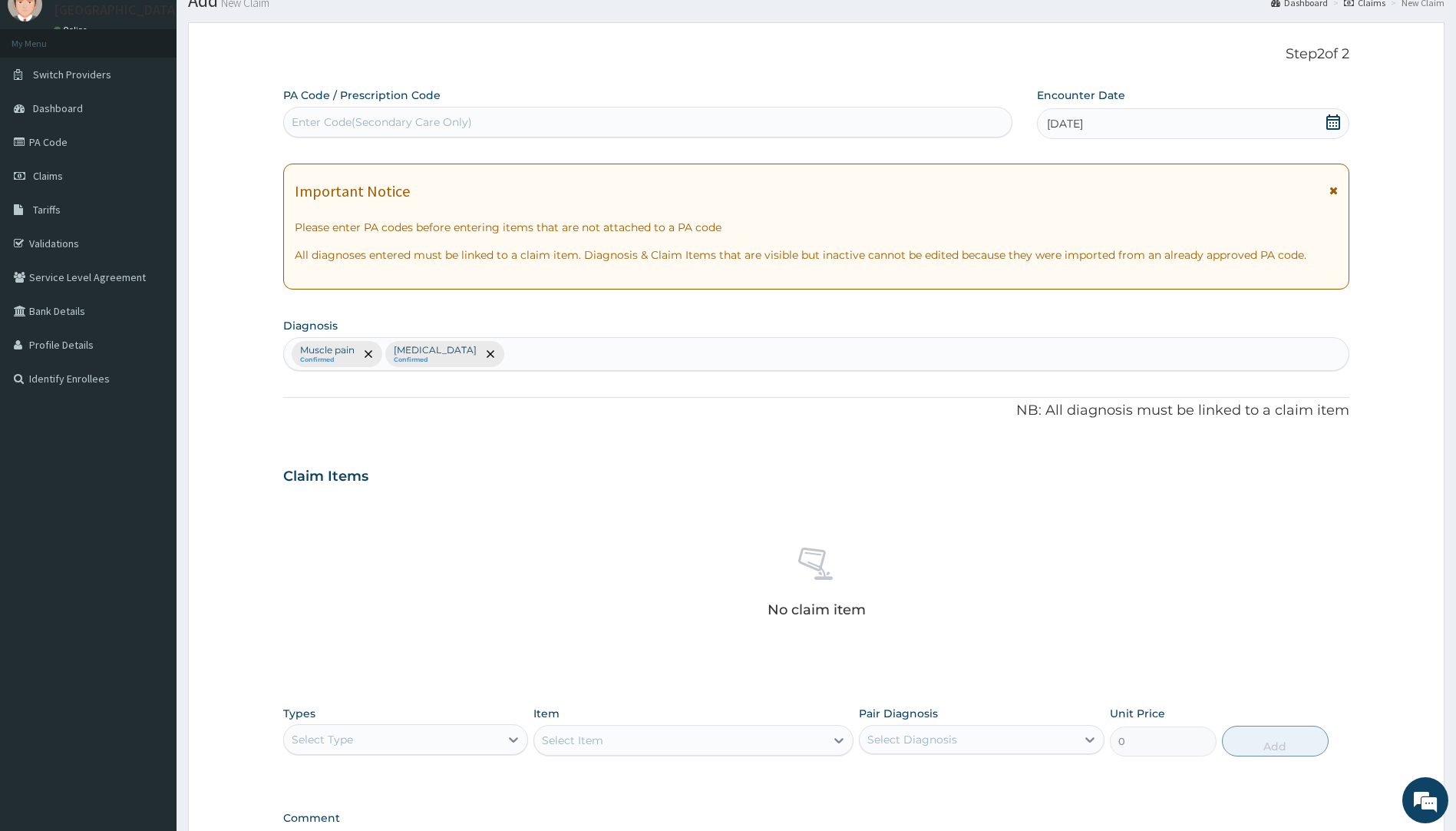
scroll to position [262, 0]
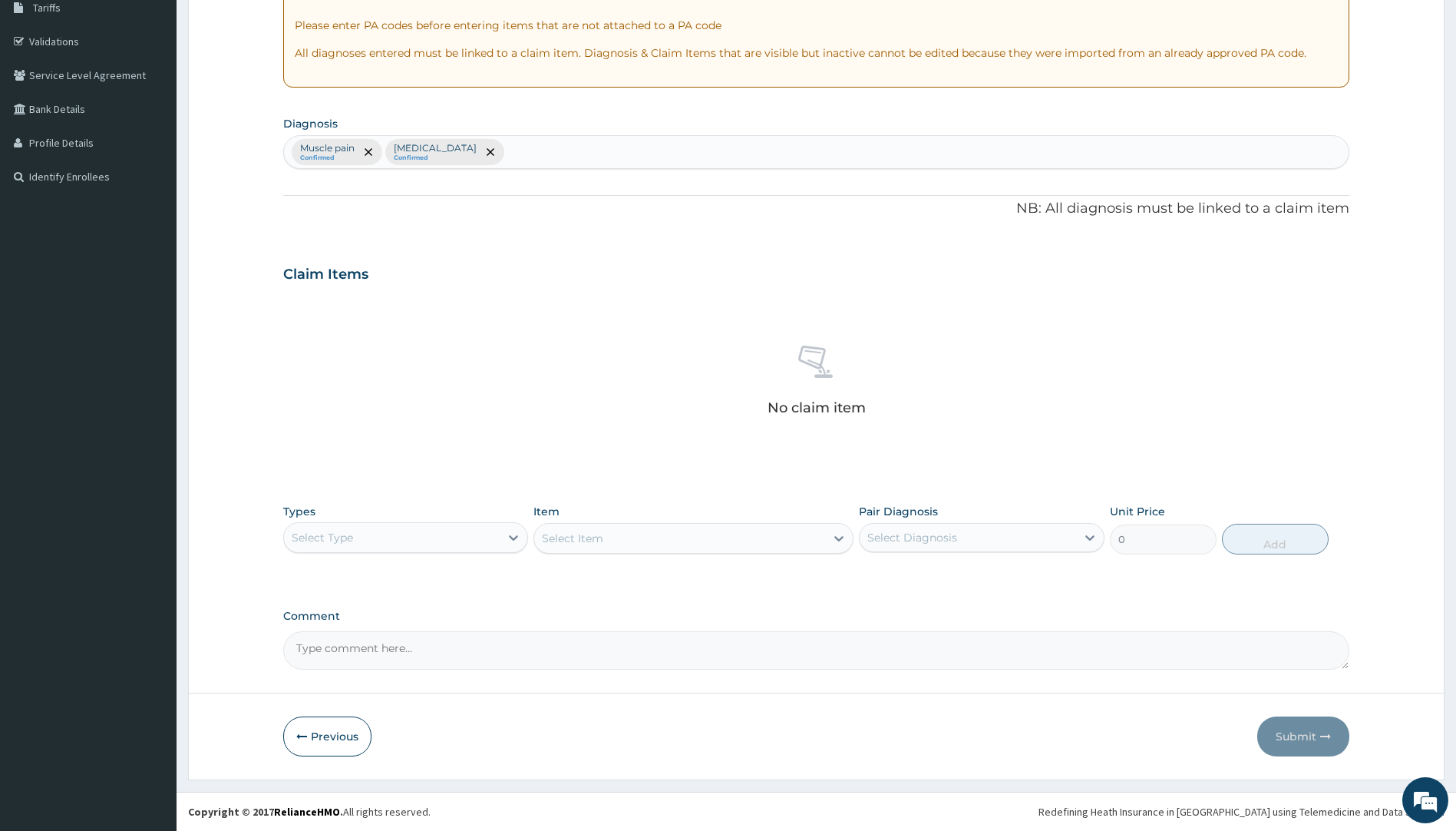
click at [377, 536] on div "Select Type" at bounding box center [392, 537] width 217 height 24
click at [310, 644] on div "Dental Optical Procedures Imaging Laboratory Spa Drugs Immunizations Others Gym" at bounding box center [407, 674] width 246 height 231
click at [310, 645] on div "Imaging" at bounding box center [407, 659] width 246 height 28
click at [339, 536] on div "Imaging" at bounding box center [392, 537] width 217 height 24
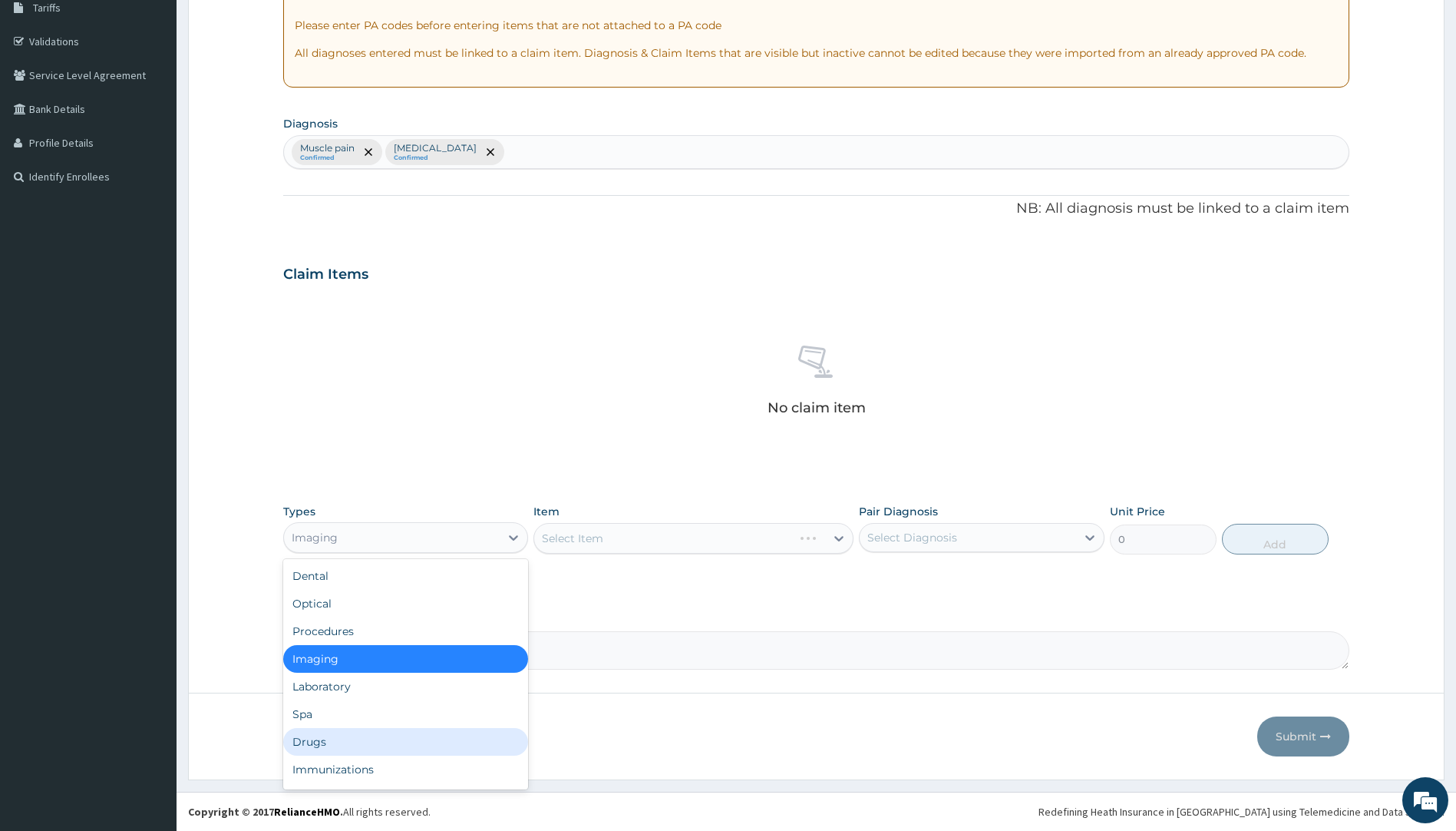
click at [321, 741] on div "Drugs" at bounding box center [407, 742] width 246 height 28
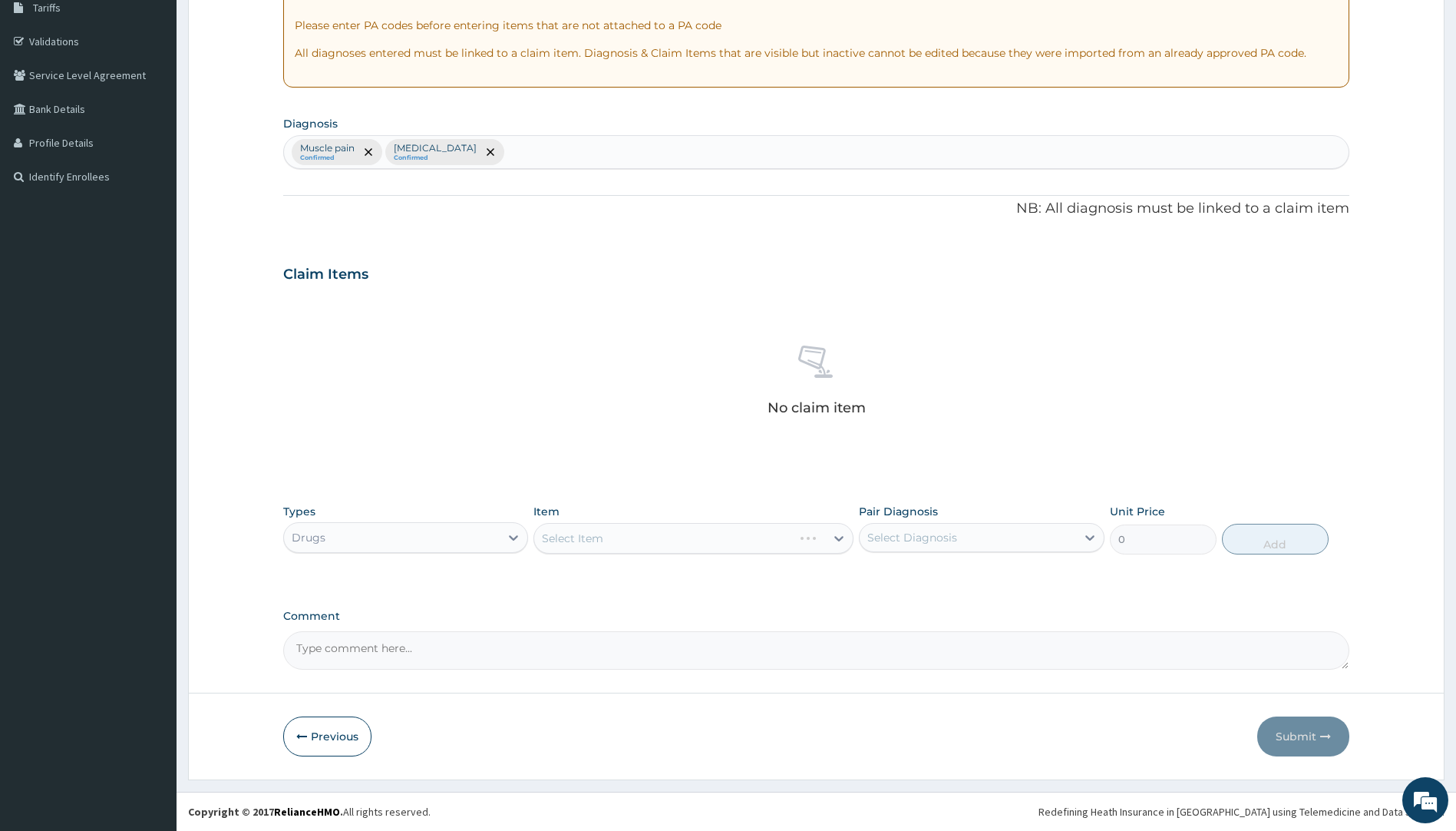
click at [652, 540] on div "Select Item" at bounding box center [693, 539] width 320 height 31
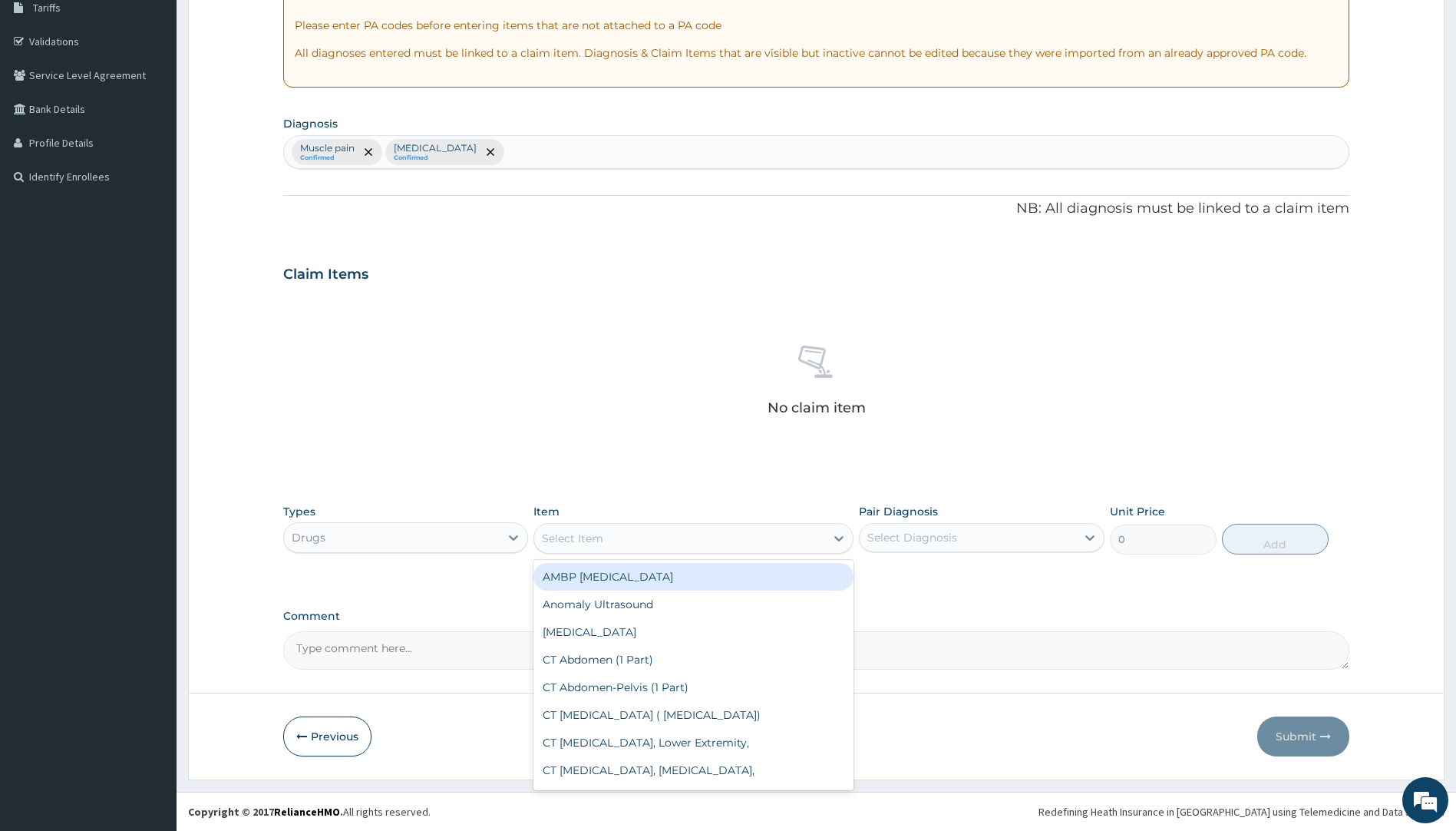
click at [652, 540] on div "Select Item" at bounding box center [680, 538] width 291 height 24
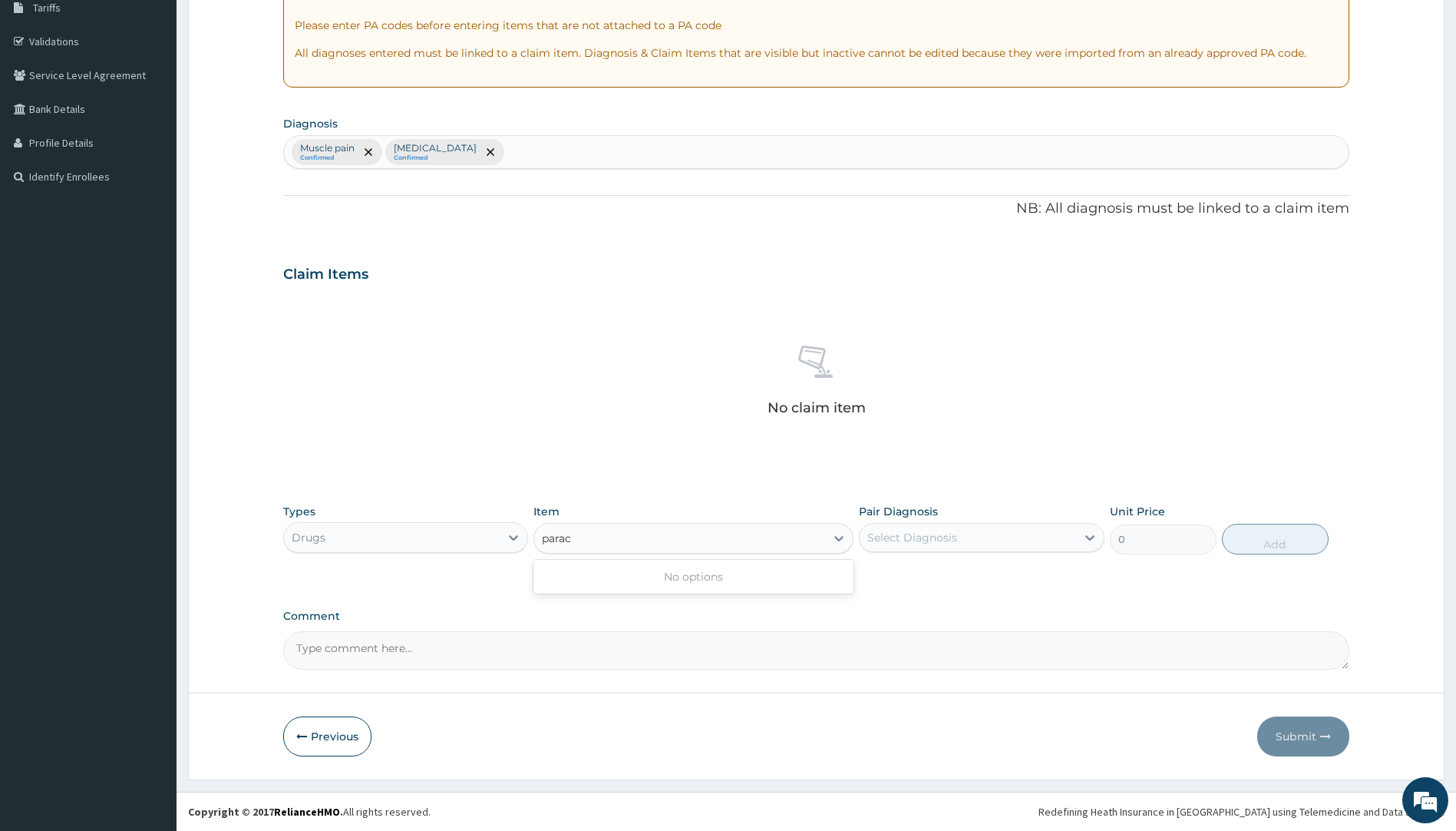
type input "parace"
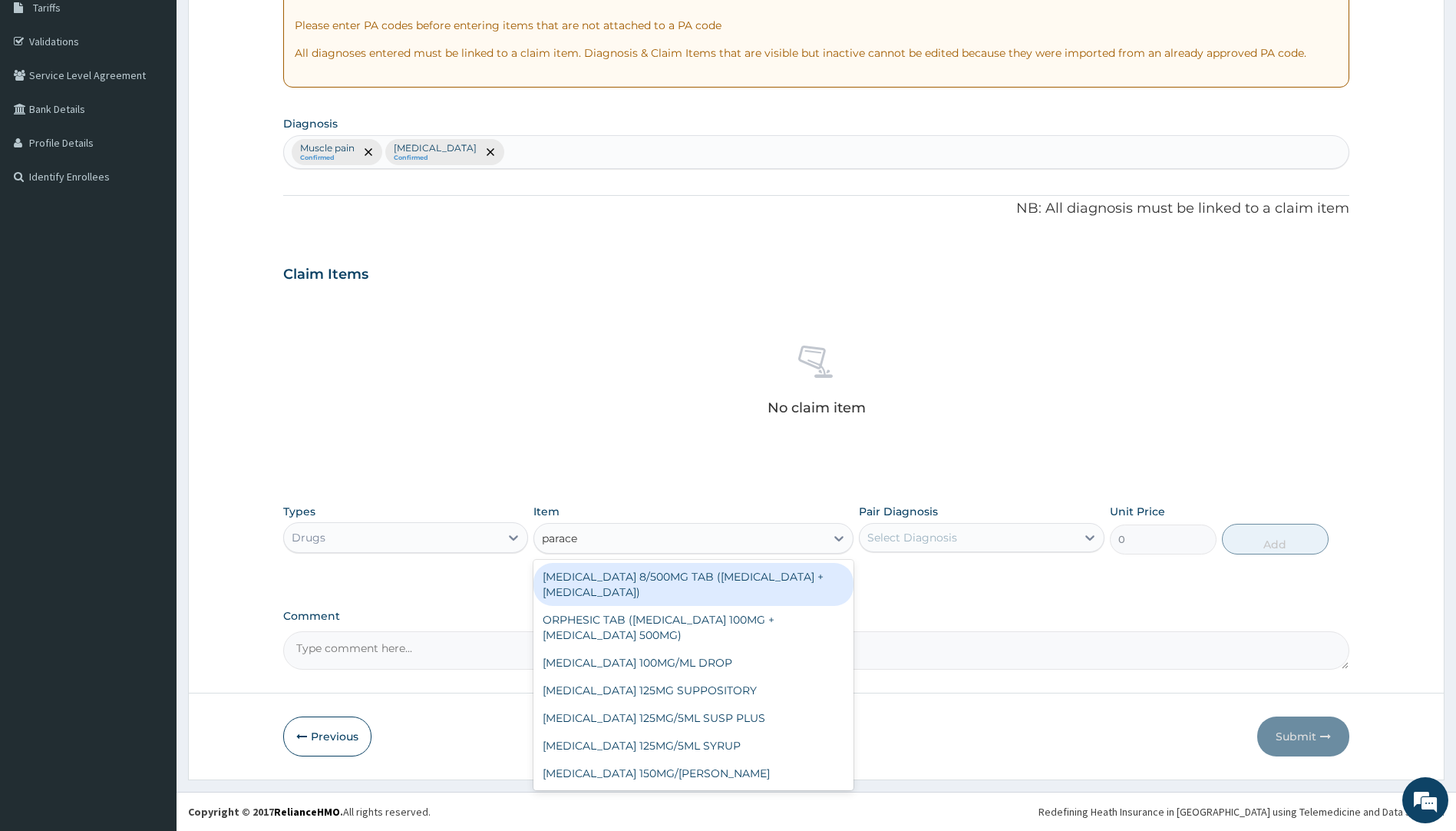
click at [685, 577] on div "[MEDICAL_DATA] 8/500MG TAB ([MEDICAL_DATA] + [MEDICAL_DATA])" at bounding box center [693, 584] width 320 height 43
type input "270"
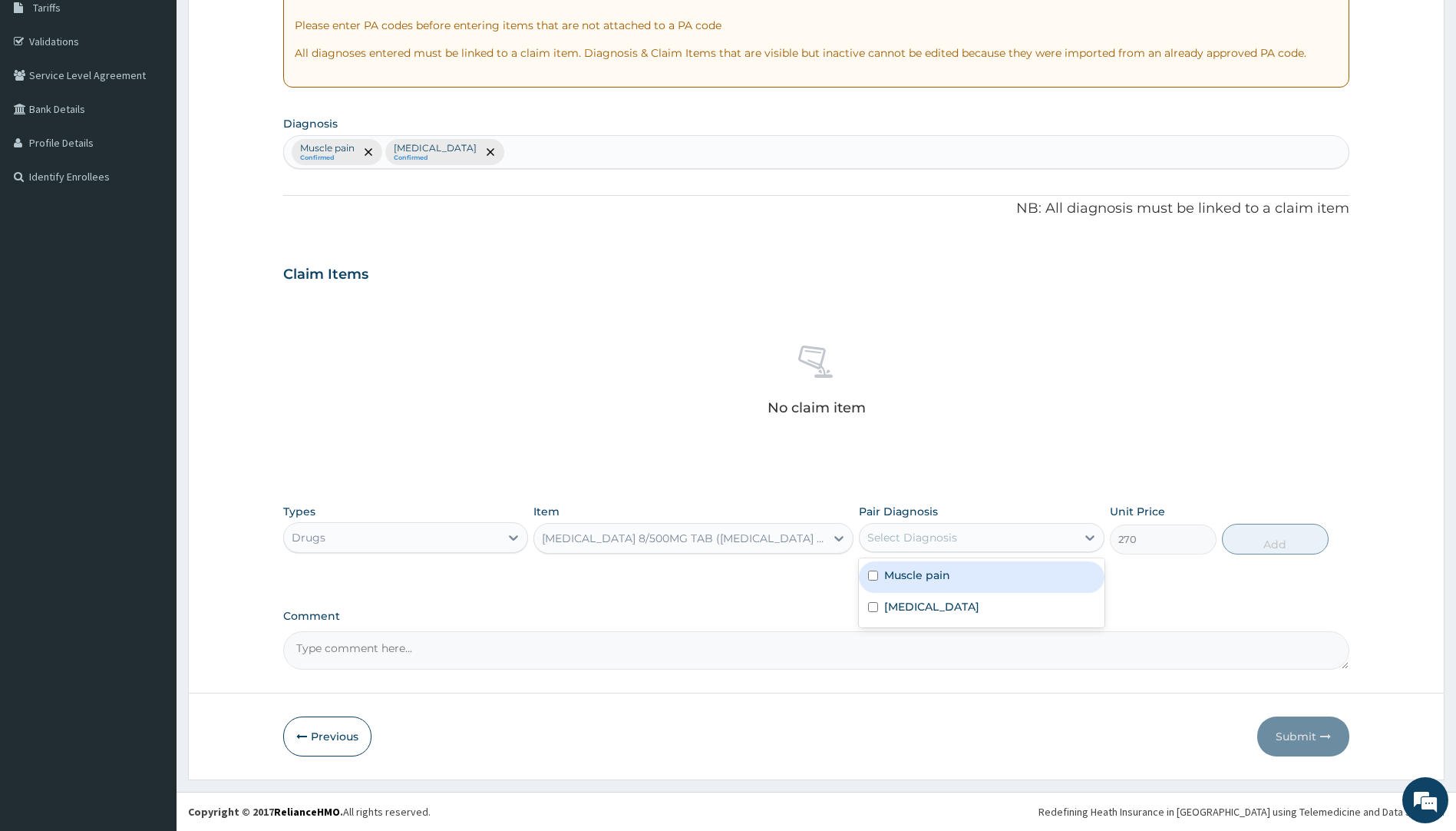
click at [947, 537] on div "Select Diagnosis" at bounding box center [912, 538] width 90 height 15
click at [932, 570] on label "Muscle pain" at bounding box center [917, 575] width 66 height 15
checkbox input "true"
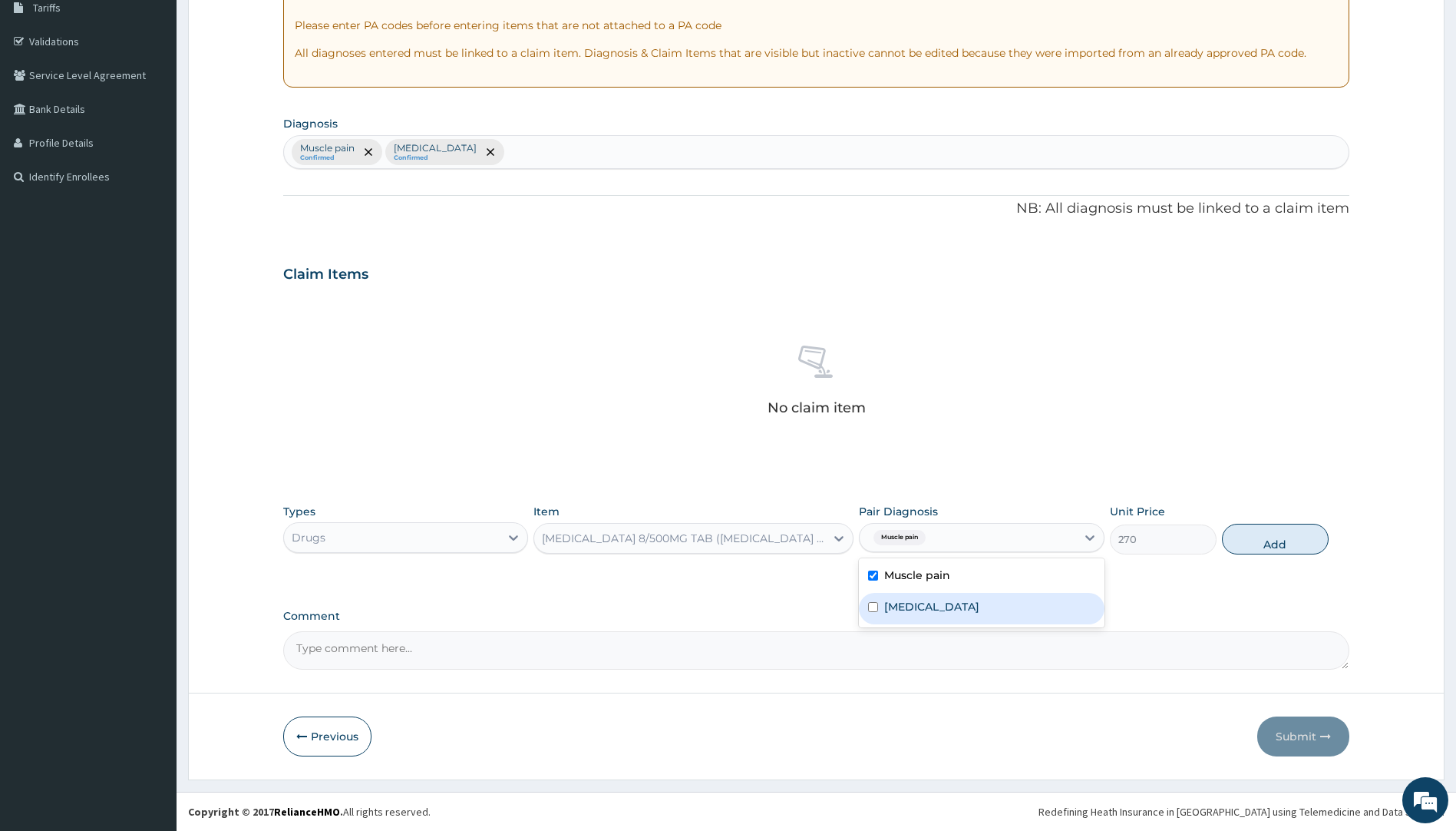
click at [921, 609] on label "[MEDICAL_DATA]" at bounding box center [931, 606] width 95 height 15
checkbox input "true"
click at [1156, 586] on div "PA Code / Prescription Code Enter Code(Secondary Care Only) Encounter Date 04-0…" at bounding box center [817, 278] width 1067 height 785
click at [1263, 549] on button "Add" at bounding box center [1275, 539] width 106 height 31
type input "0"
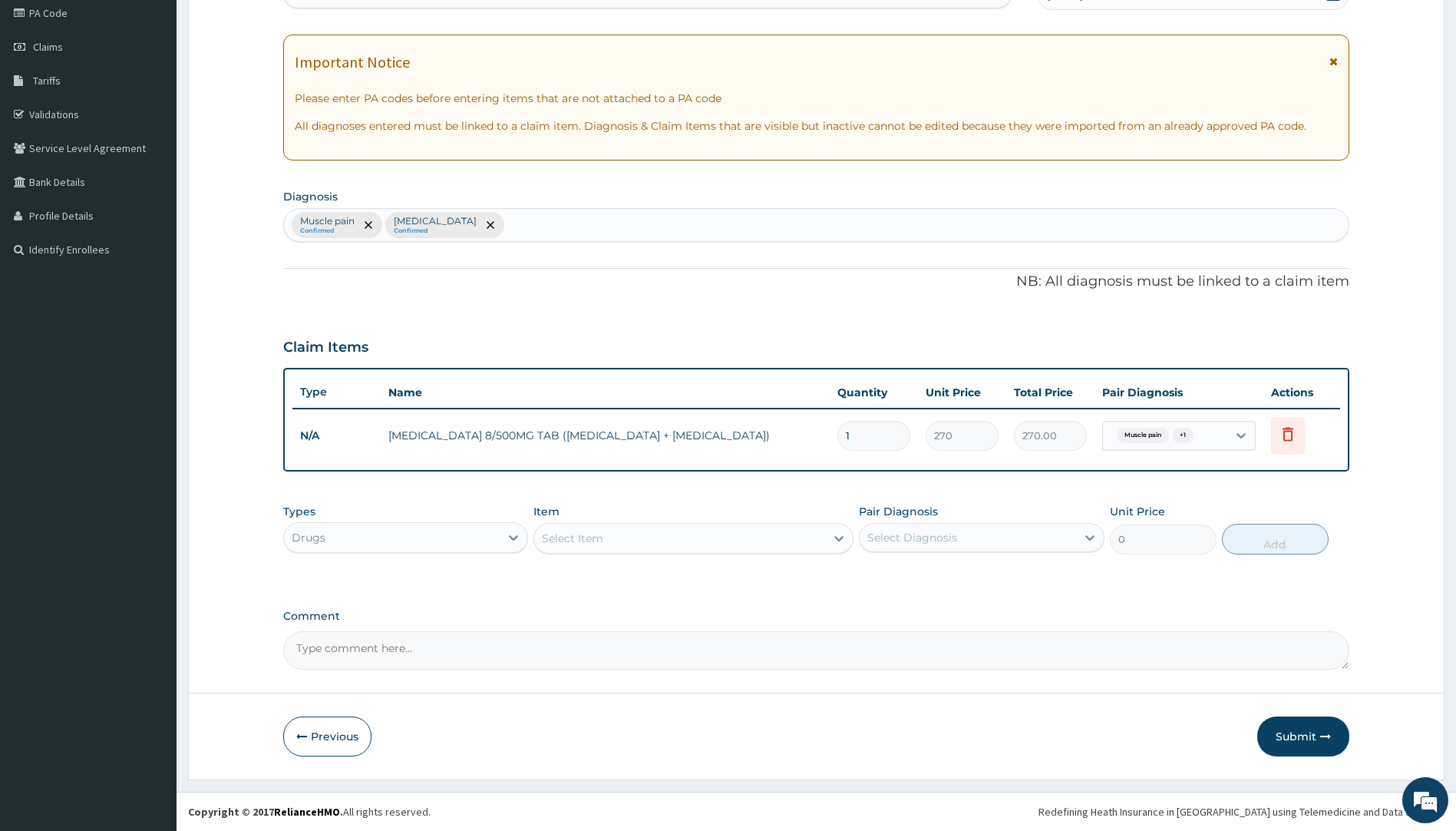
scroll to position [188, 0]
type input "12"
type input "3240.00"
type input "12"
drag, startPoint x: 795, startPoint y: 495, endPoint x: 788, endPoint y: 491, distance: 8.1
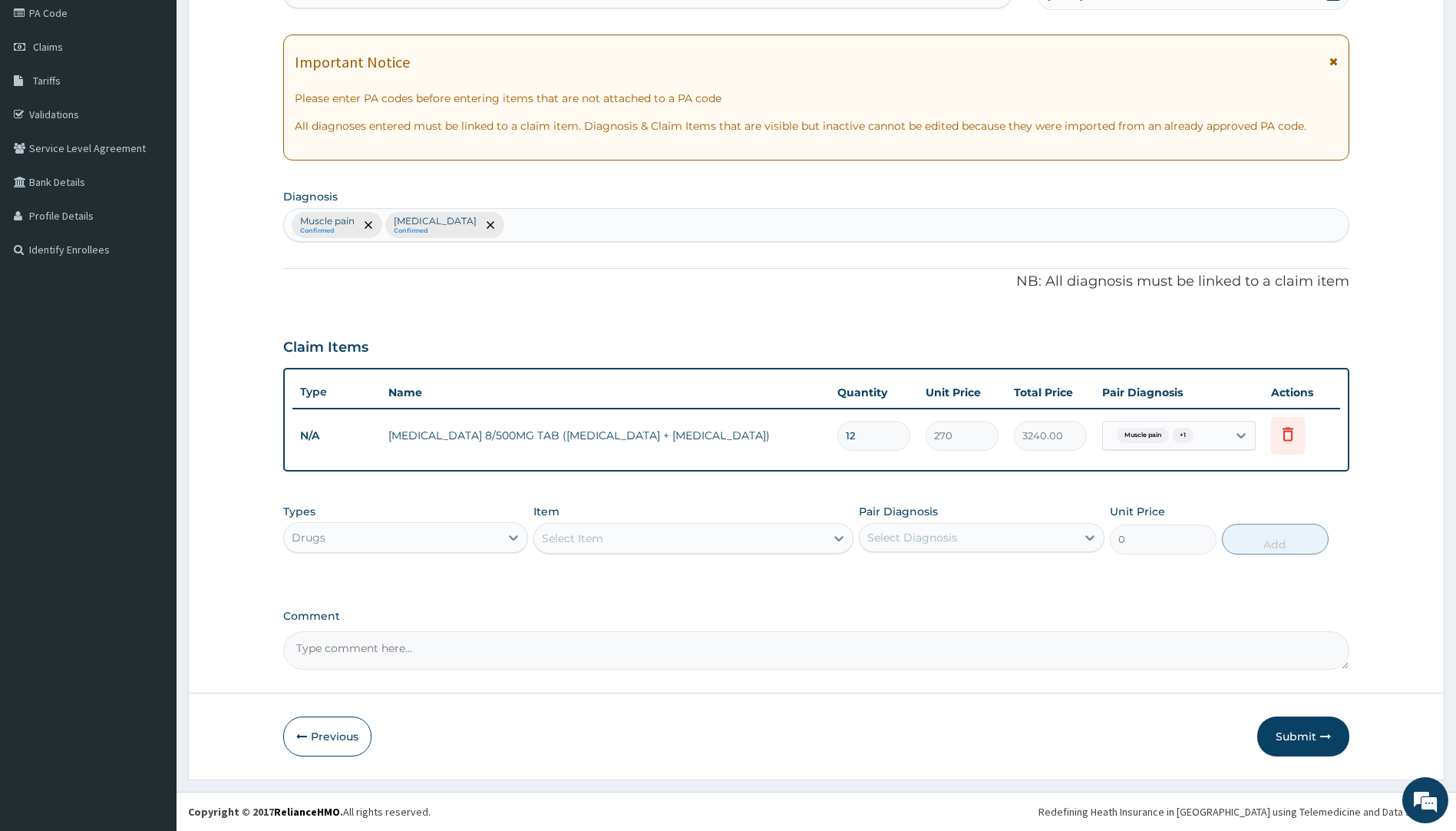
click at [791, 492] on div "PA Code / Prescription Code Enter Code(Secondary Care Only) Encounter Date 04-0…" at bounding box center [817, 314] width 1067 height 711
click at [1300, 733] on button "Submit" at bounding box center [1303, 736] width 92 height 40
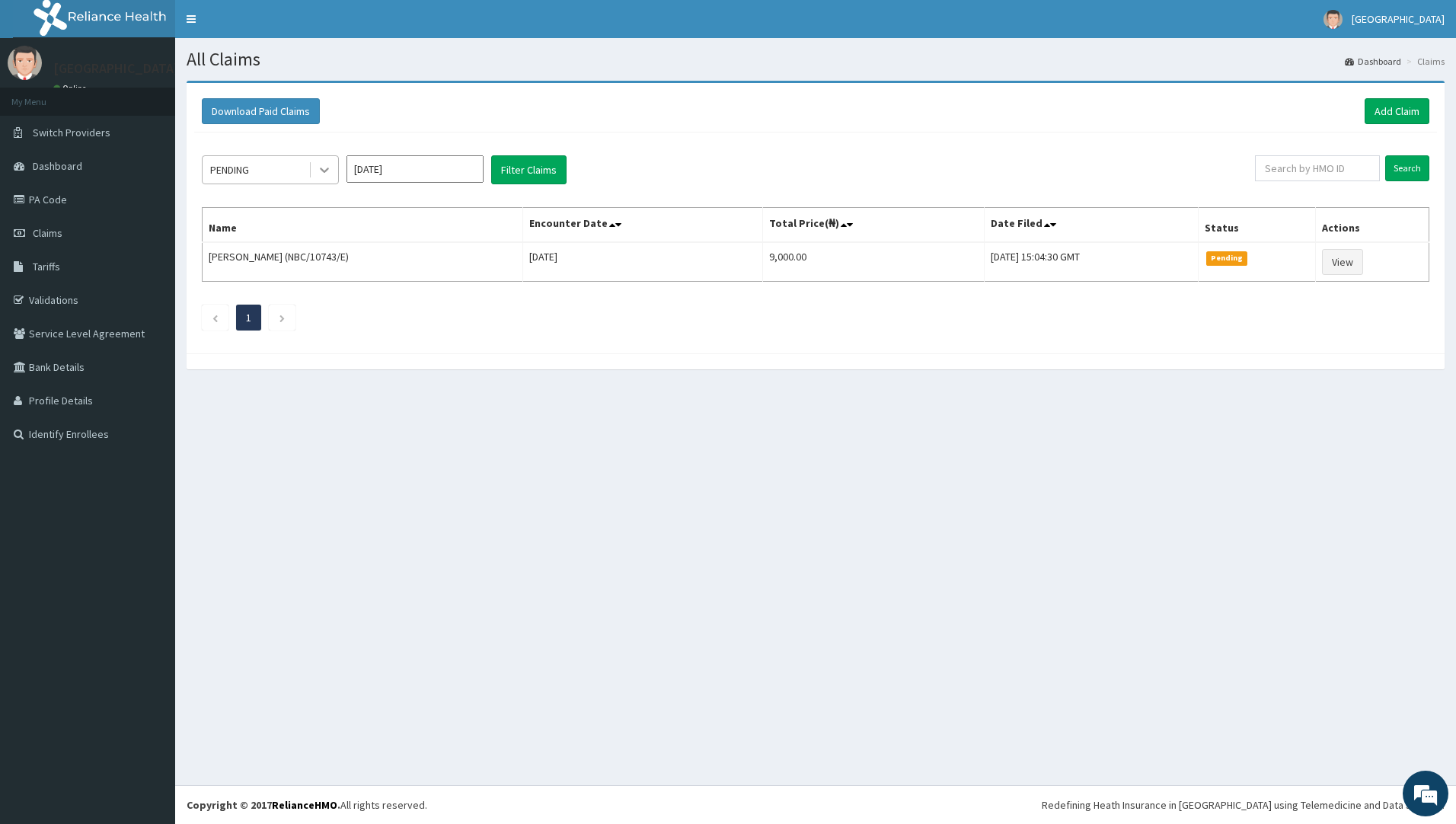
click at [329, 168] on icon at bounding box center [325, 170] width 15 height 15
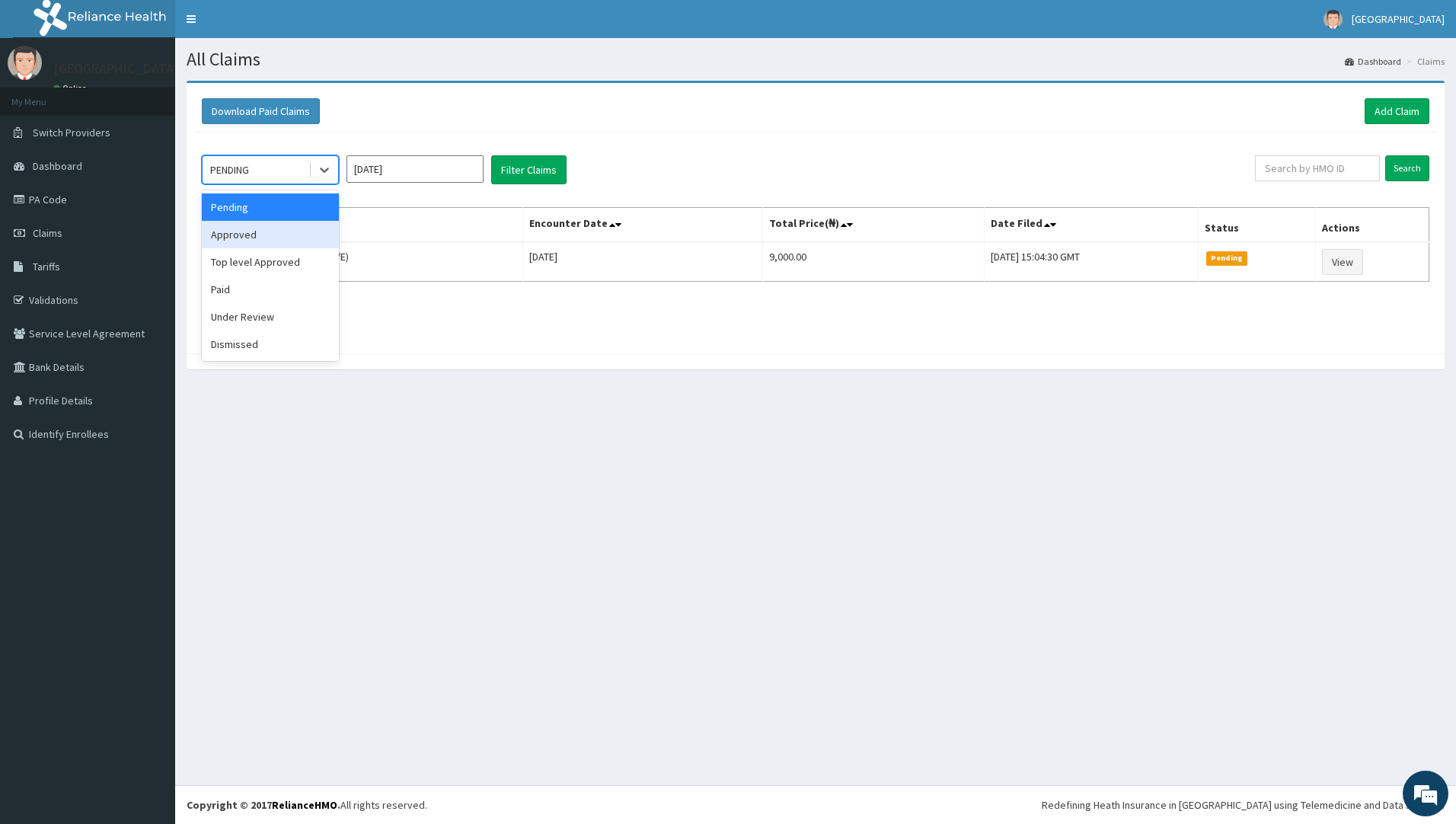
click at [265, 230] on div "Approved" at bounding box center [270, 234] width 137 height 28
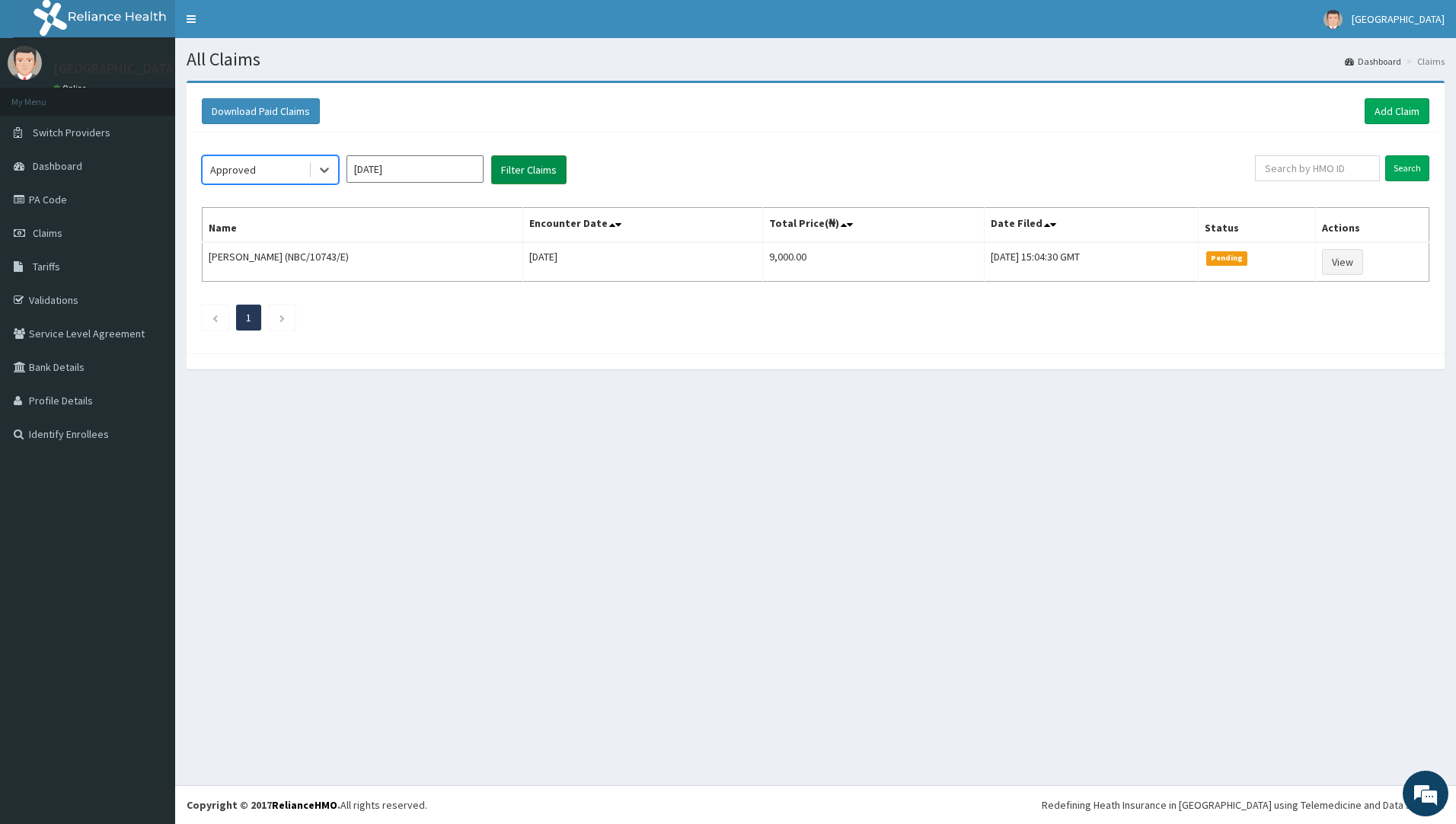
click at [543, 174] on button "Filter Claims" at bounding box center [528, 170] width 76 height 29
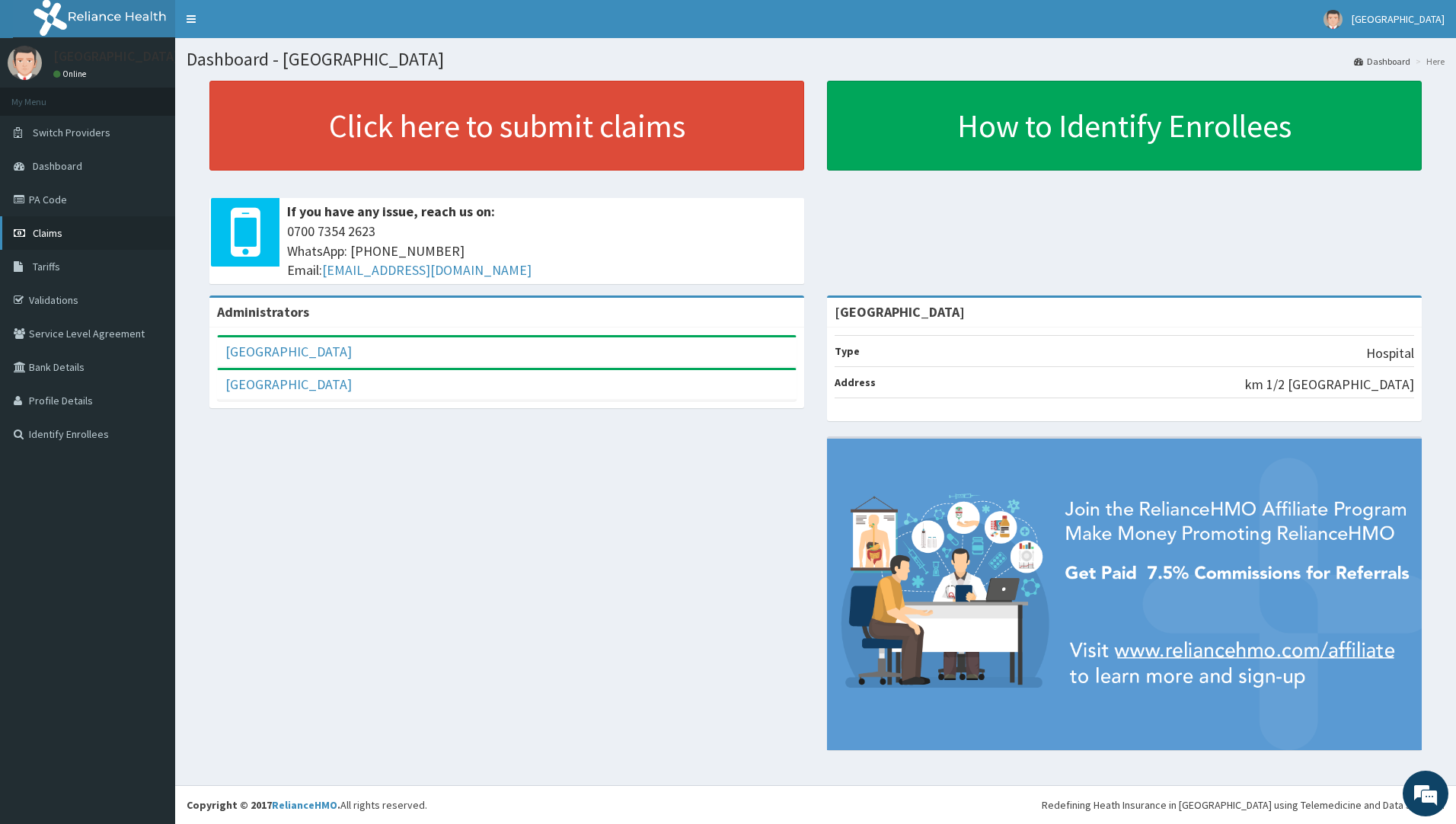
click at [64, 232] on link "Claims" at bounding box center [87, 232] width 175 height 34
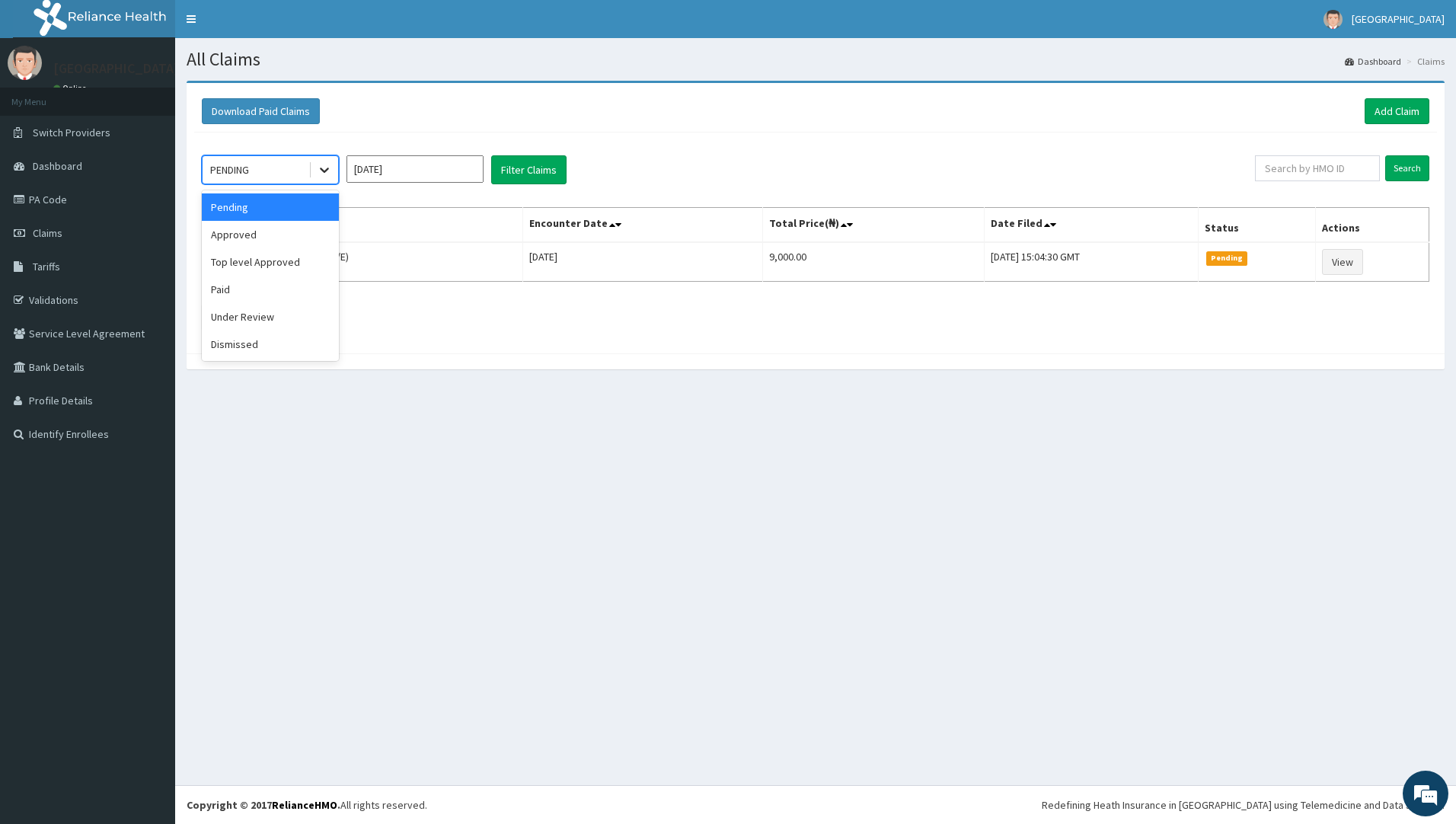
click at [326, 169] on icon at bounding box center [325, 170] width 15 height 15
click at [263, 230] on div "Approved" at bounding box center [270, 234] width 137 height 28
click at [523, 167] on button "Filter Claims" at bounding box center [528, 170] width 76 height 29
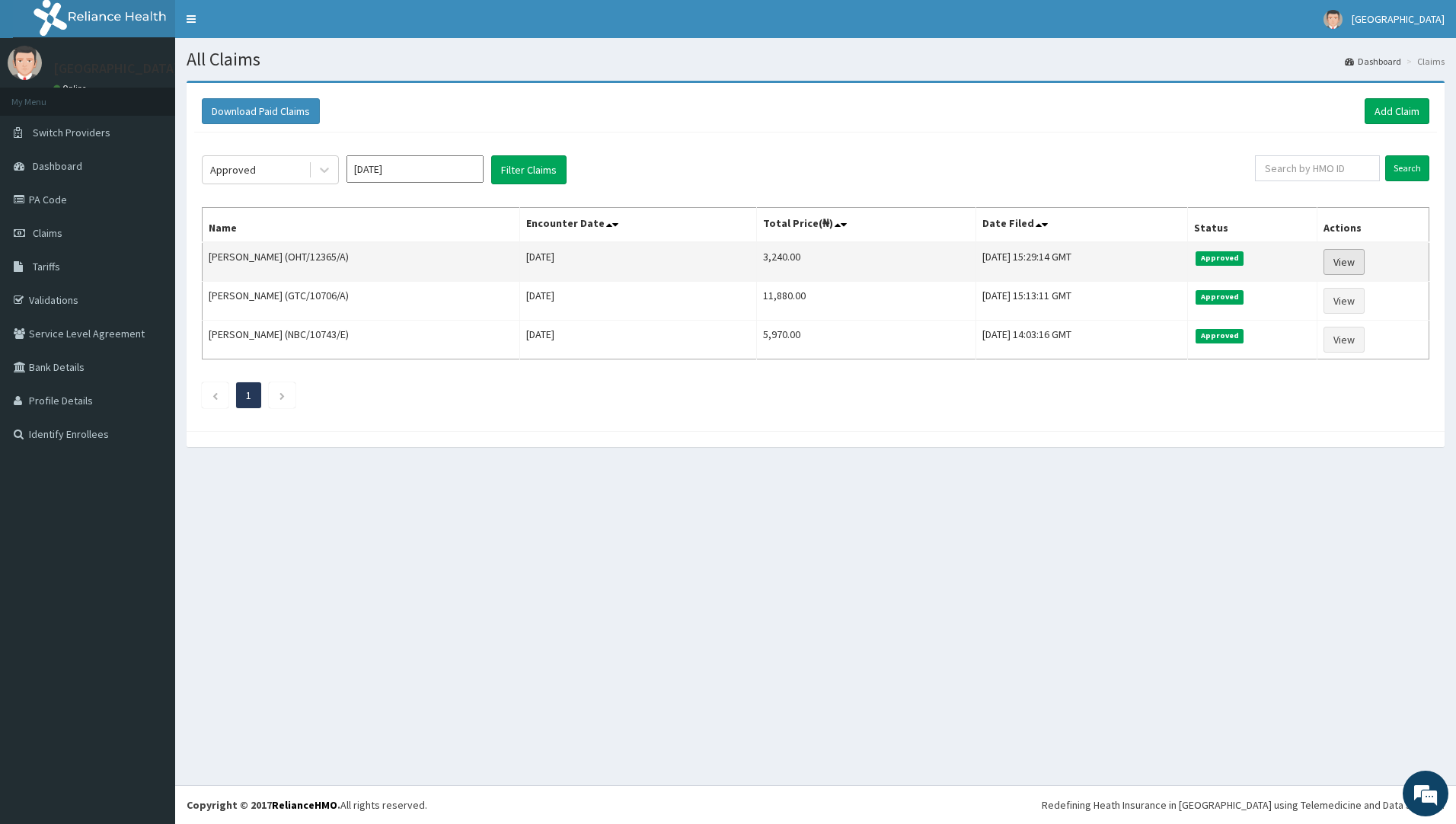
click at [1345, 260] on link "View" at bounding box center [1344, 261] width 41 height 26
